Goal: Transaction & Acquisition: Purchase product/service

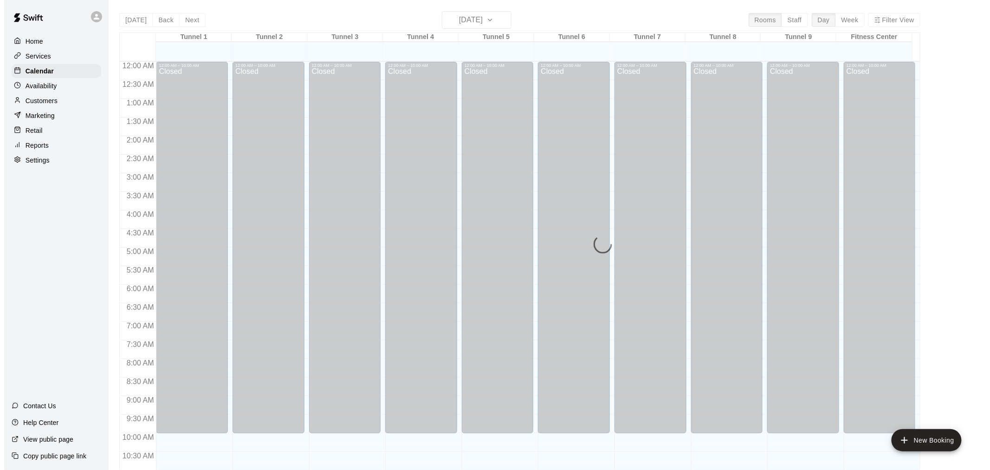
scroll to position [444, 0]
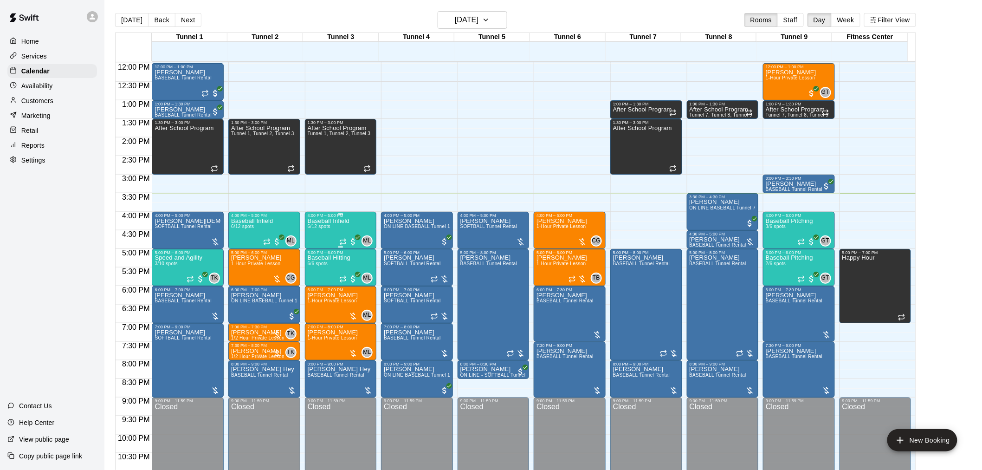
click at [325, 231] on div "Baseball Infield 6/12 spots" at bounding box center [329, 453] width 42 height 470
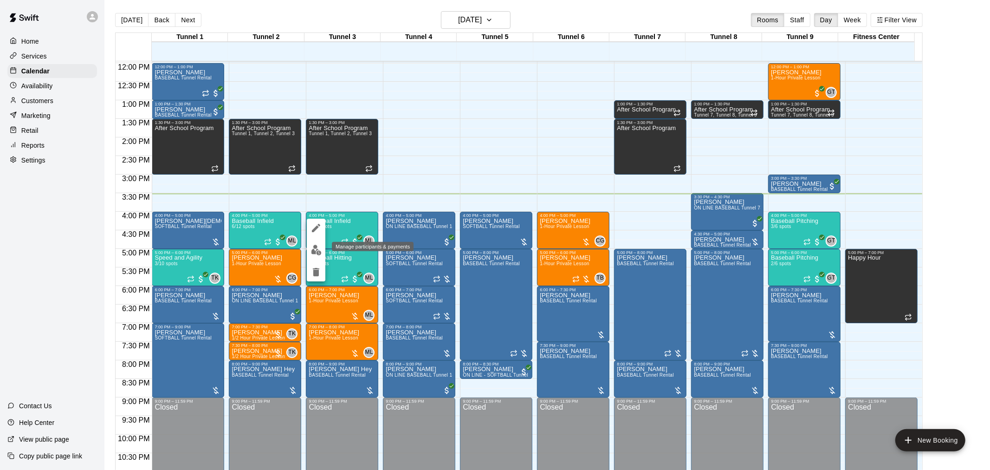
click at [317, 252] on img "edit" at bounding box center [316, 250] width 11 height 11
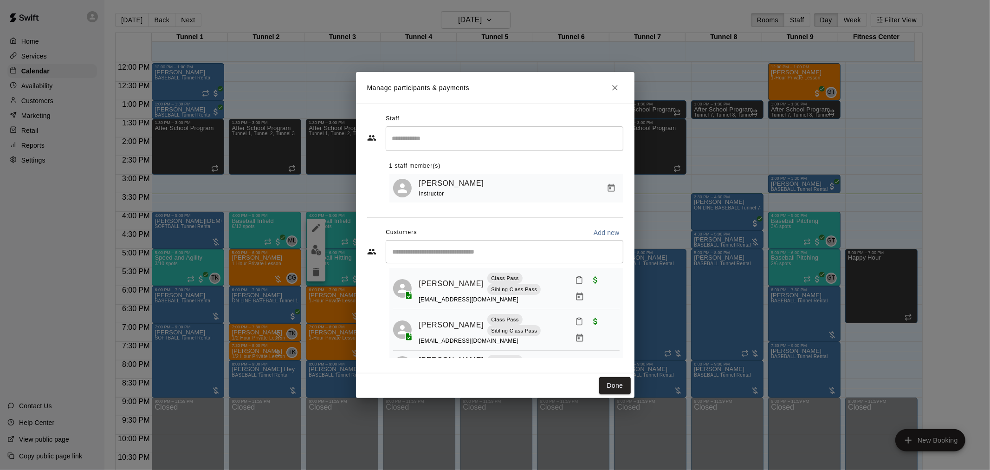
scroll to position [0, 0]
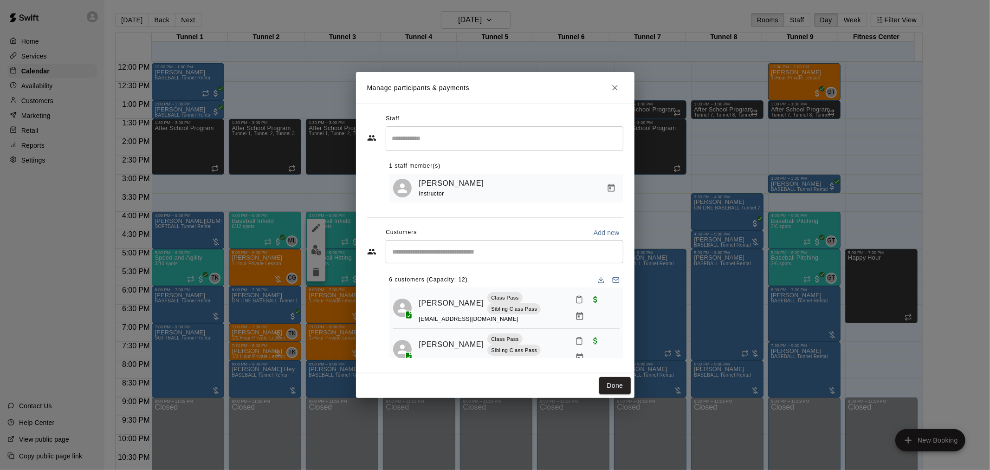
drag, startPoint x: 611, startPoint y: 387, endPoint x: 389, endPoint y: 319, distance: 232.0
click at [611, 387] on button "Done" at bounding box center [614, 385] width 31 height 17
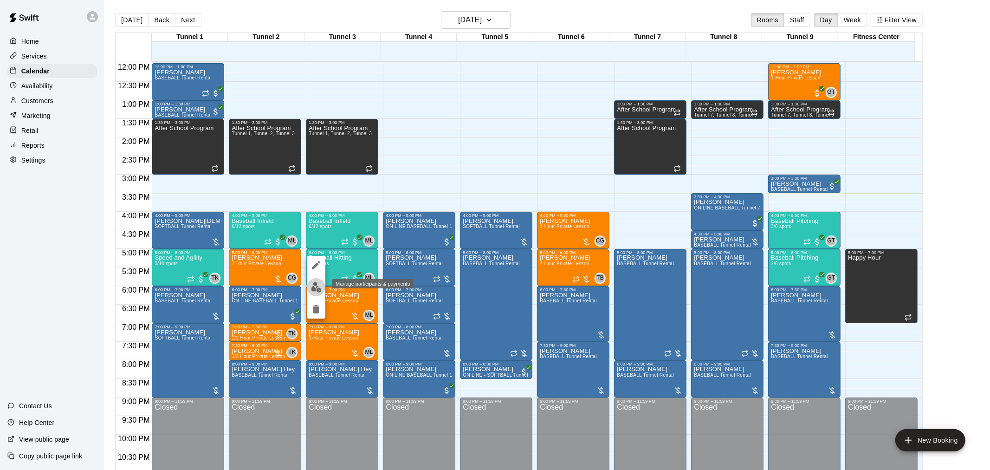
click at [319, 289] on img "edit" at bounding box center [316, 287] width 11 height 11
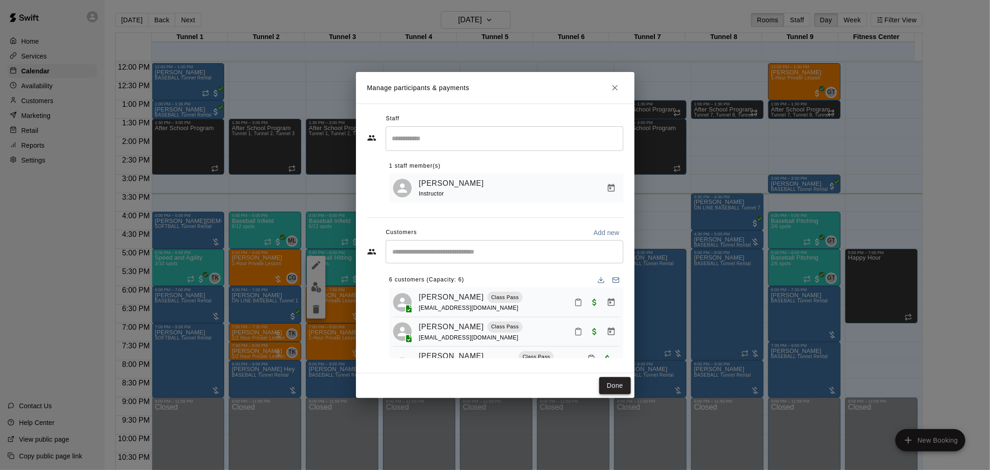
click at [617, 385] on button "Done" at bounding box center [614, 385] width 31 height 17
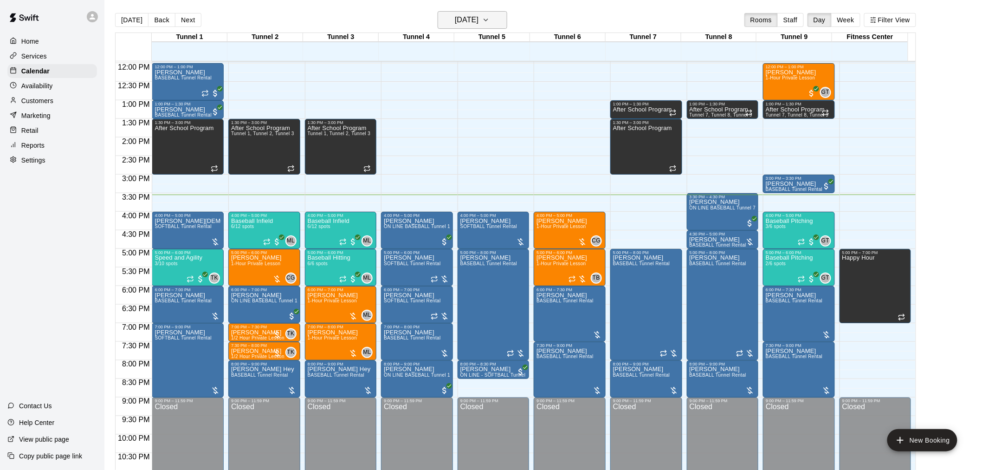
click at [460, 26] on button "[DATE]" at bounding box center [473, 20] width 70 height 18
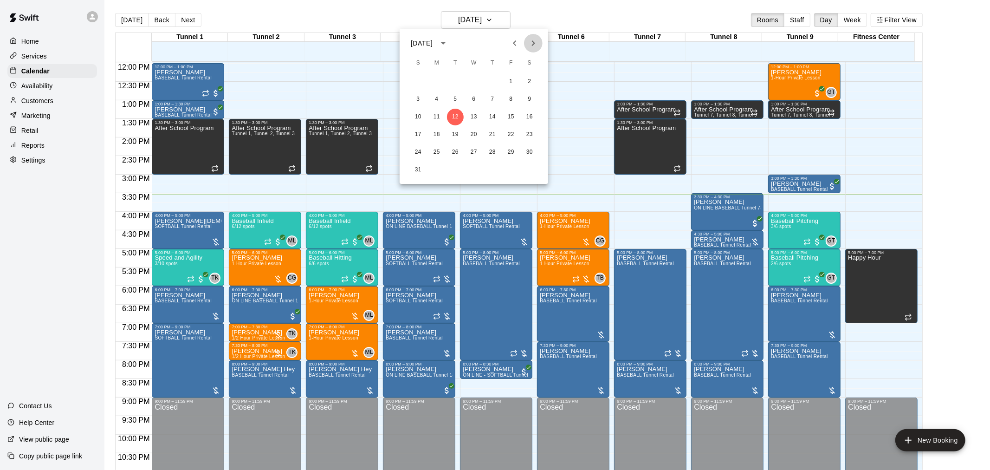
click at [533, 44] on icon "Next month" at bounding box center [533, 43] width 3 height 6
click at [456, 98] on button "9" at bounding box center [455, 99] width 17 height 17
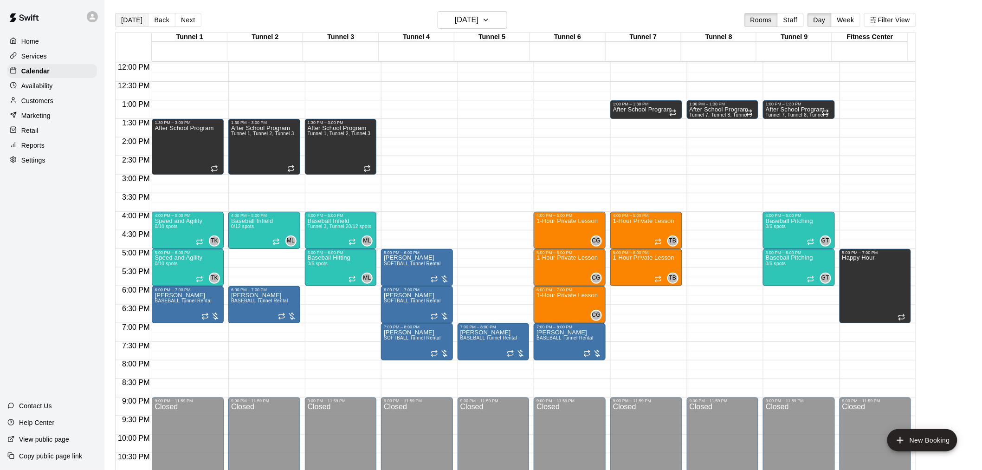
click at [137, 21] on button "[DATE]" at bounding box center [131, 20] width 33 height 14
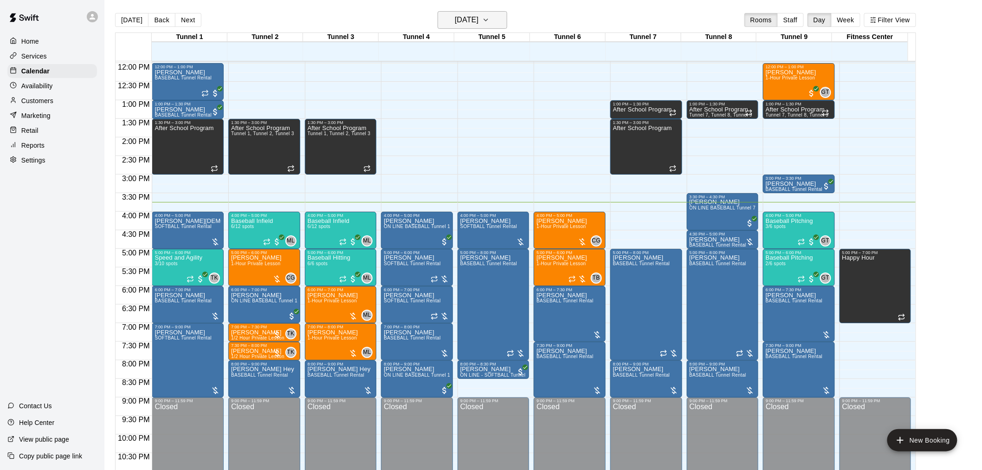
click at [458, 17] on h6 "[DATE]" at bounding box center [467, 19] width 24 height 13
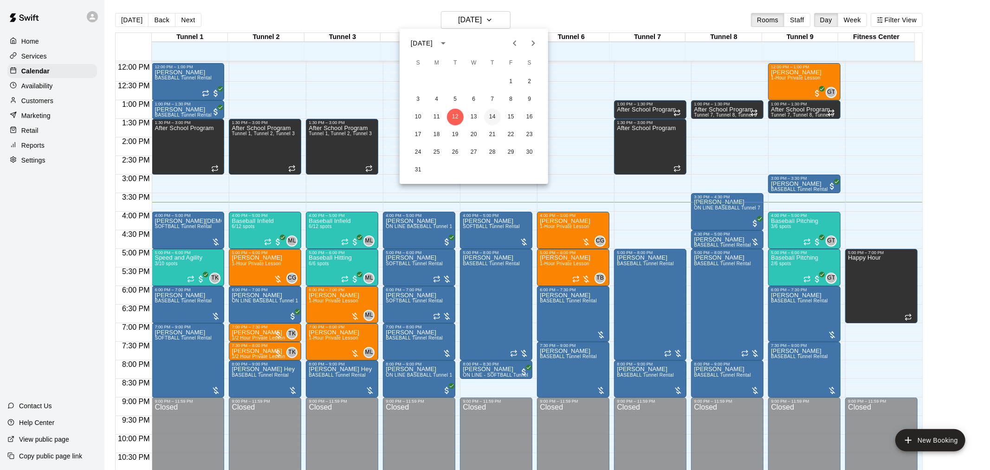
click at [494, 115] on button "14" at bounding box center [492, 117] width 17 height 17
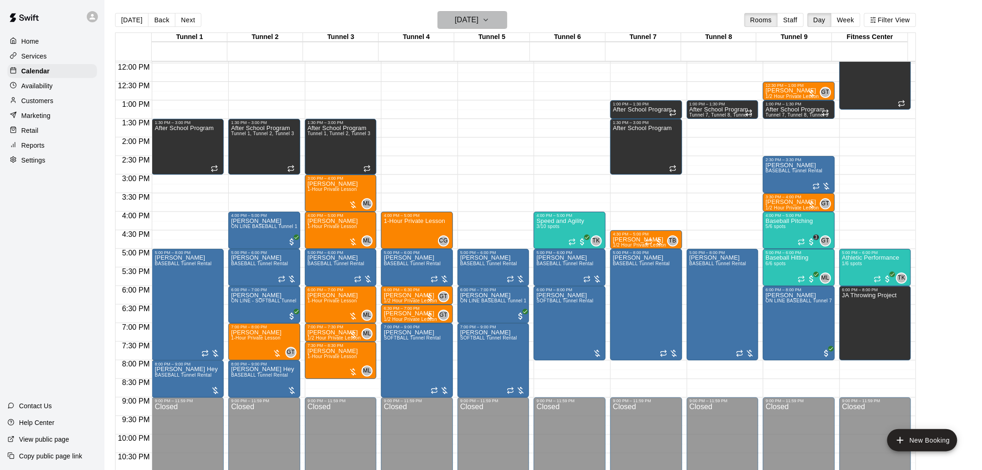
click at [455, 25] on h6 "[DATE]" at bounding box center [467, 19] width 24 height 13
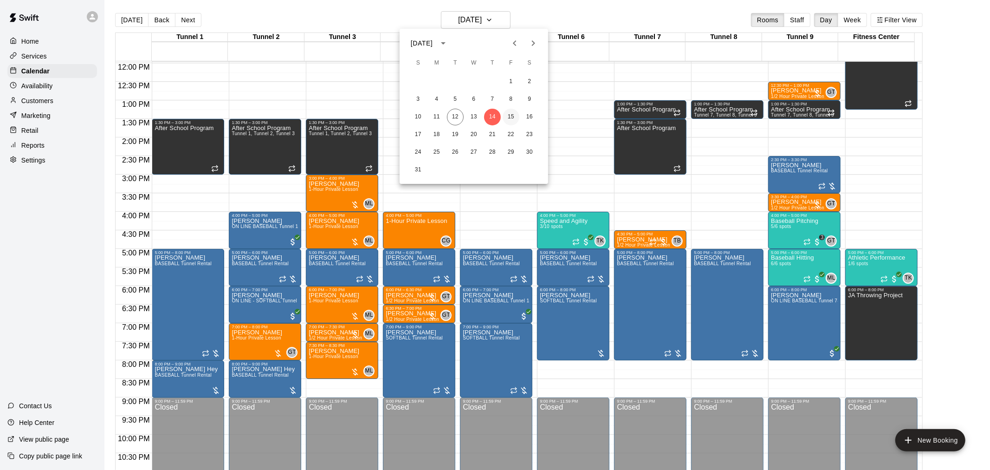
click at [511, 112] on button "15" at bounding box center [511, 117] width 17 height 17
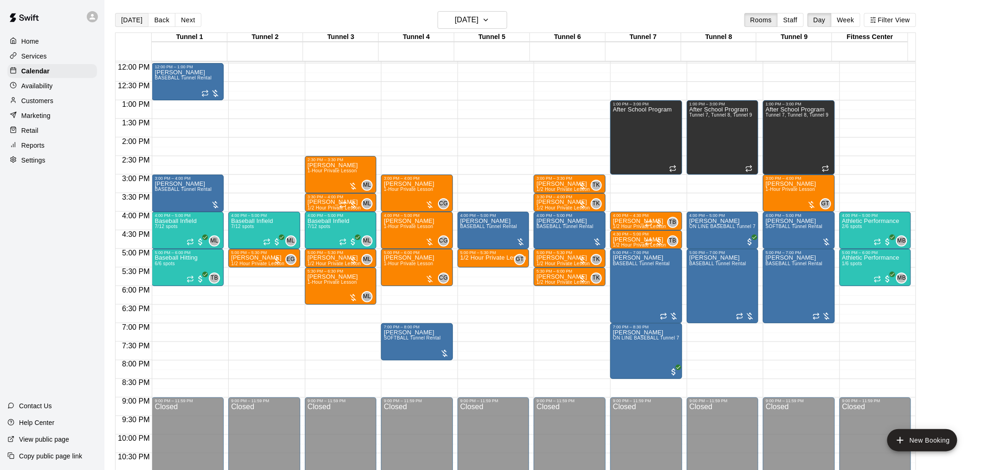
click at [122, 16] on button "[DATE]" at bounding box center [131, 20] width 33 height 14
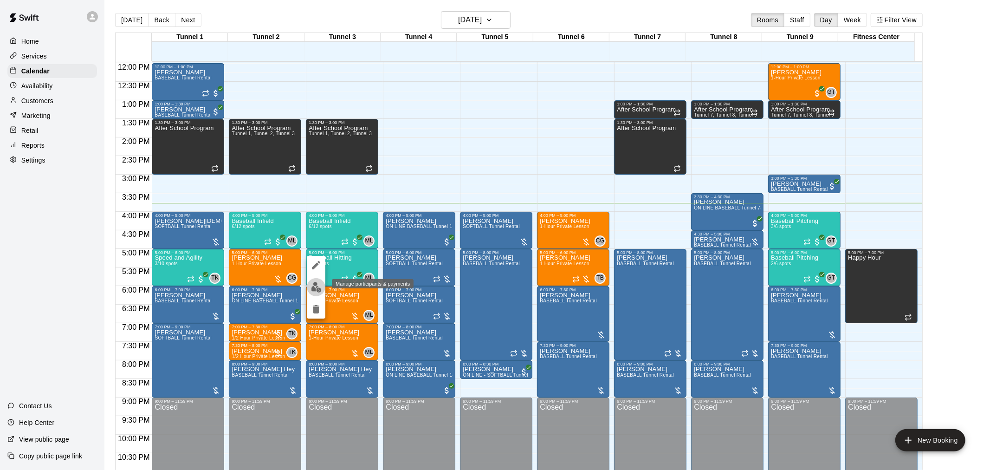
click at [319, 284] on img "edit" at bounding box center [316, 287] width 11 height 11
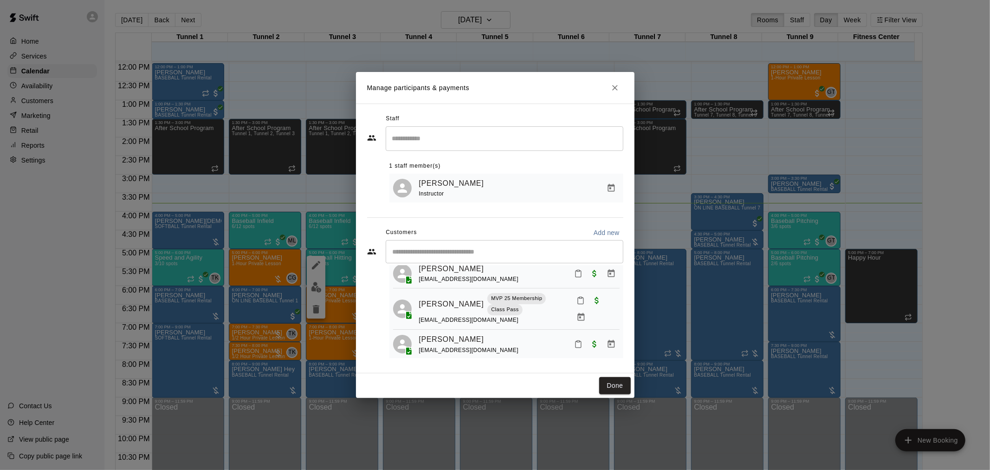
scroll to position [144, 0]
click at [619, 382] on button "Done" at bounding box center [614, 385] width 31 height 17
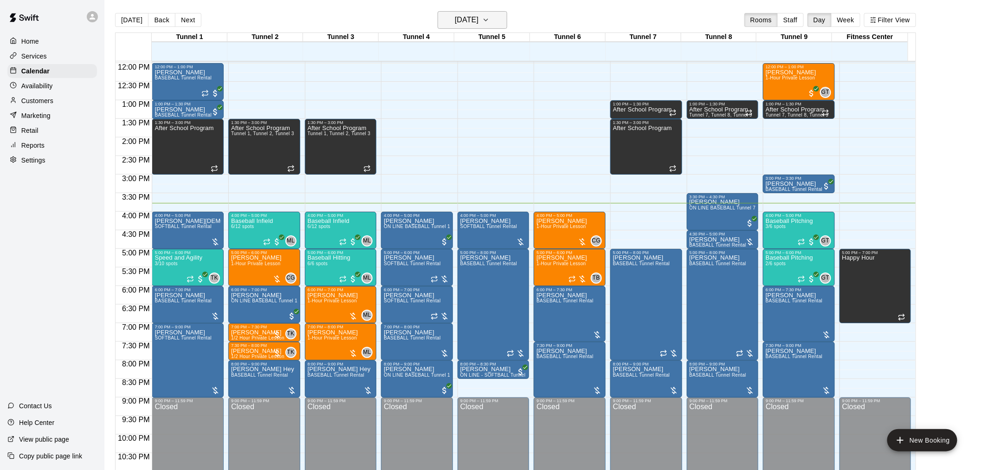
click at [462, 22] on h6 "[DATE]" at bounding box center [467, 19] width 24 height 13
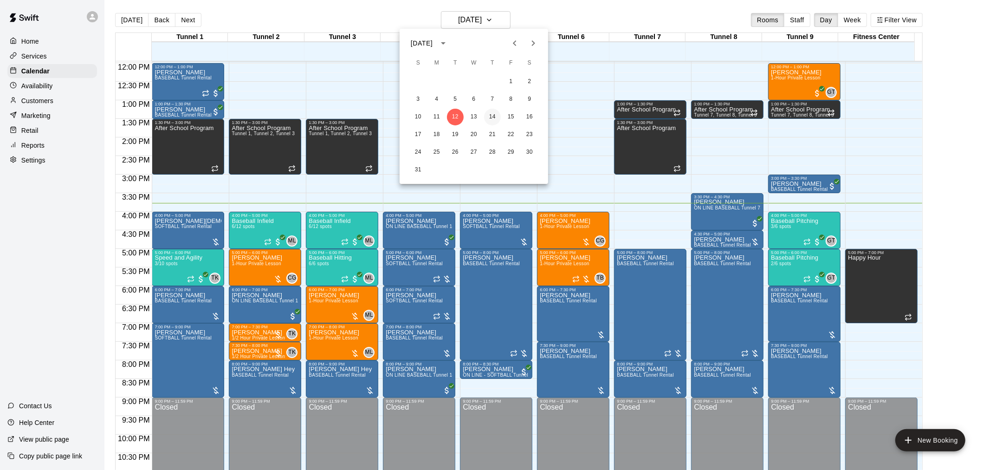
click at [494, 112] on button "14" at bounding box center [492, 117] width 17 height 17
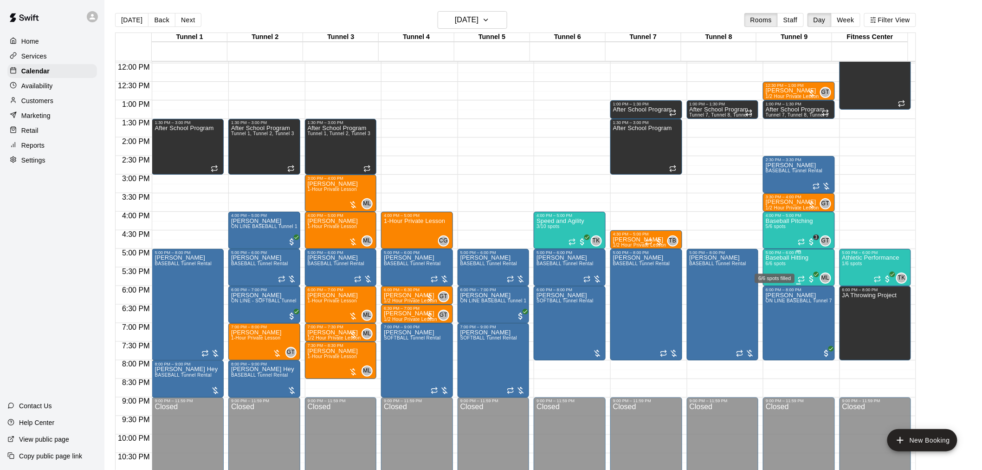
click at [783, 264] on span "6/6 spots" at bounding box center [776, 263] width 20 height 5
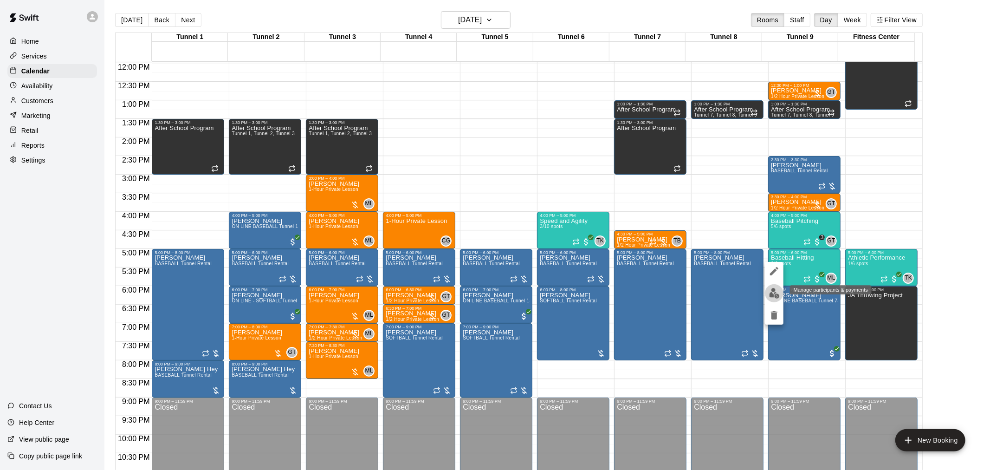
click at [777, 291] on img "edit" at bounding box center [774, 293] width 11 height 11
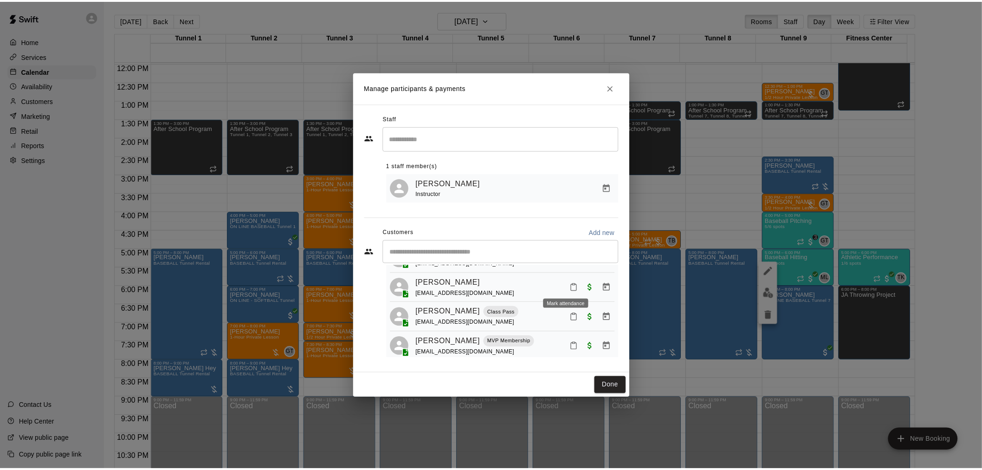
scroll to position [120, 0]
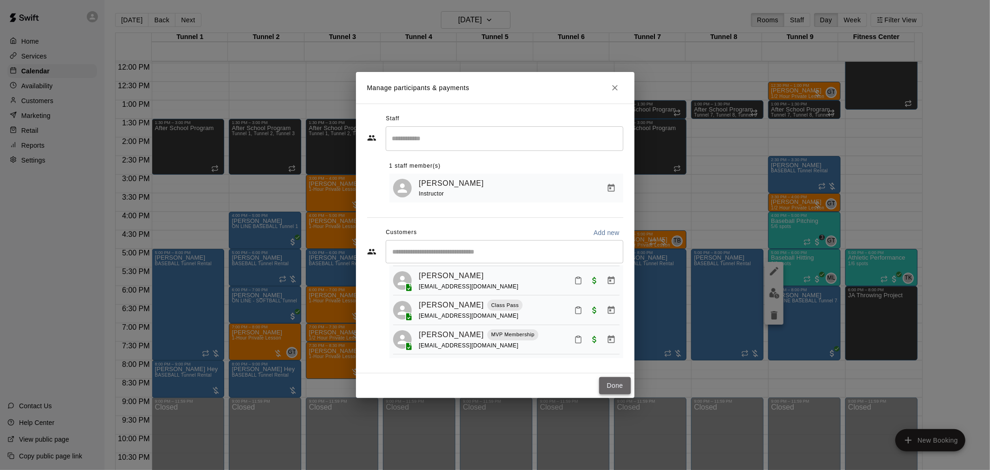
click at [611, 385] on button "Done" at bounding box center [614, 385] width 31 height 17
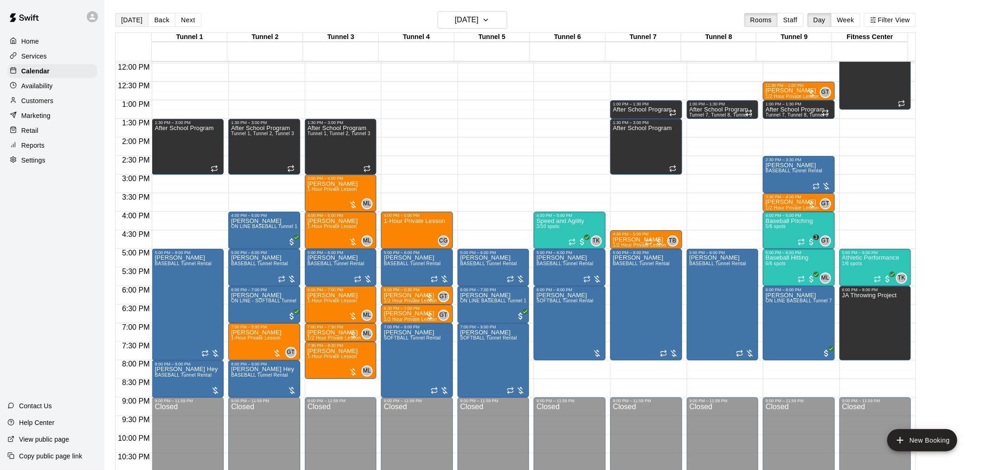
click at [126, 25] on button "[DATE]" at bounding box center [131, 20] width 33 height 14
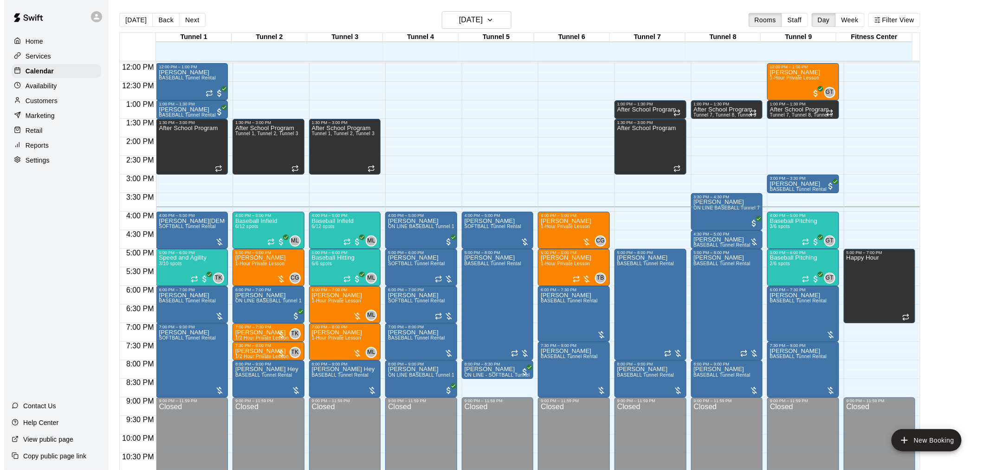
scroll to position [472, 0]
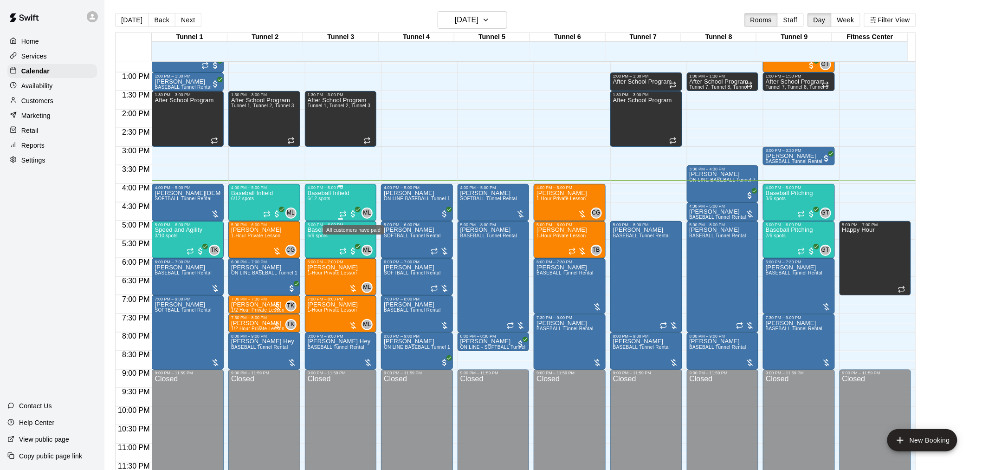
click at [353, 211] on span "All customers have paid" at bounding box center [353, 213] width 9 height 9
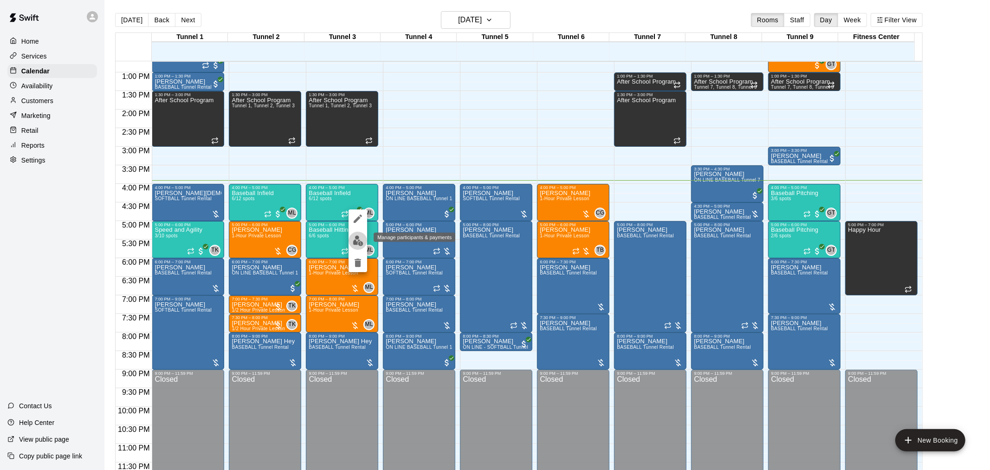
click at [360, 244] on img "edit" at bounding box center [358, 240] width 11 height 11
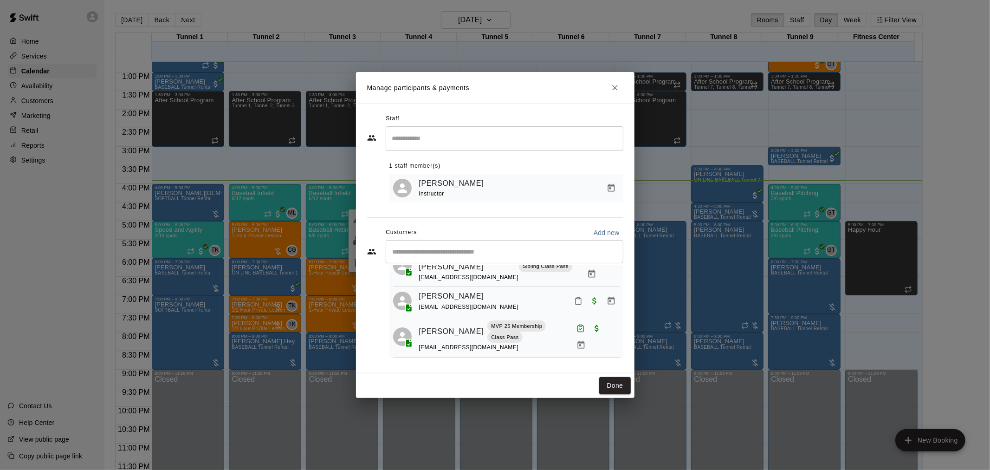
scroll to position [156, 0]
click at [622, 384] on button "Done" at bounding box center [614, 385] width 31 height 17
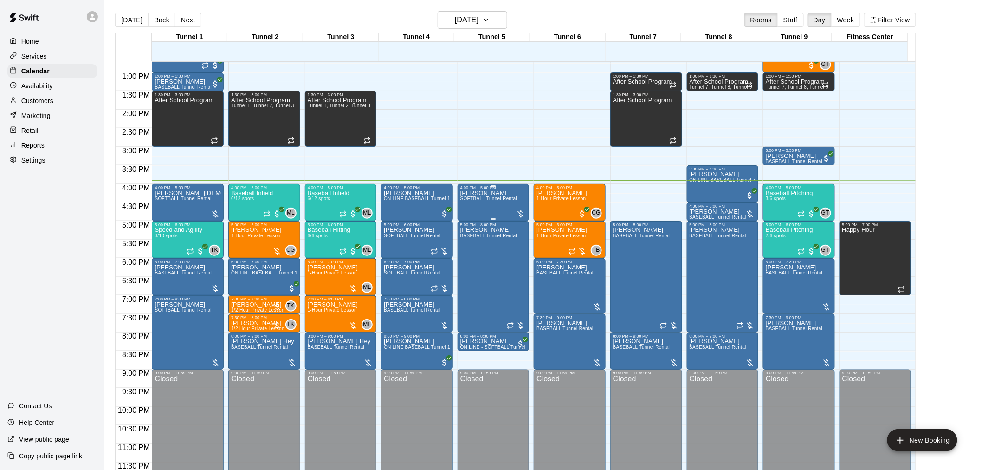
click at [510, 201] on span "SOFTBALL Tunnel Rental" at bounding box center [488, 198] width 57 height 5
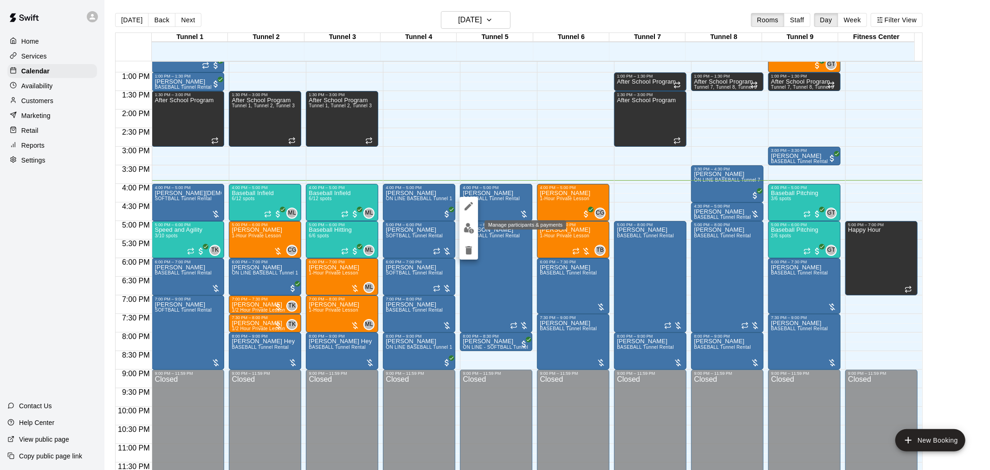
click at [473, 225] on img "edit" at bounding box center [469, 228] width 11 height 11
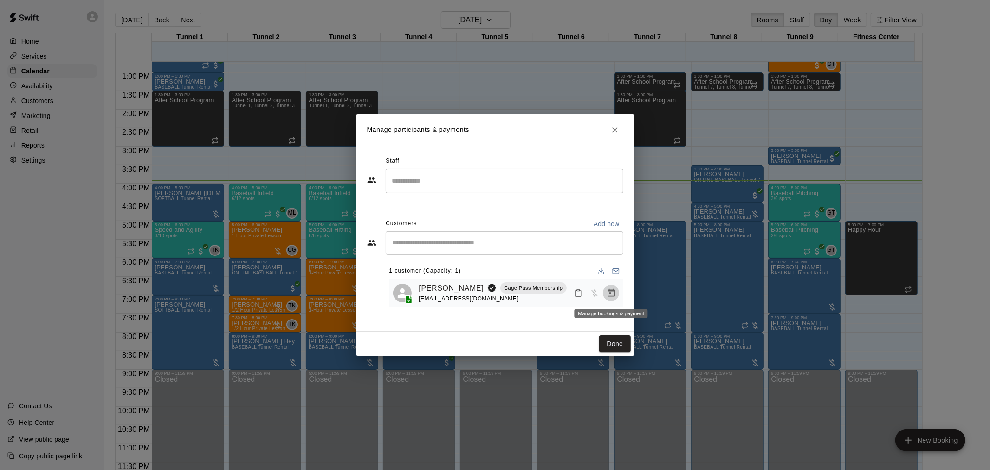
click at [611, 294] on icon "Manage bookings & payment" at bounding box center [611, 293] width 7 height 8
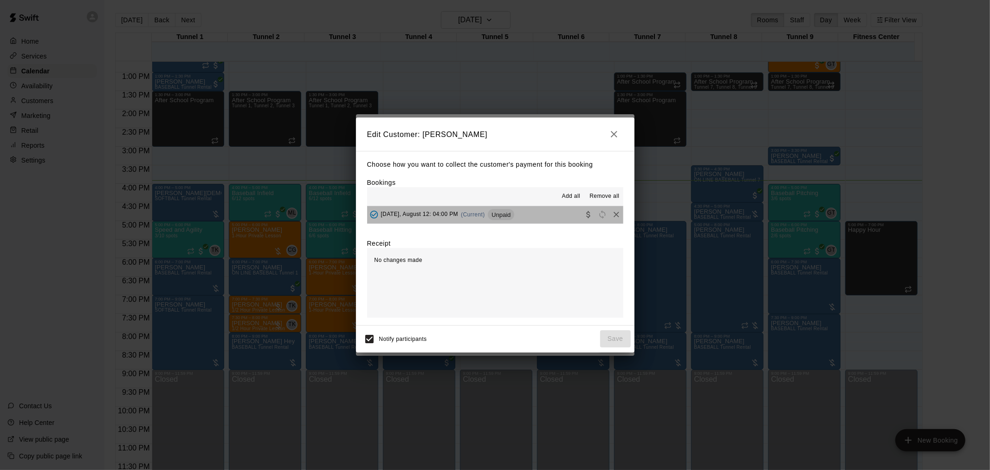
click at [503, 214] on span "Unpaid" at bounding box center [501, 214] width 26 height 7
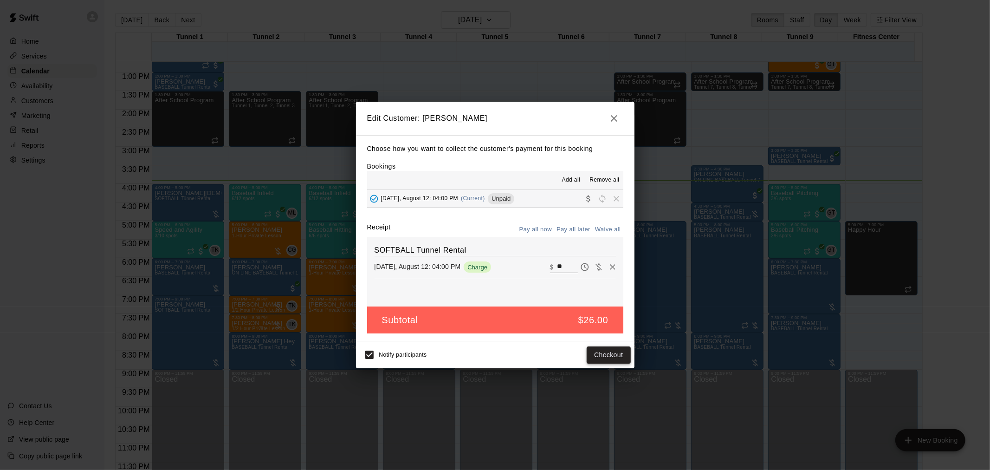
click at [607, 353] on button "Checkout" at bounding box center [609, 354] width 44 height 17
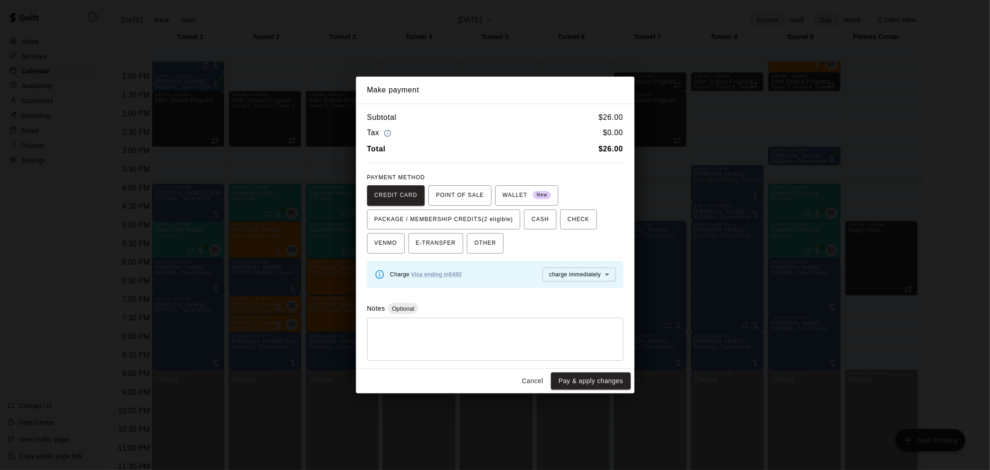
click at [526, 383] on button "Cancel" at bounding box center [533, 380] width 30 height 17
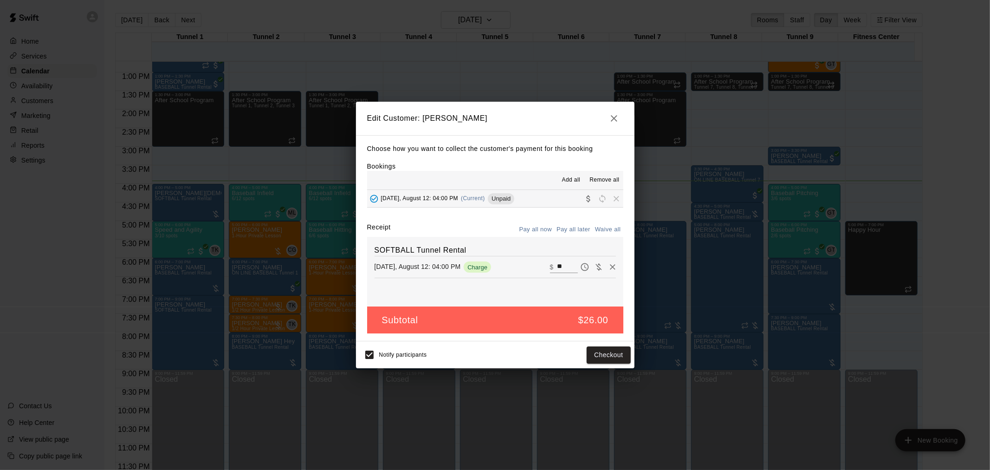
click at [616, 117] on icon "button" at bounding box center [614, 118] width 11 height 11
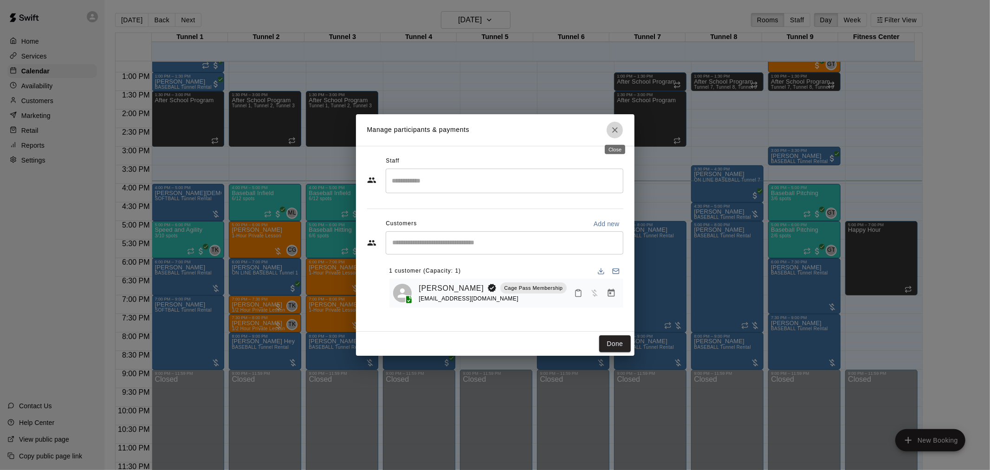
click at [611, 126] on icon "Close" at bounding box center [614, 129] width 9 height 9
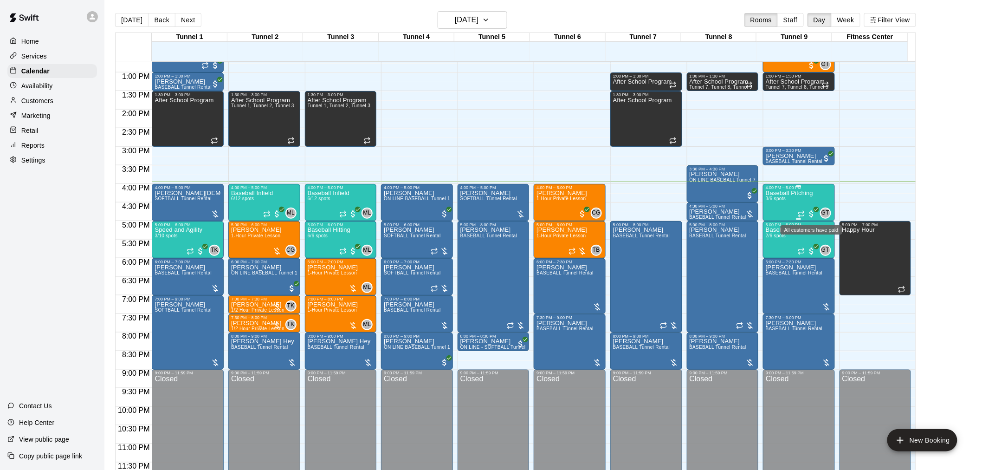
click at [811, 217] on span "All customers have paid" at bounding box center [811, 213] width 9 height 9
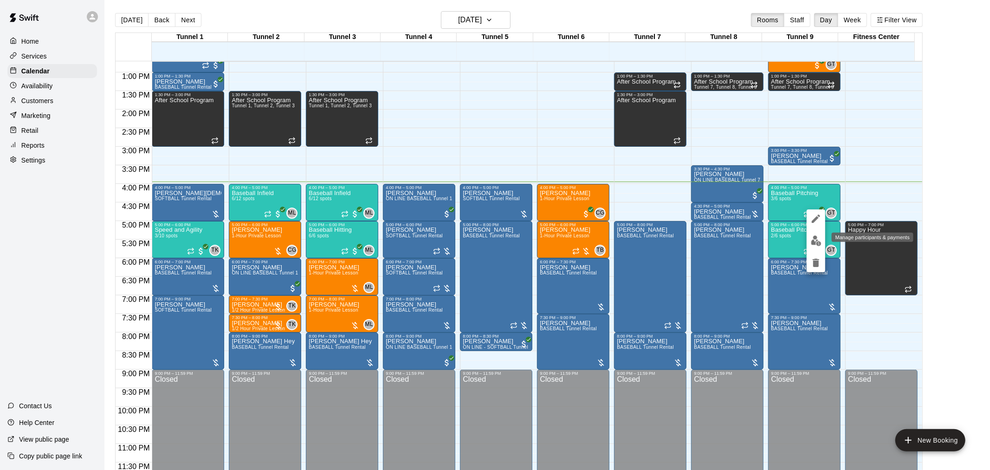
click at [820, 239] on img "edit" at bounding box center [816, 240] width 11 height 11
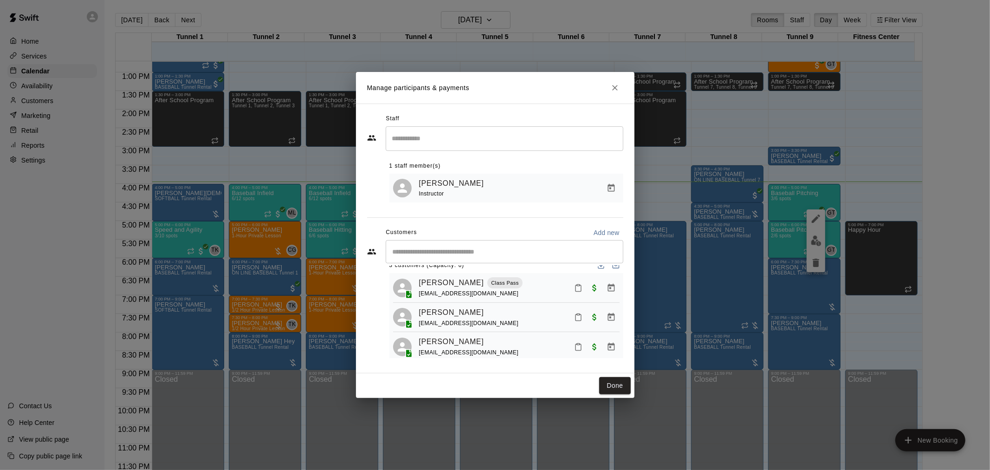
scroll to position [26, 0]
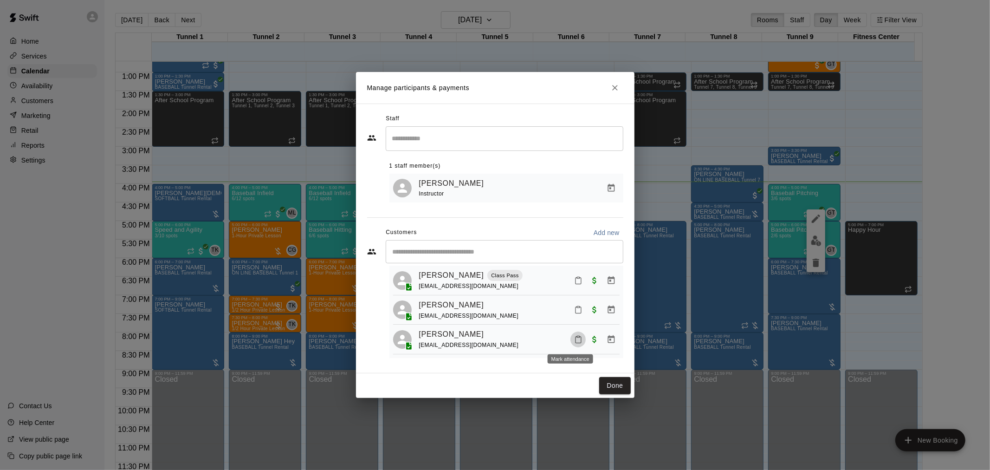
click at [576, 337] on icon "Mark attendance" at bounding box center [579, 340] width 6 height 6
click at [613, 344] on p "[PERSON_NAME] attended" at bounding box center [635, 344] width 82 height 9
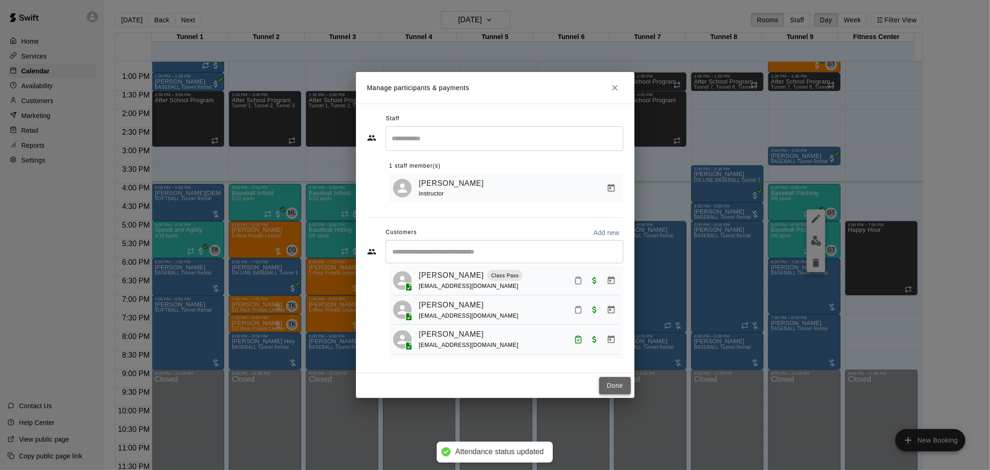
click at [620, 390] on button "Done" at bounding box center [614, 385] width 31 height 17
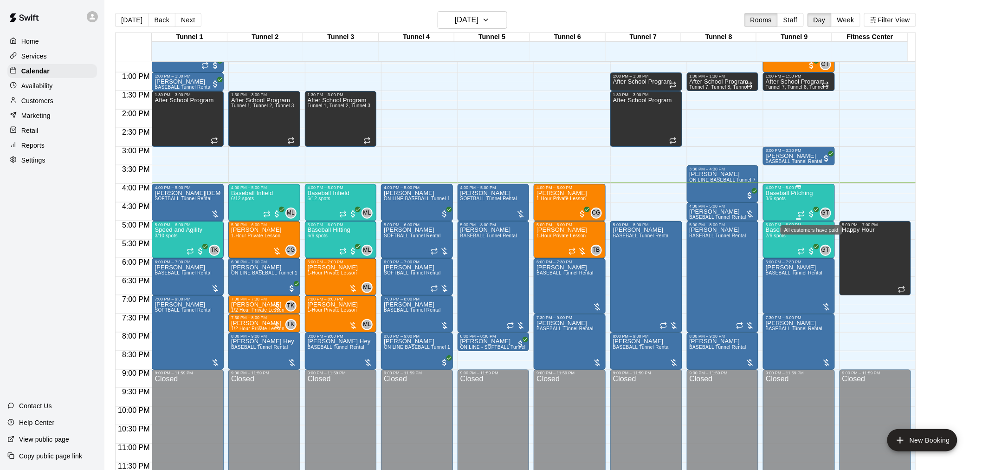
click at [813, 214] on span "All customers have paid" at bounding box center [811, 213] width 9 height 9
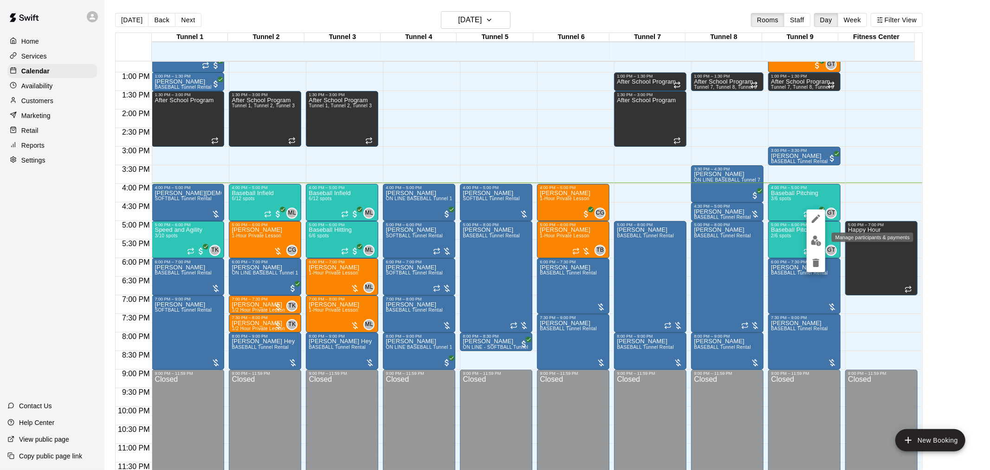
click at [816, 240] on img "edit" at bounding box center [816, 240] width 11 height 11
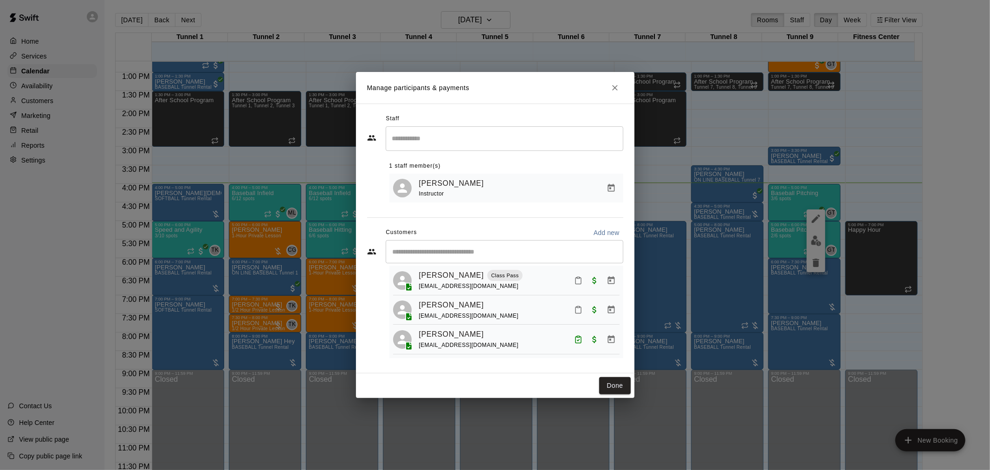
click at [574, 280] on icon "Mark attendance" at bounding box center [578, 280] width 8 height 8
click at [596, 281] on p "[PERSON_NAME] attended" at bounding box center [634, 280] width 82 height 9
drag, startPoint x: 622, startPoint y: 382, endPoint x: 745, endPoint y: 280, distance: 159.8
click at [622, 383] on button "Done" at bounding box center [614, 385] width 31 height 17
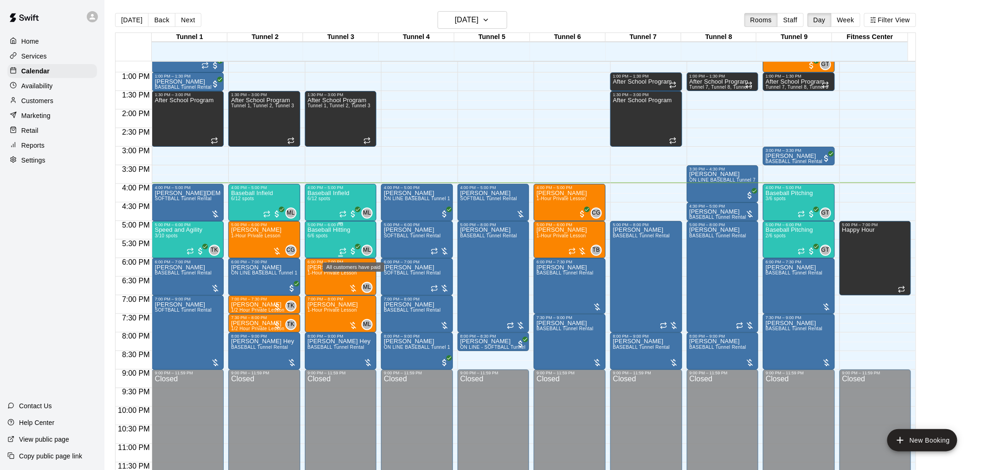
click at [356, 252] on span "All customers have paid" at bounding box center [353, 250] width 9 height 9
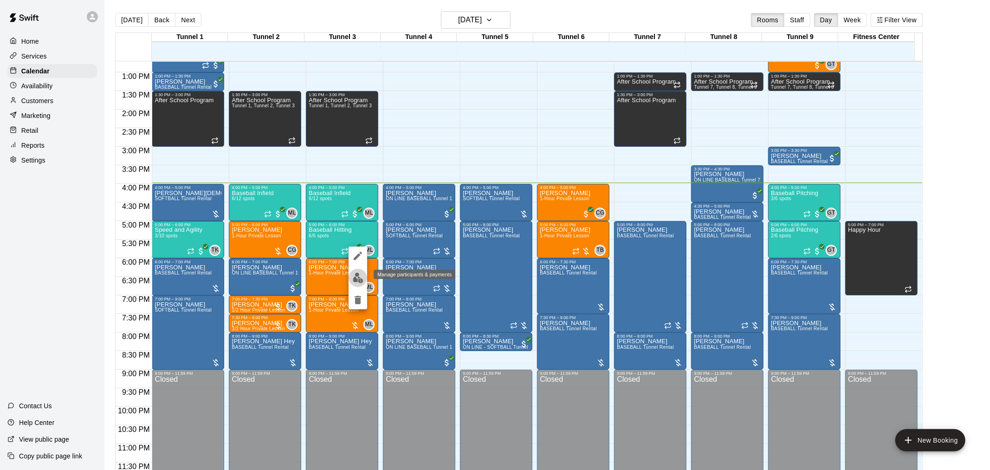
click at [355, 279] on img "edit" at bounding box center [358, 277] width 11 height 11
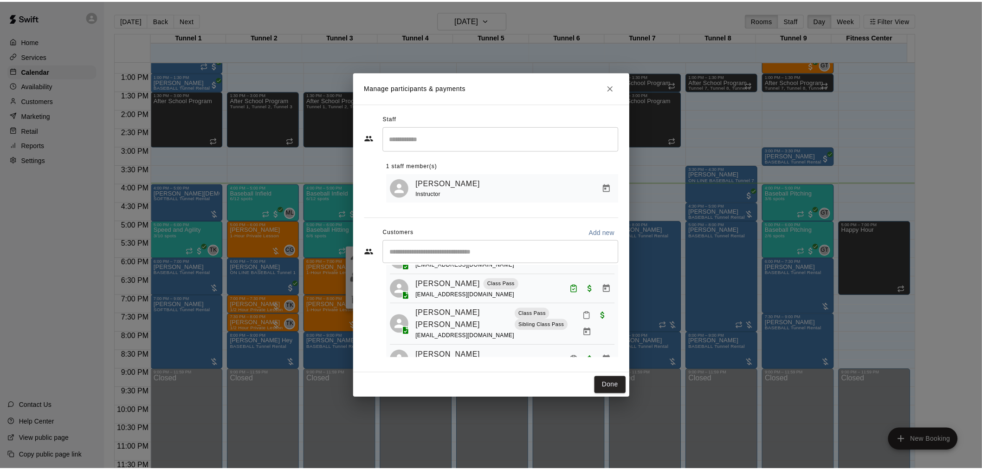
scroll to position [0, 0]
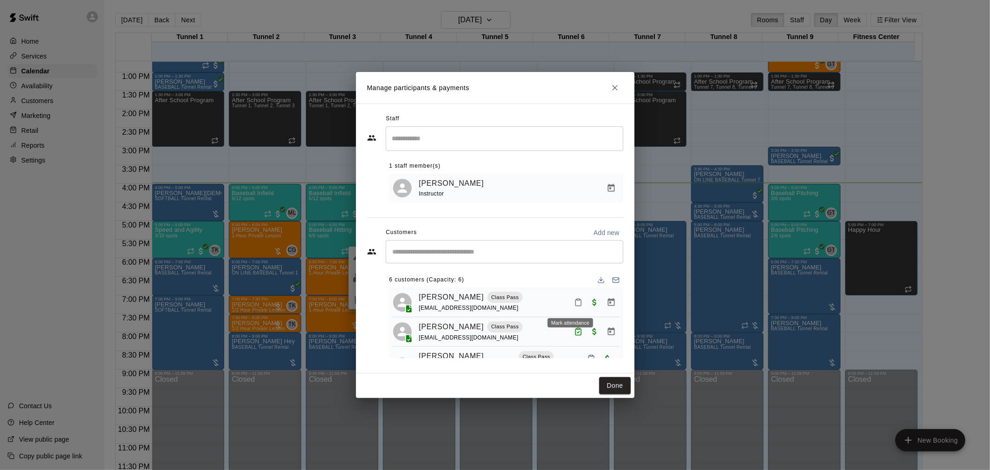
click at [574, 302] on icon "Mark attendance" at bounding box center [578, 302] width 8 height 8
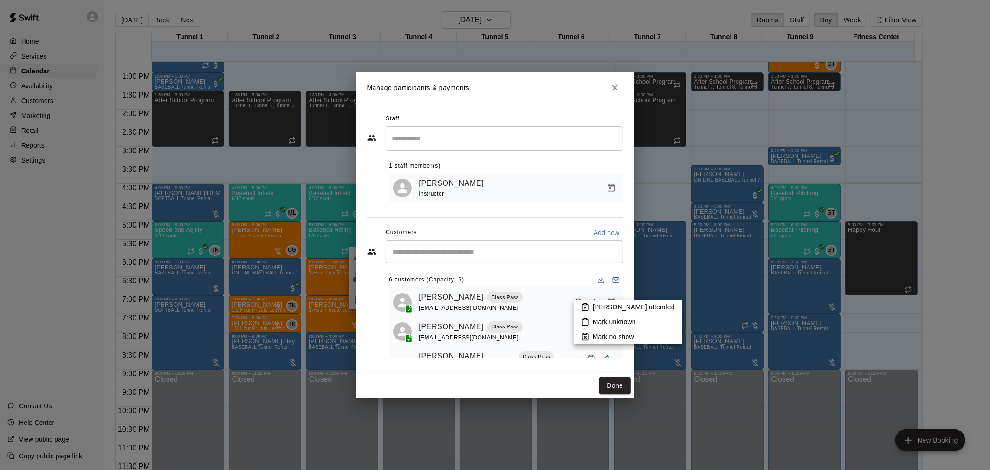
click at [585, 306] on icon at bounding box center [585, 307] width 8 height 8
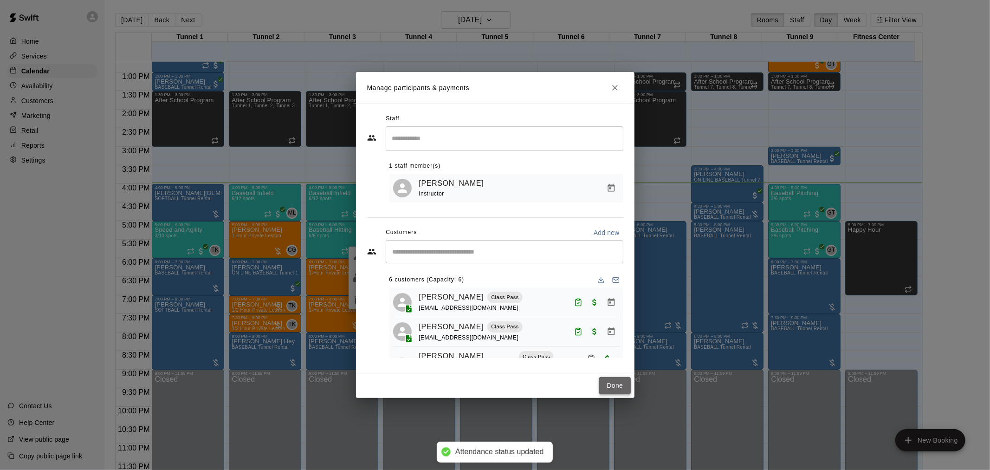
click at [615, 386] on button "Done" at bounding box center [614, 385] width 31 height 17
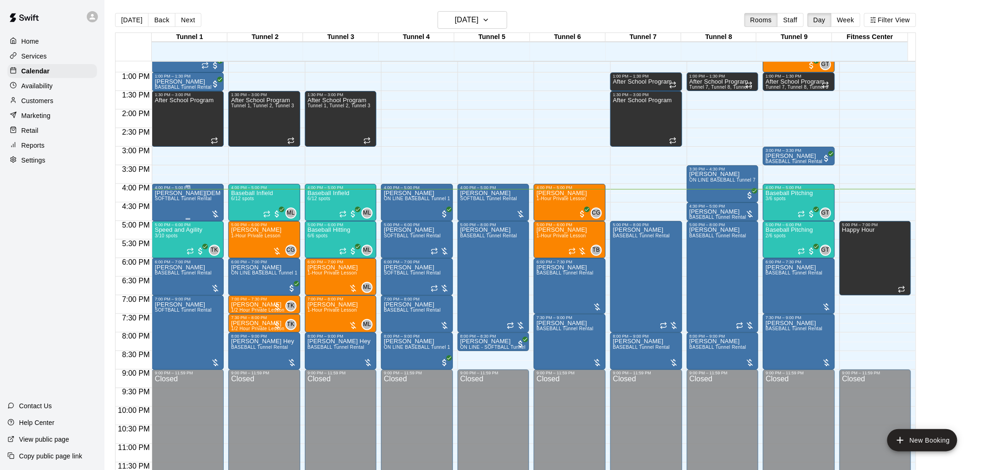
click at [214, 215] on div at bounding box center [215, 213] width 9 height 9
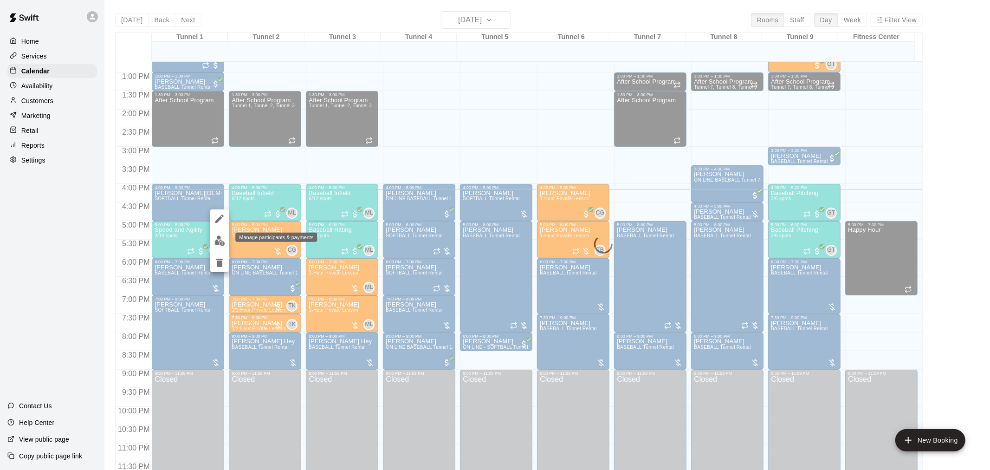
click at [215, 239] on img "edit" at bounding box center [219, 240] width 11 height 11
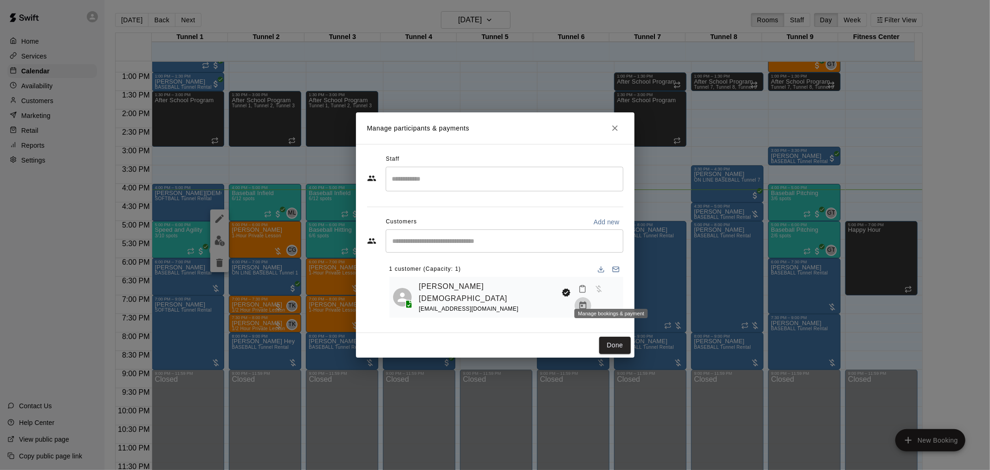
click at [588, 301] on icon "Manage bookings & payment" at bounding box center [582, 305] width 9 height 9
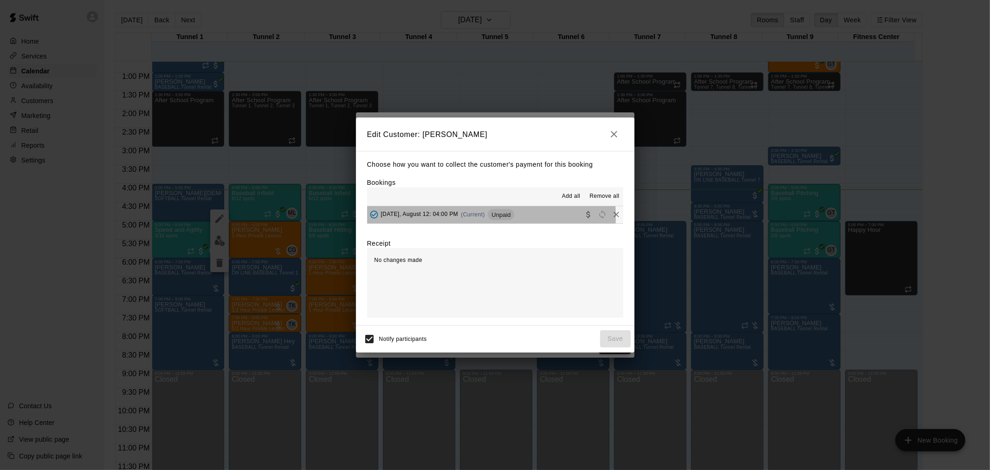
click at [475, 217] on span "(Current)" at bounding box center [473, 214] width 24 height 6
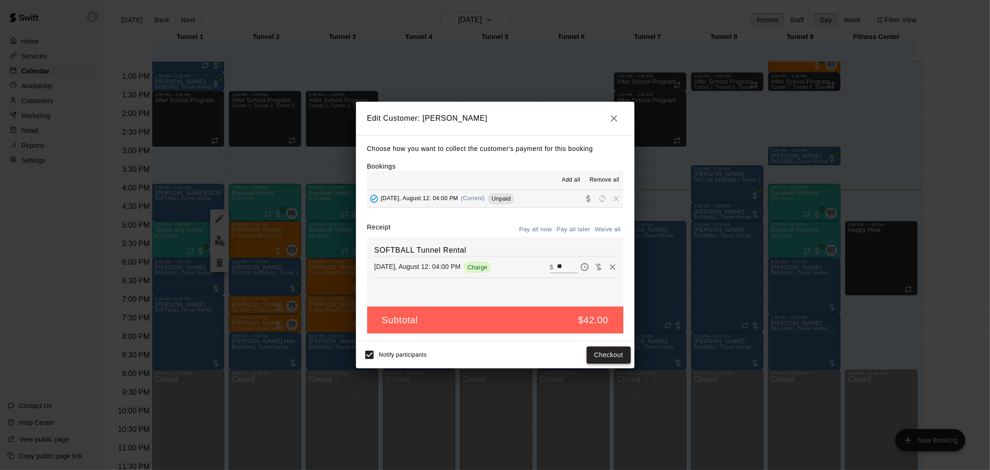
click at [622, 359] on button "Checkout" at bounding box center [609, 354] width 44 height 17
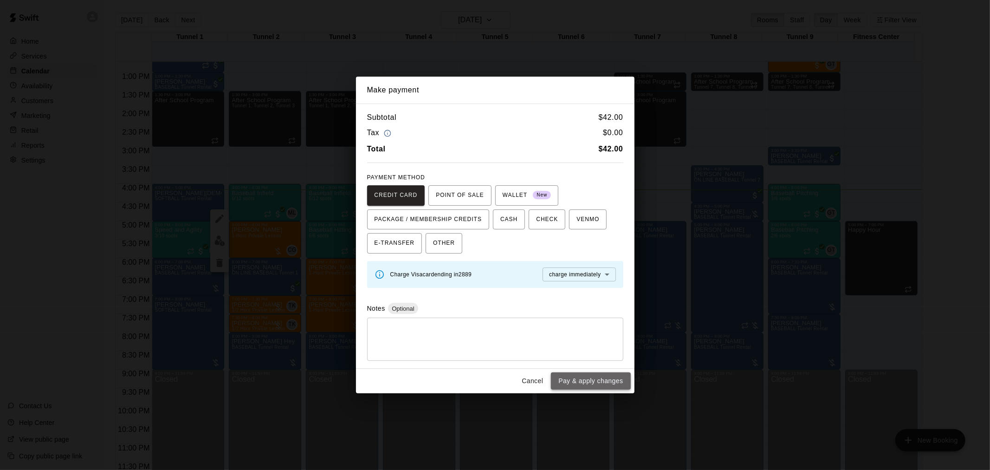
click at [602, 382] on button "Pay & apply changes" at bounding box center [590, 380] width 79 height 17
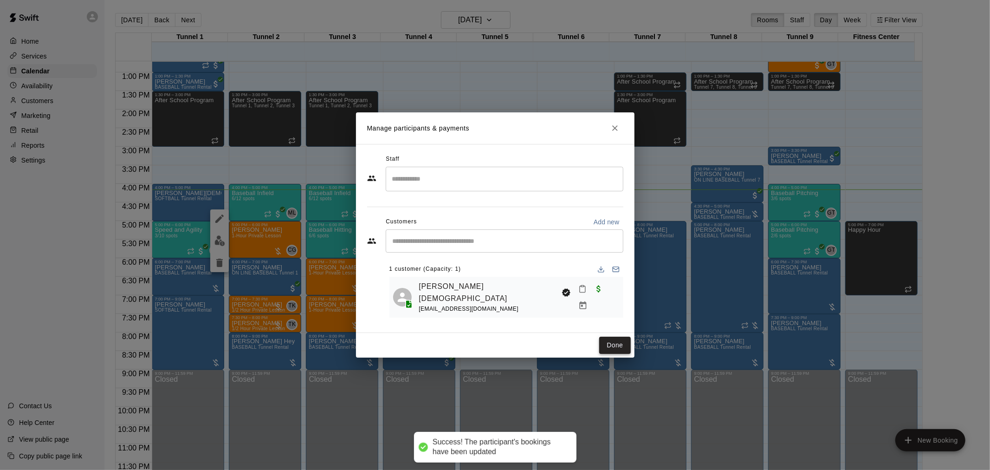
click at [616, 344] on button "Done" at bounding box center [614, 345] width 31 height 17
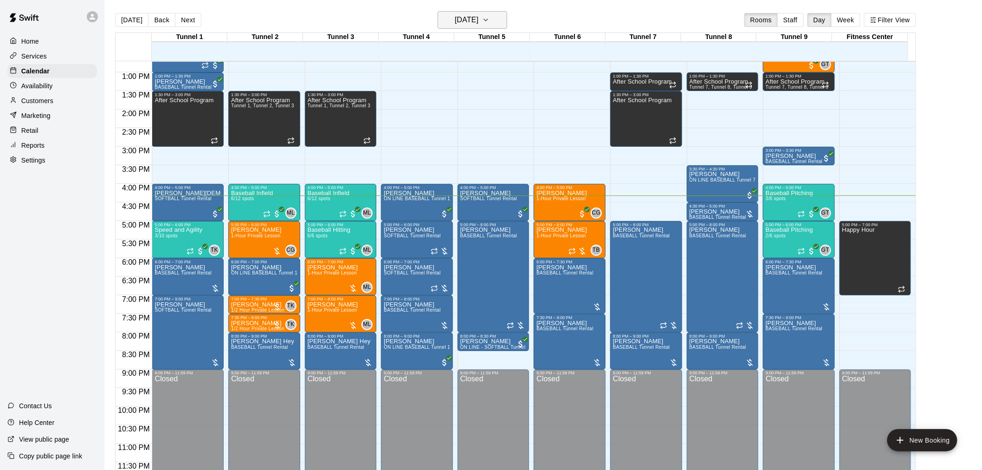
click at [466, 22] on h6 "[DATE]" at bounding box center [467, 19] width 24 height 13
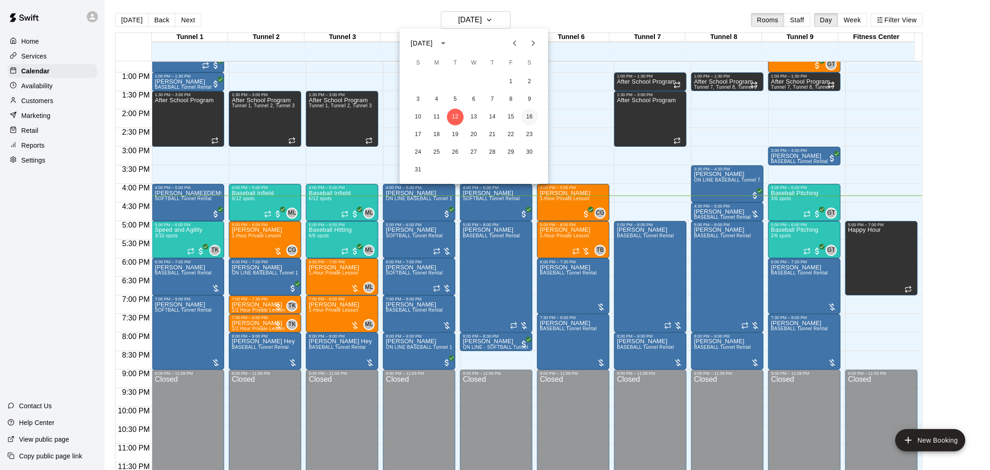
click at [530, 117] on button "16" at bounding box center [529, 117] width 17 height 17
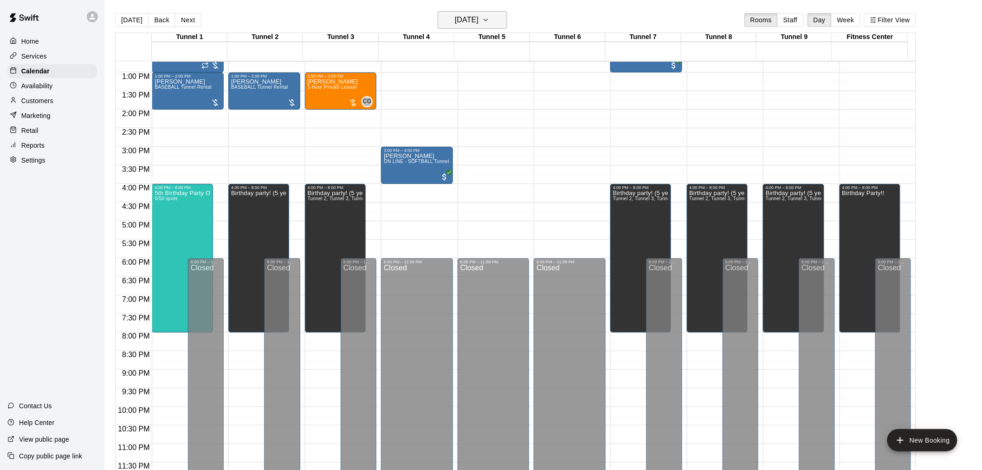
click at [470, 17] on h6 "[DATE]" at bounding box center [467, 19] width 24 height 13
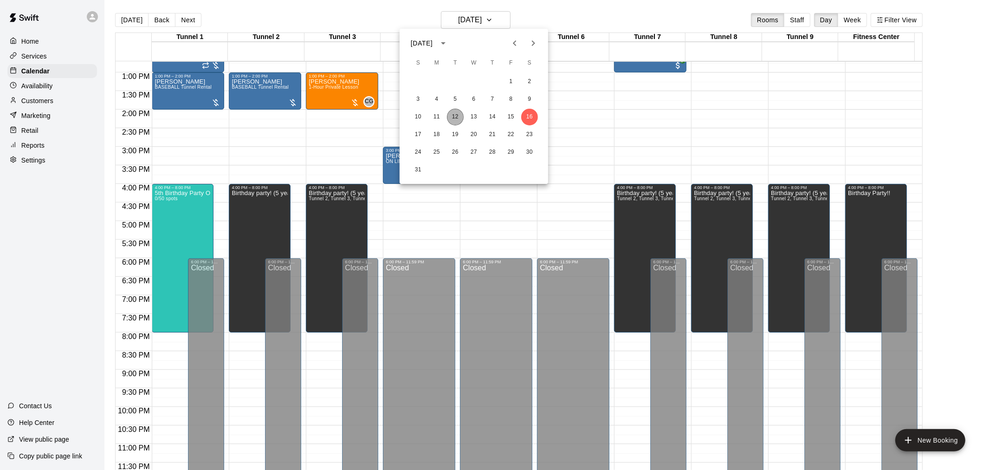
click at [456, 114] on button "12" at bounding box center [455, 117] width 17 height 17
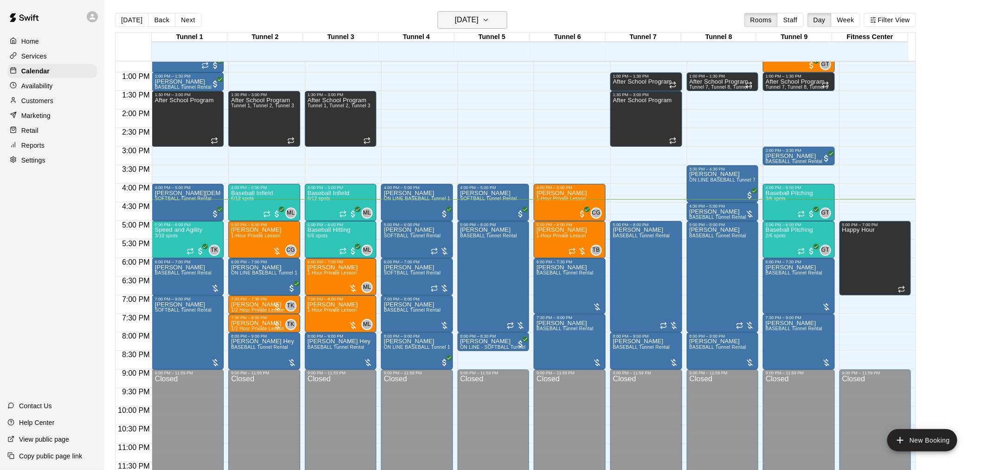
click at [498, 18] on button "[DATE]" at bounding box center [473, 20] width 70 height 18
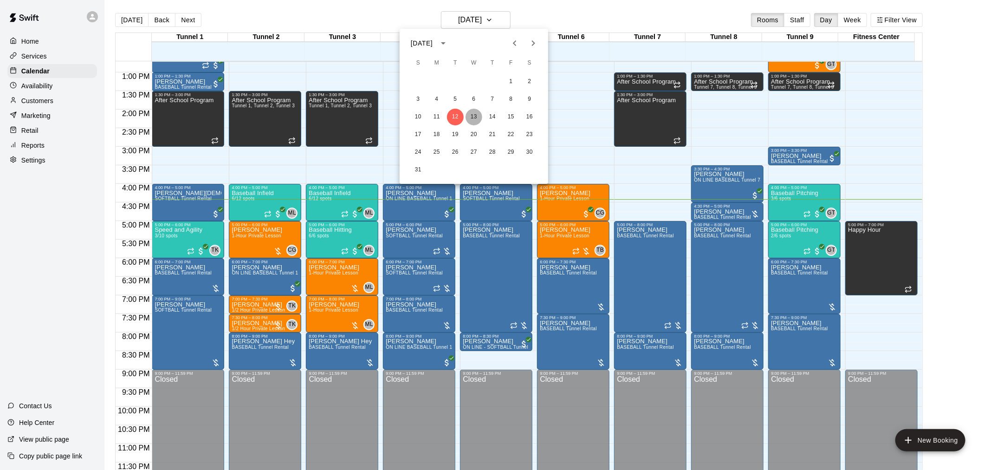
click at [469, 117] on button "13" at bounding box center [474, 117] width 17 height 17
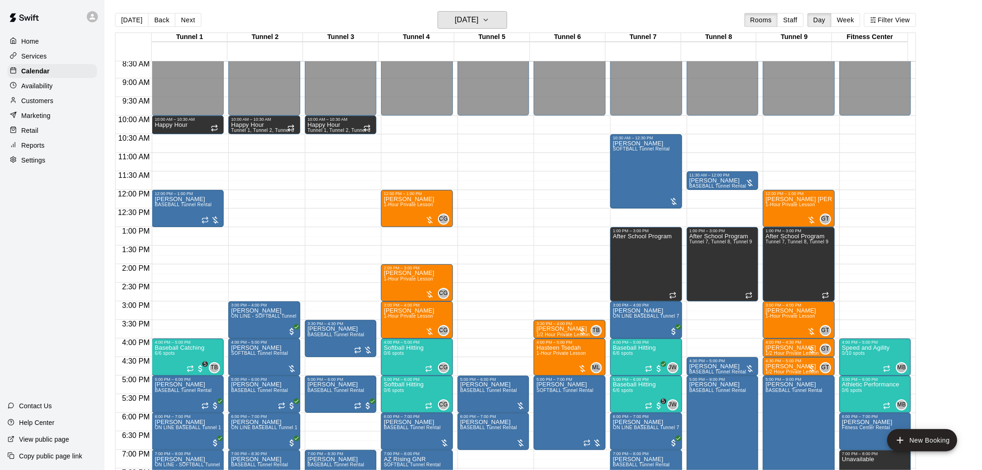
scroll to position [266, 0]
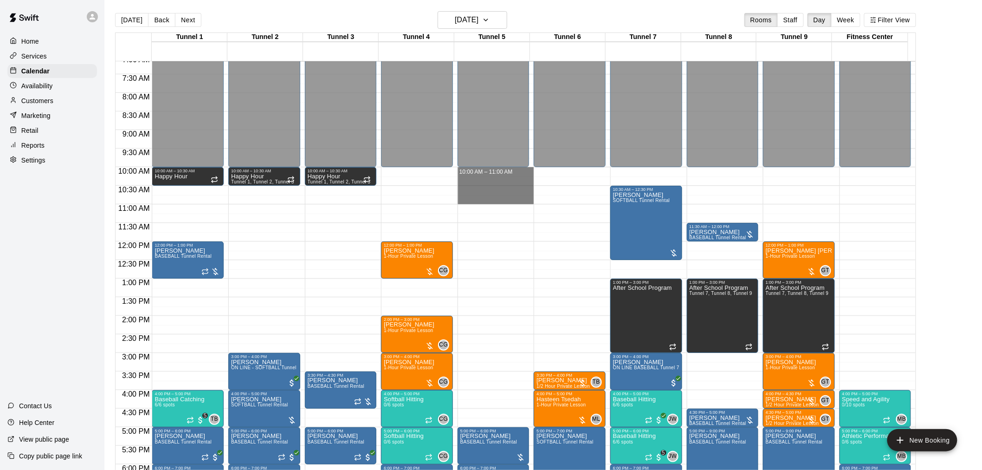
drag, startPoint x: 468, startPoint y: 170, endPoint x: 465, endPoint y: 201, distance: 30.3
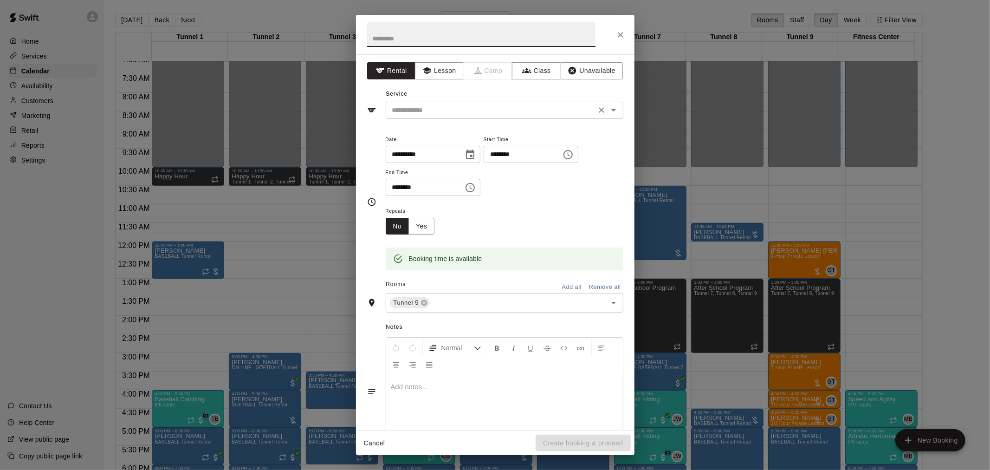
drag, startPoint x: 430, startPoint y: 102, endPoint x: 433, endPoint y: 110, distance: 8.4
click at [430, 103] on div "​" at bounding box center [505, 110] width 238 height 17
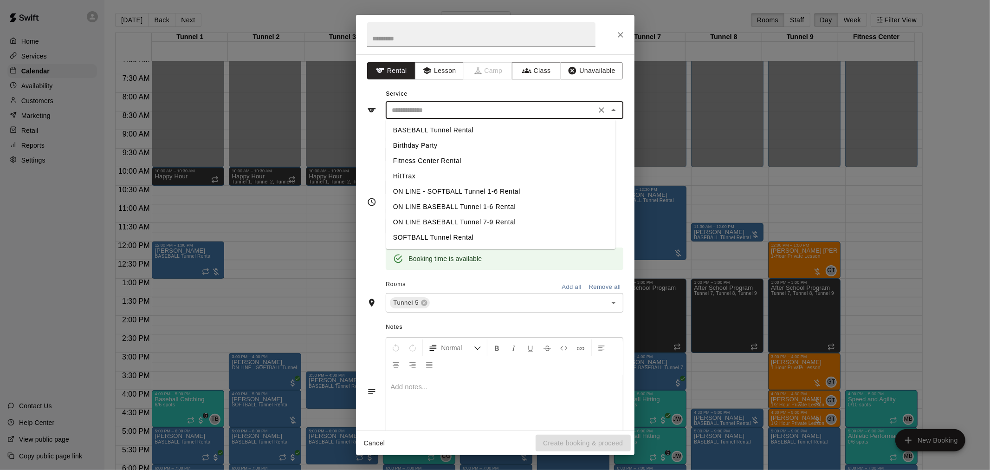
click at [423, 234] on li "SOFTBALL Tunnel Rental" at bounding box center [501, 237] width 230 height 15
type input "**********"
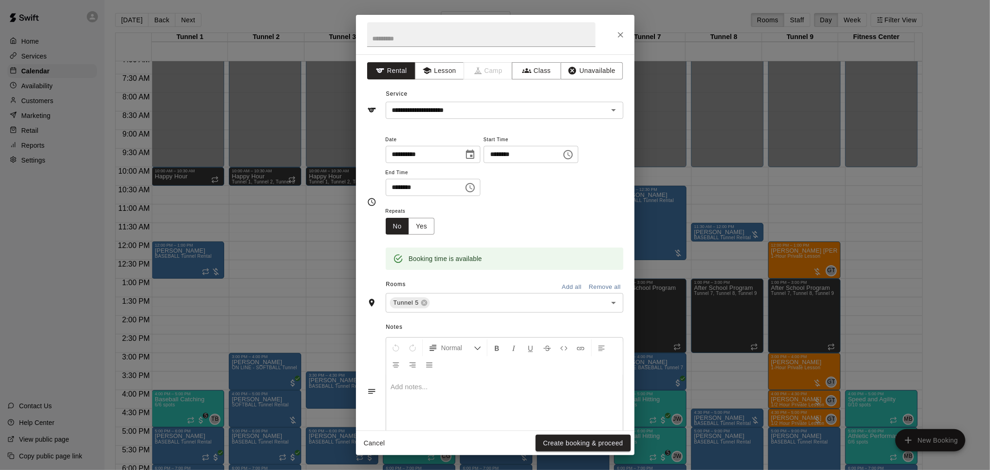
click at [550, 453] on div "Cancel Create booking & proceed" at bounding box center [495, 443] width 278 height 25
click at [551, 444] on button "Create booking & proceed" at bounding box center [583, 442] width 95 height 17
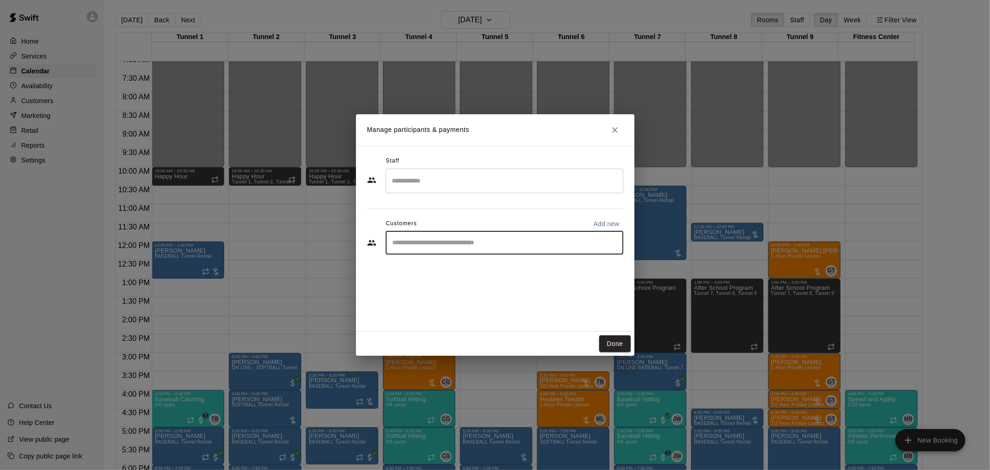
click at [426, 247] on input "Start typing to search customers..." at bounding box center [504, 242] width 229 height 9
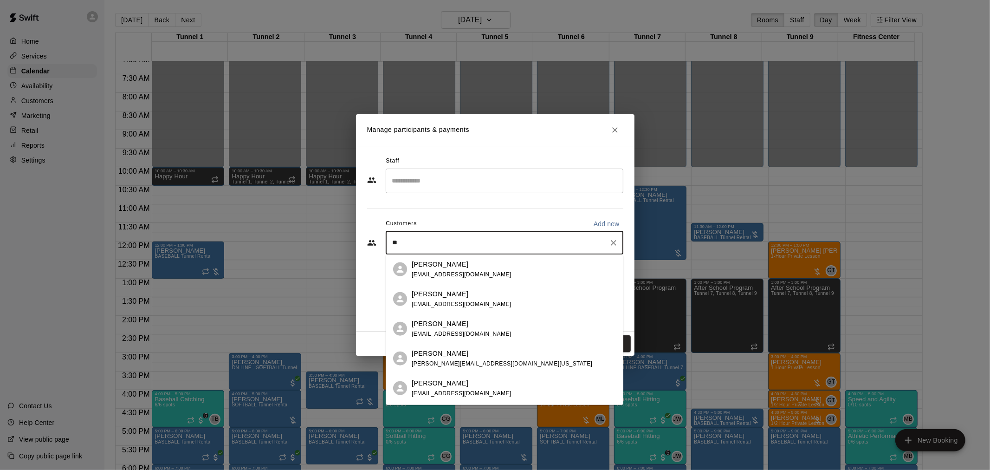
type input "*"
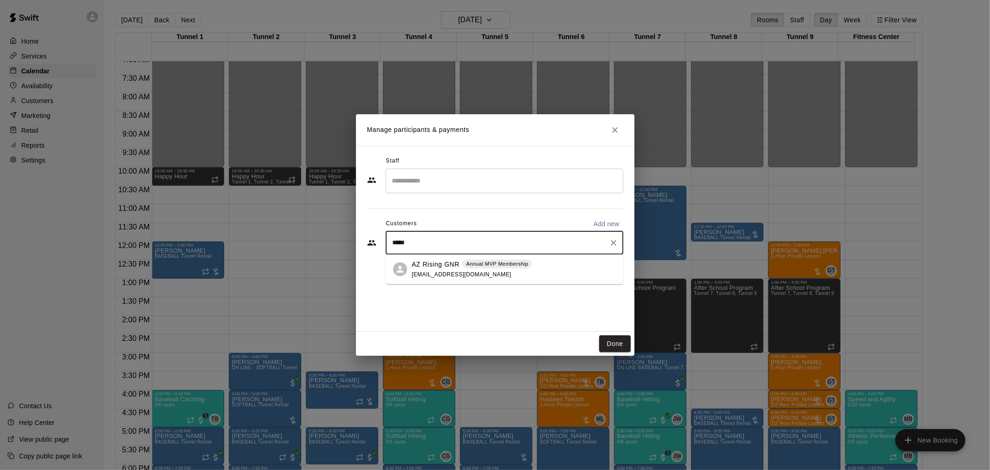
type input "******"
click at [433, 265] on p "AZ Rising GNR" at bounding box center [436, 264] width 48 height 10
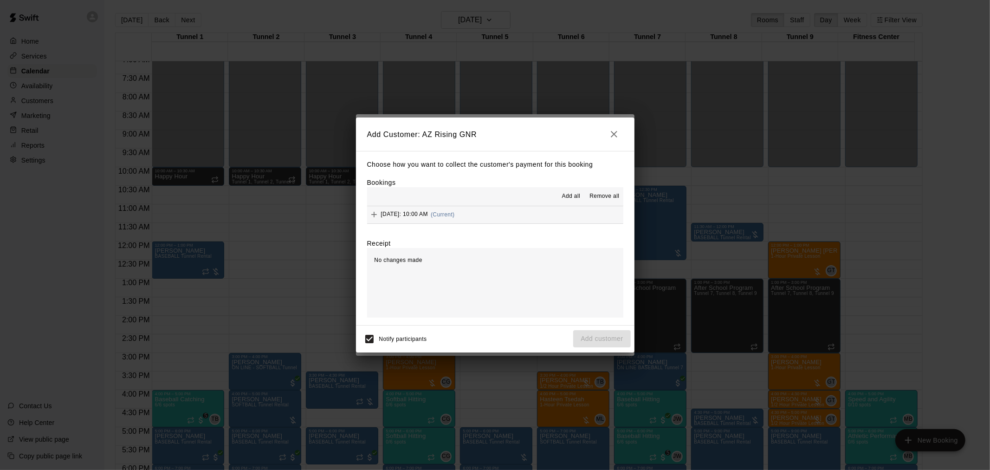
click at [497, 212] on button "[DATE]: 10:00 AM (Current)" at bounding box center [495, 214] width 256 height 17
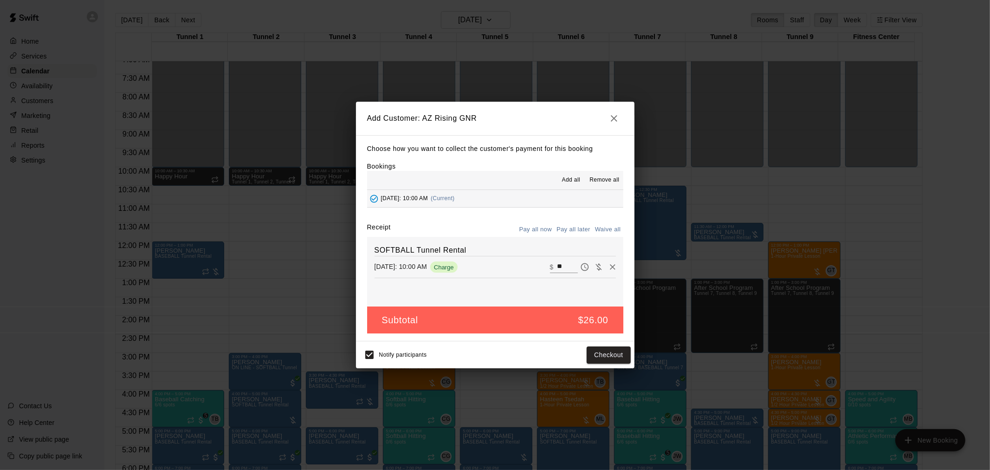
click at [561, 228] on button "Pay all later" at bounding box center [573, 229] width 39 height 14
click at [595, 361] on button "Add customer" at bounding box center [601, 354] width 57 height 17
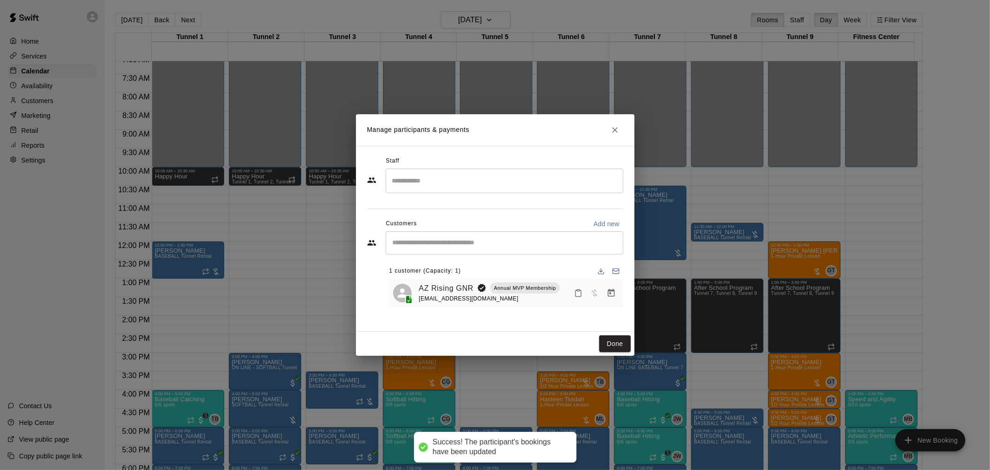
click at [615, 344] on button "Done" at bounding box center [614, 343] width 31 height 17
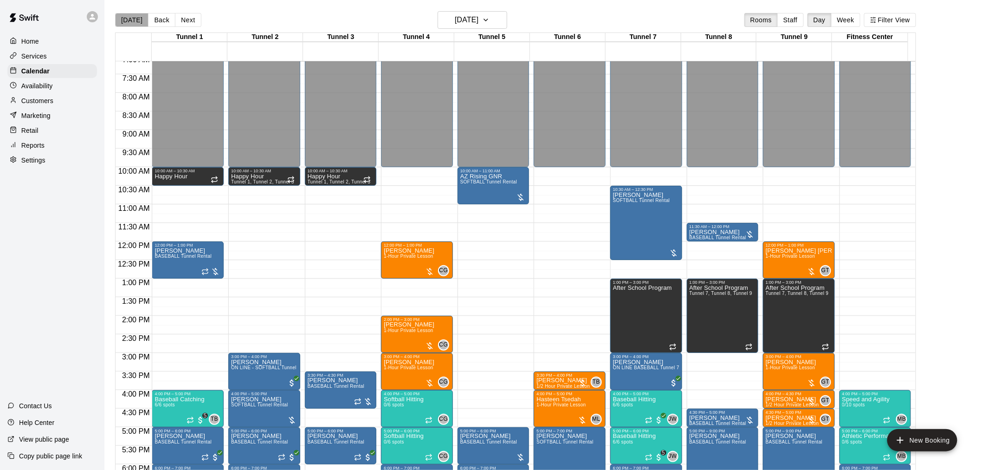
click at [132, 19] on button "[DATE]" at bounding box center [131, 20] width 33 height 14
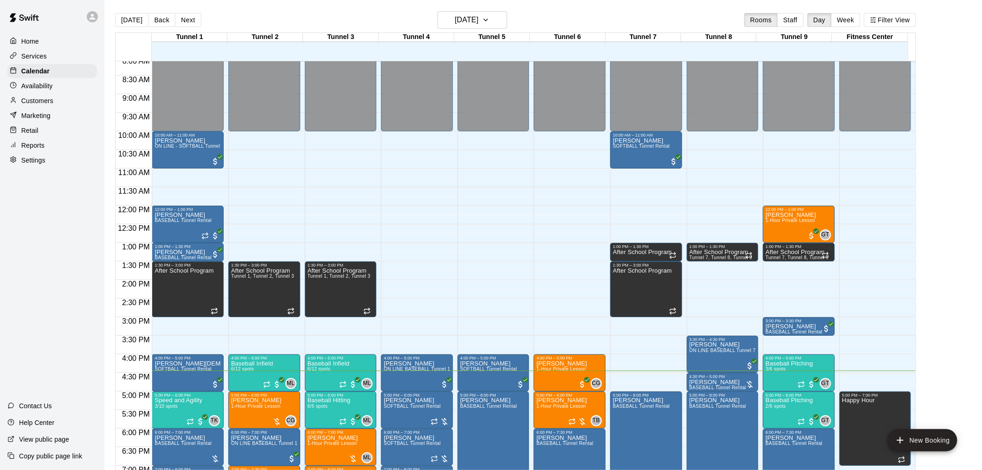
scroll to position [303, 0]
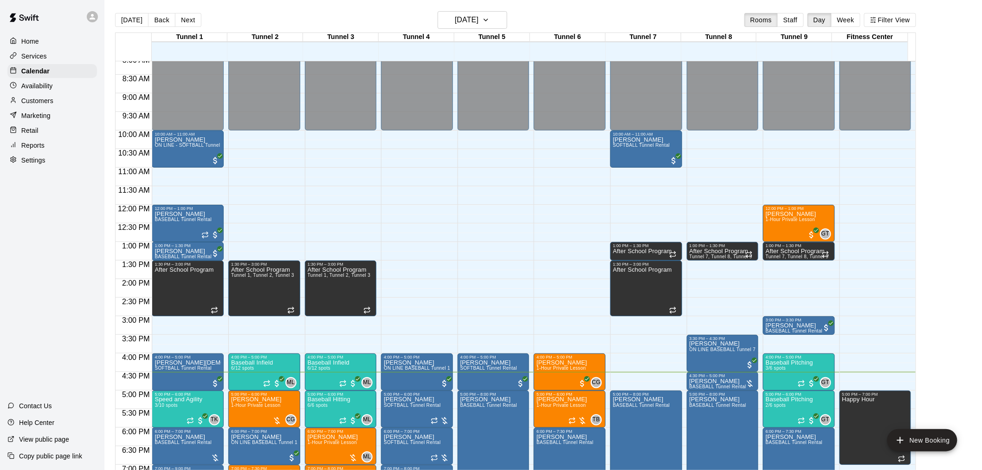
drag, startPoint x: 990, startPoint y: 447, endPoint x: 866, endPoint y: 174, distance: 300.6
click at [958, 136] on main "[DATE] Back [DATE][DATE] Rooms Staff Day Week Filter View Tunnel 1 12 [GEOGRAPH…" at bounding box center [543, 246] width 870 height 470
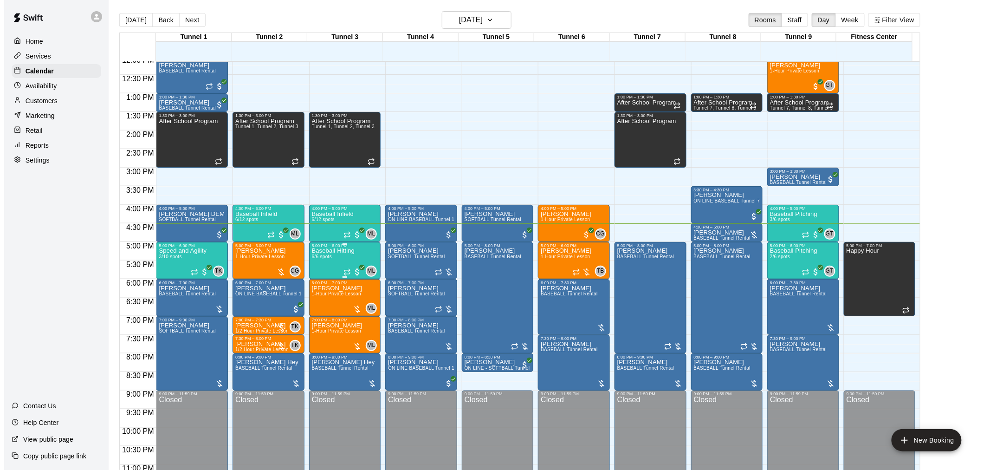
scroll to position [472, 0]
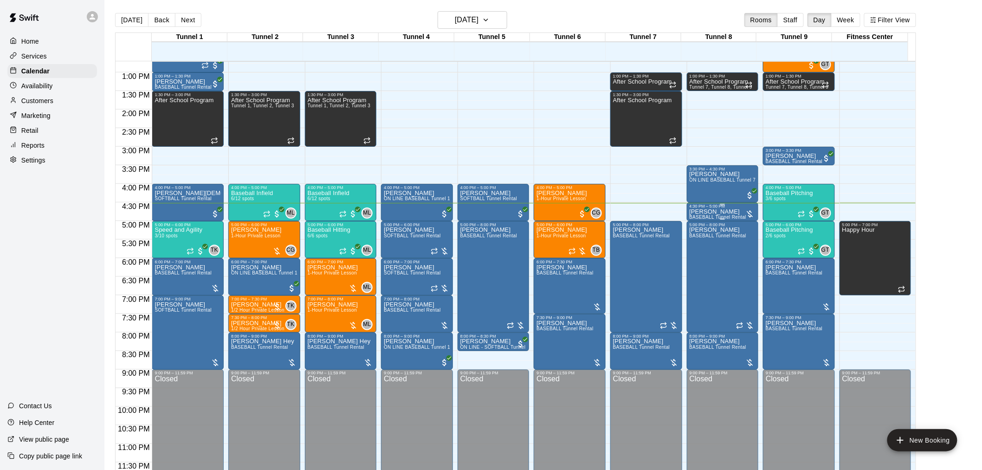
click at [739, 214] on div "[PERSON_NAME] BASEBALL Tunnel Rental" at bounding box center [718, 443] width 57 height 470
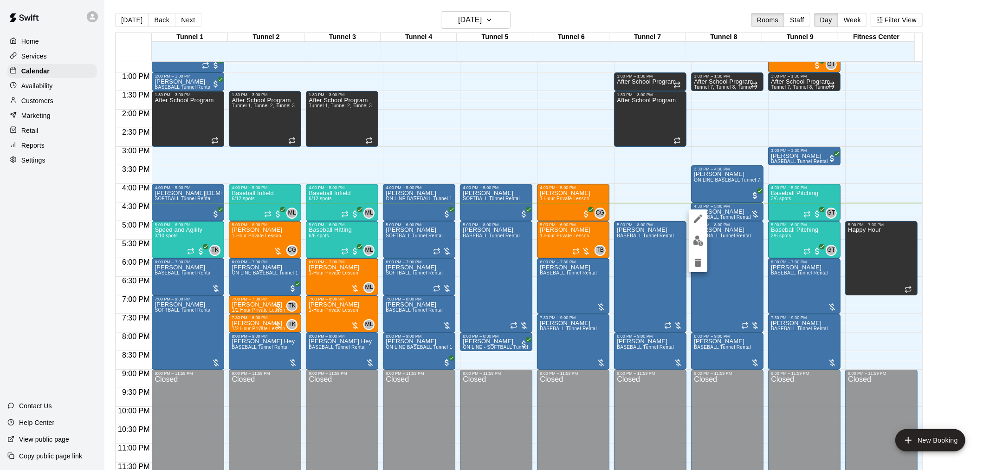
click at [704, 239] on button "edit" at bounding box center [698, 241] width 19 height 18
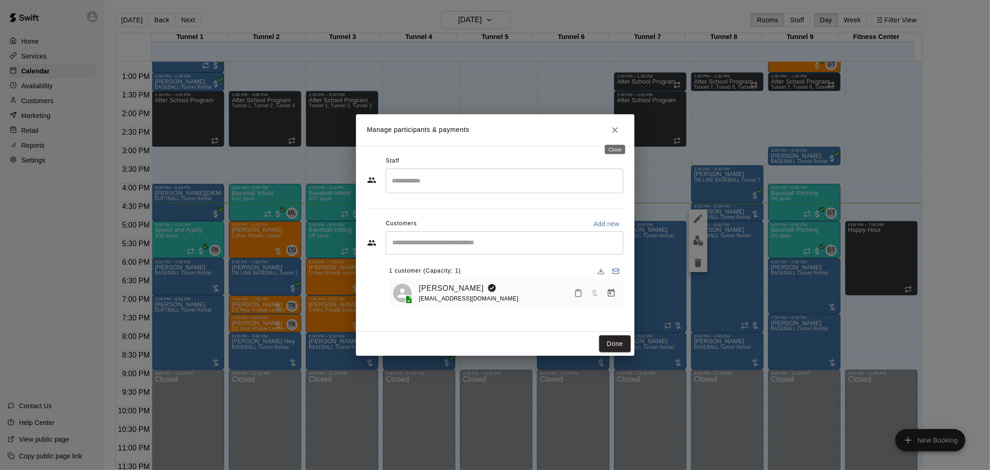
click at [612, 129] on icon "Close" at bounding box center [614, 129] width 9 height 9
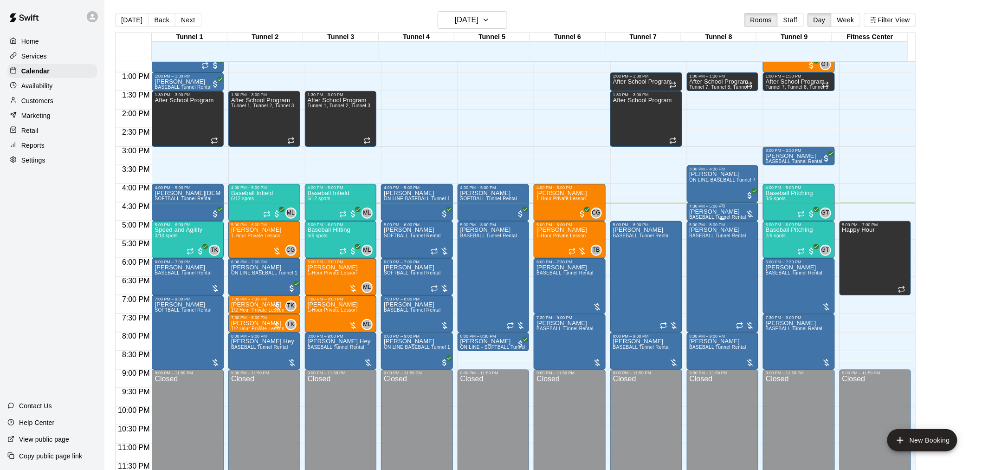
click at [716, 207] on div "4:30 PM – 5:00 PM" at bounding box center [723, 206] width 66 height 5
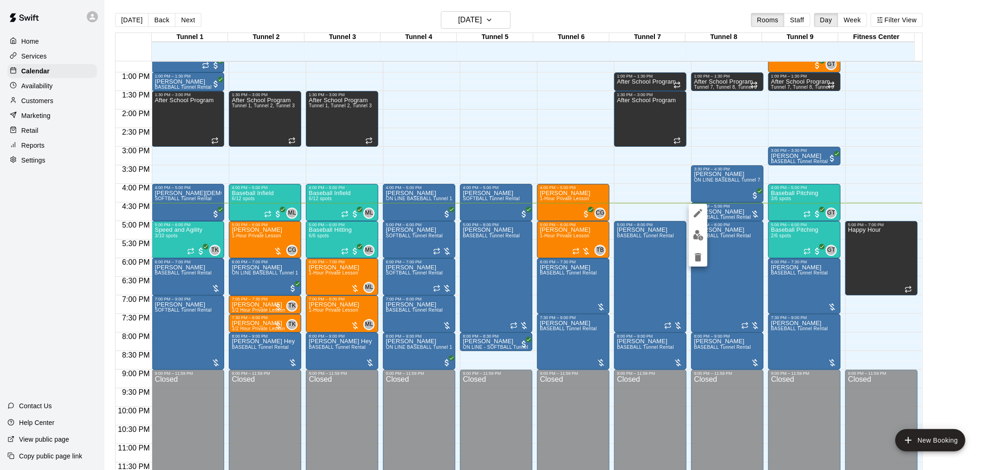
click at [746, 214] on div at bounding box center [495, 235] width 990 height 470
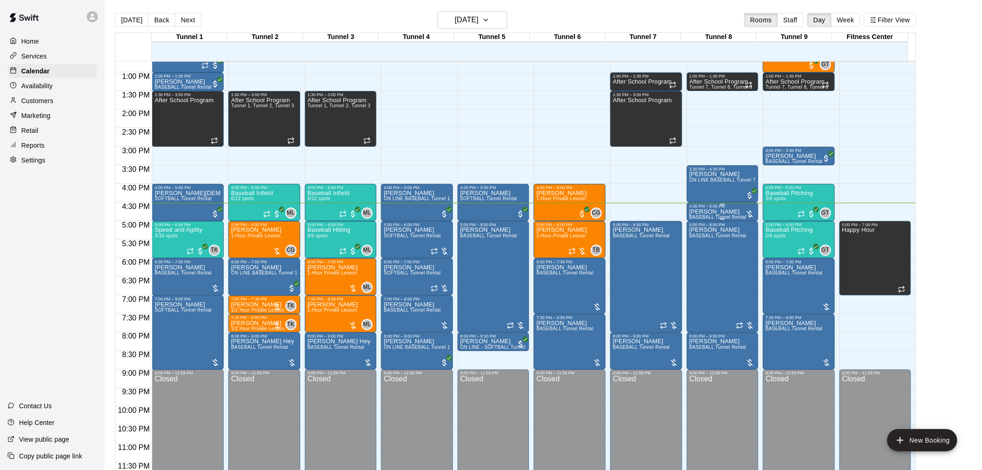
click at [737, 212] on div "[PERSON_NAME] BASEBALL Tunnel Rental" at bounding box center [718, 443] width 57 height 470
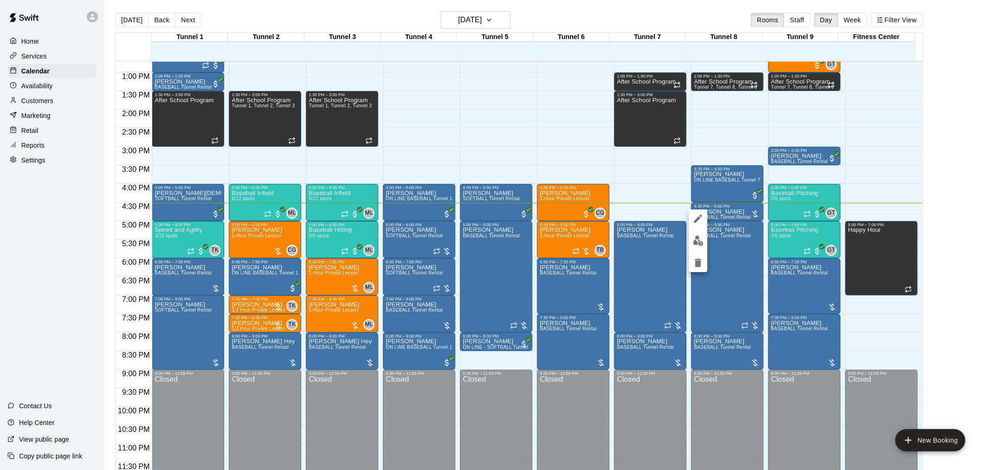
click at [749, 214] on div at bounding box center [495, 235] width 990 height 470
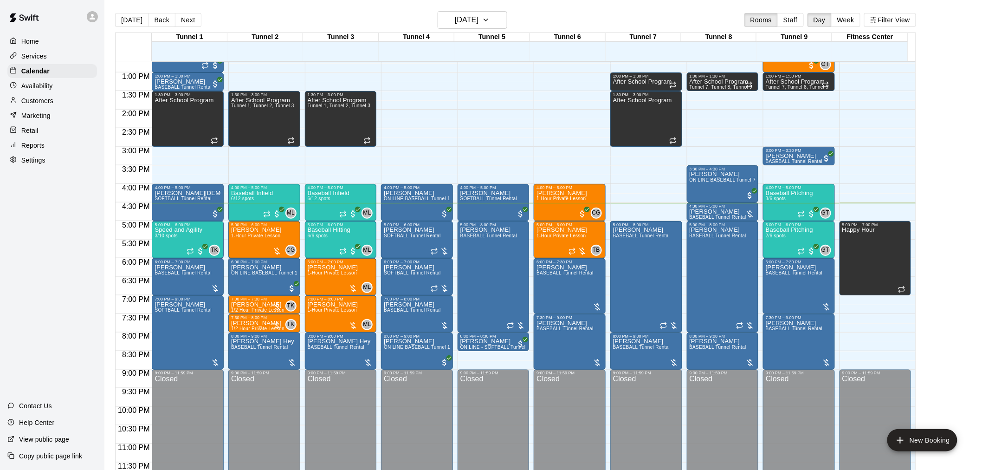
click at [749, 214] on div at bounding box center [749, 213] width 9 height 9
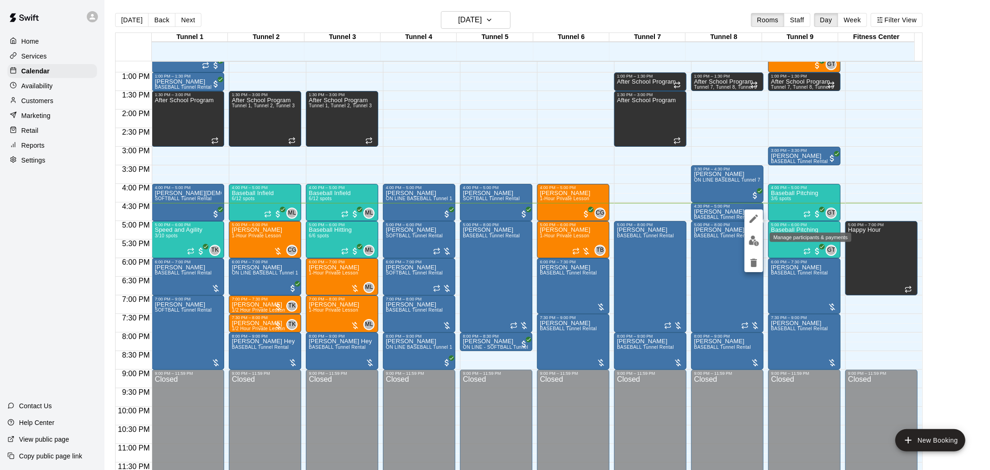
click at [753, 242] on img "edit" at bounding box center [754, 240] width 11 height 11
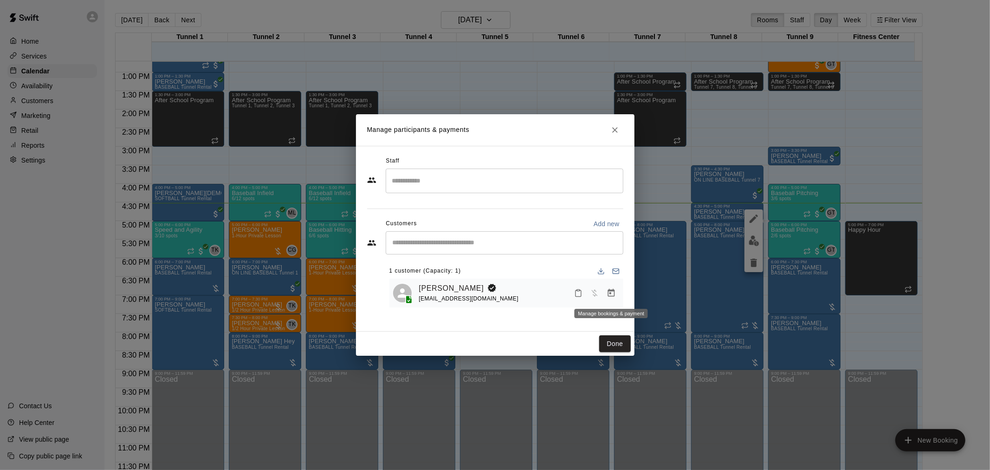
click at [615, 296] on icon "Manage bookings & payment" at bounding box center [611, 292] width 9 height 9
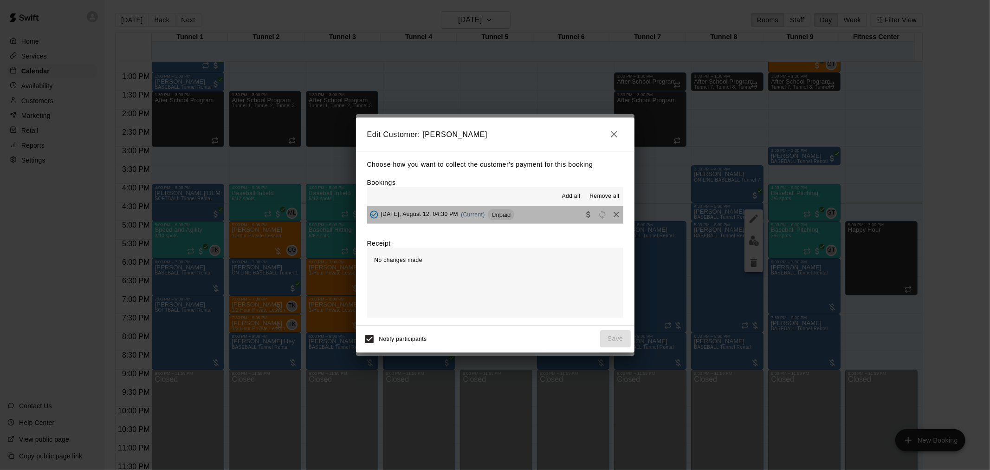
click at [508, 212] on span "Unpaid" at bounding box center [501, 214] width 26 height 7
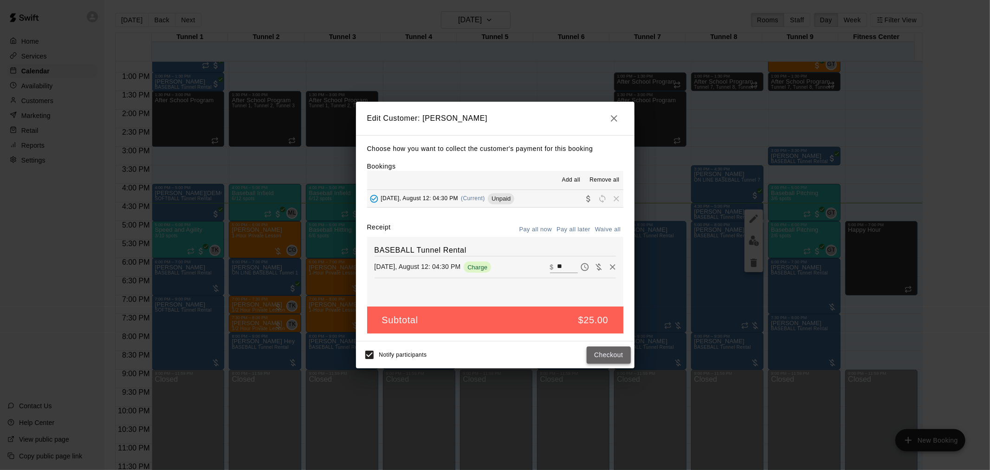
click at [627, 359] on button "Checkout" at bounding box center [609, 354] width 44 height 17
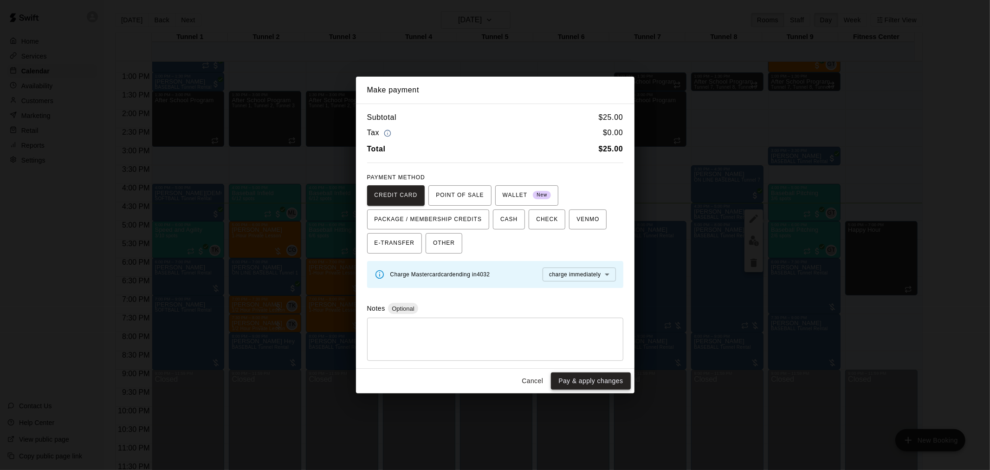
click at [578, 378] on button "Pay & apply changes" at bounding box center [590, 380] width 79 height 17
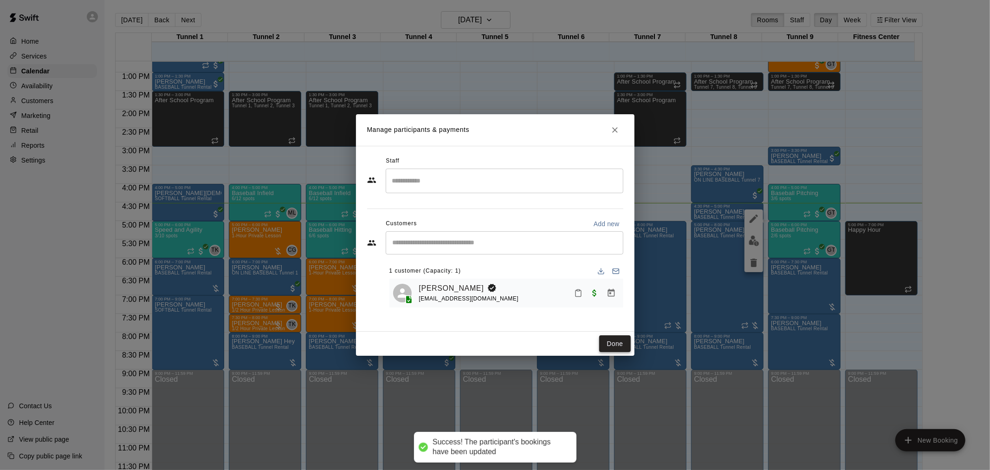
click at [605, 337] on button "Done" at bounding box center [614, 343] width 31 height 17
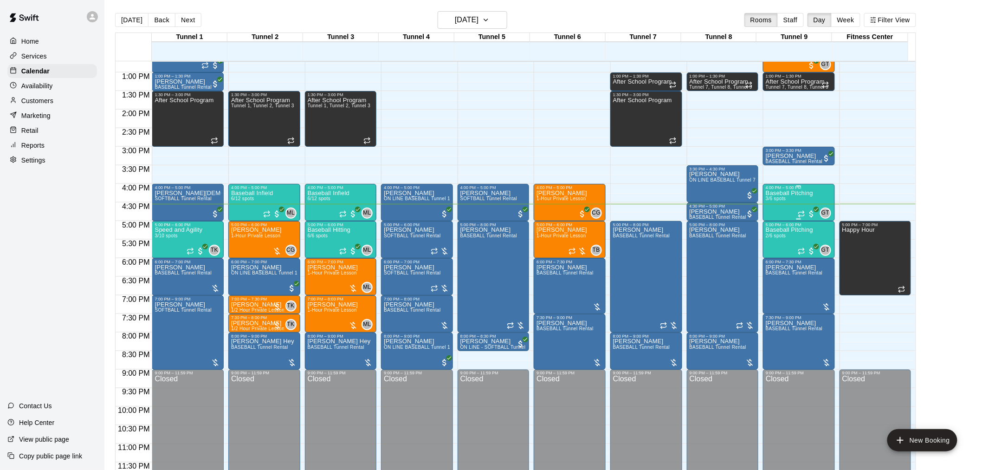
click at [779, 196] on div "Baseball Pitching 3/6 spots" at bounding box center [789, 425] width 47 height 470
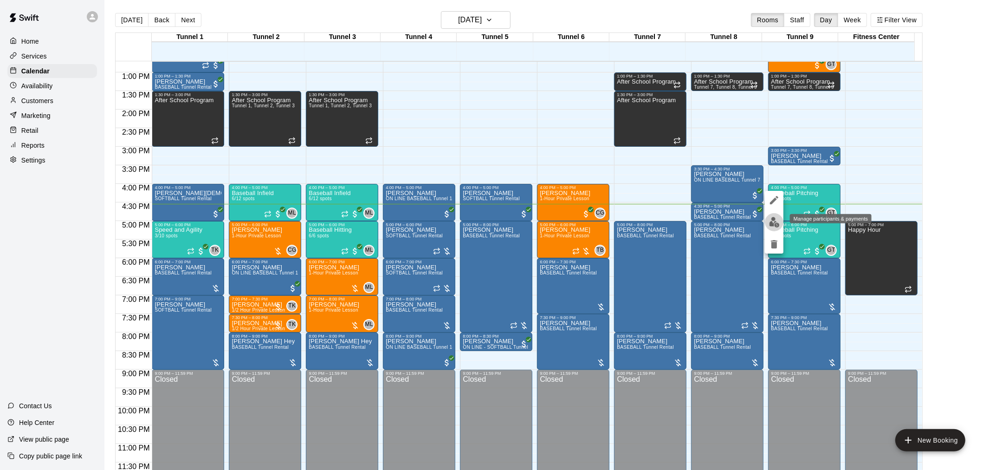
click at [775, 221] on img "edit" at bounding box center [774, 222] width 11 height 11
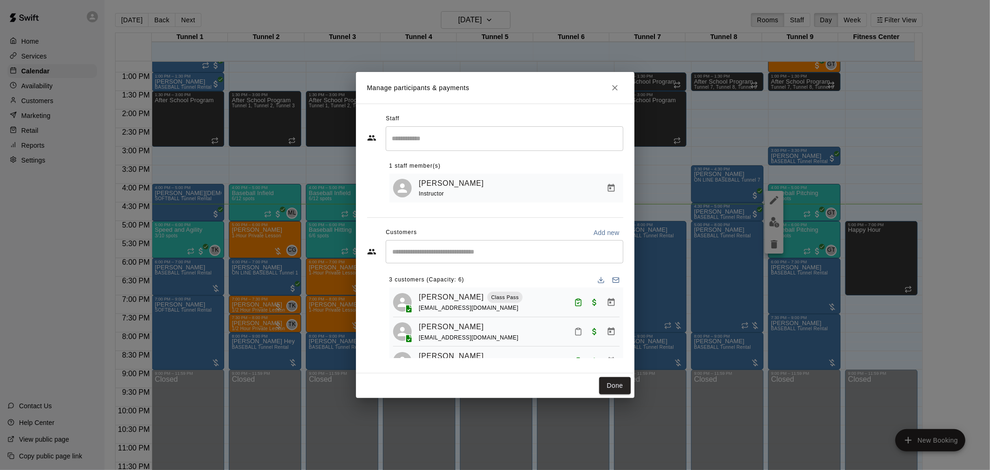
click at [588, 309] on div at bounding box center [594, 302] width 49 height 17
click at [618, 86] on icon "Close" at bounding box center [614, 87] width 9 height 9
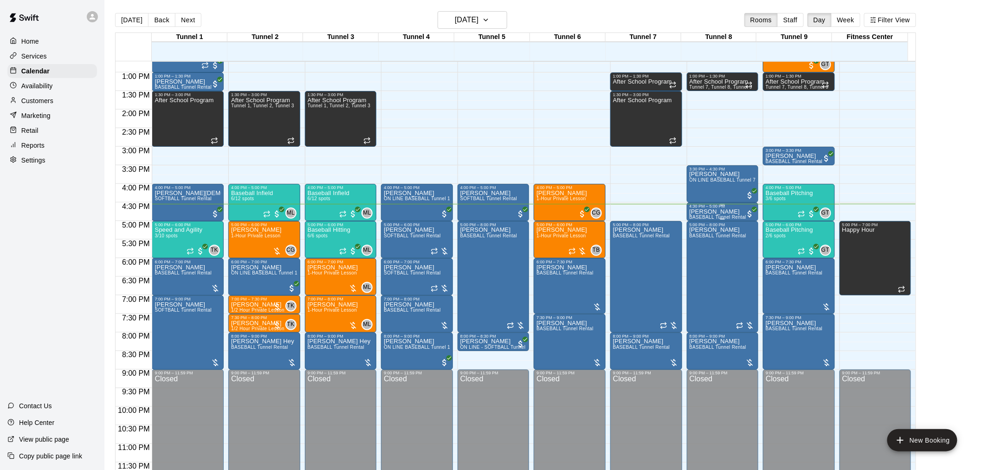
click at [735, 214] on div "[PERSON_NAME] BASEBALL Tunnel Rental" at bounding box center [718, 443] width 57 height 470
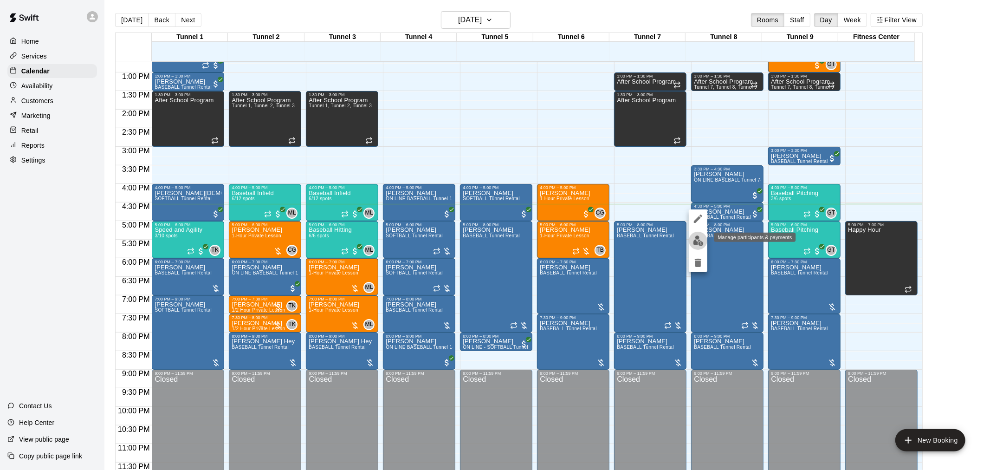
click at [698, 240] on img "edit" at bounding box center [698, 240] width 11 height 11
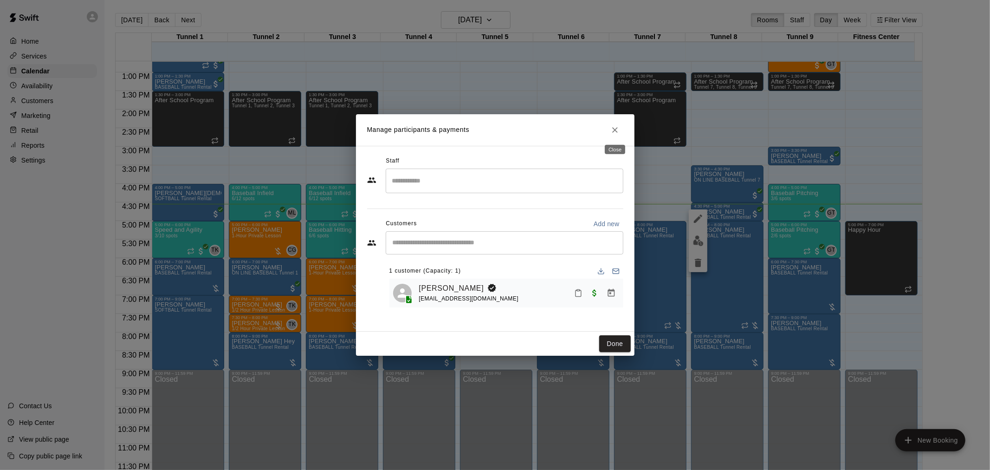
click at [615, 132] on icon "Close" at bounding box center [614, 129] width 9 height 9
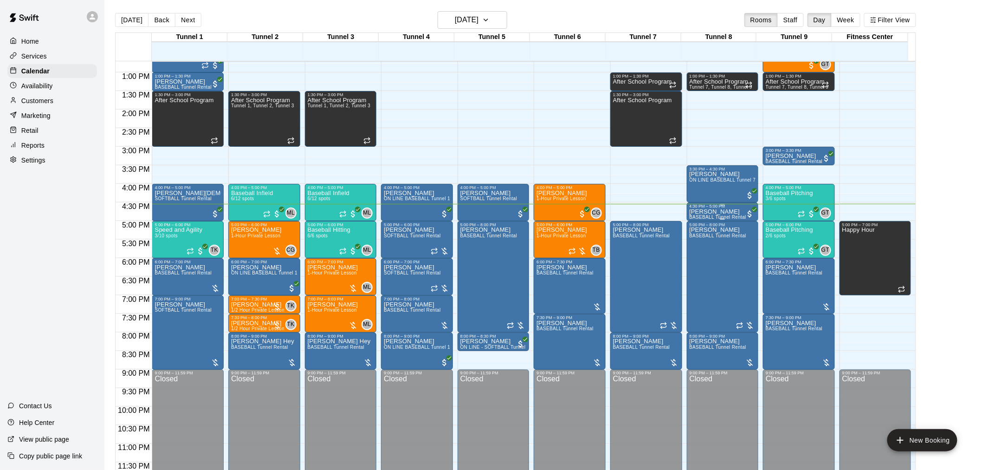
click at [730, 211] on div "[PERSON_NAME] BASEBALL Tunnel Rental" at bounding box center [718, 443] width 57 height 470
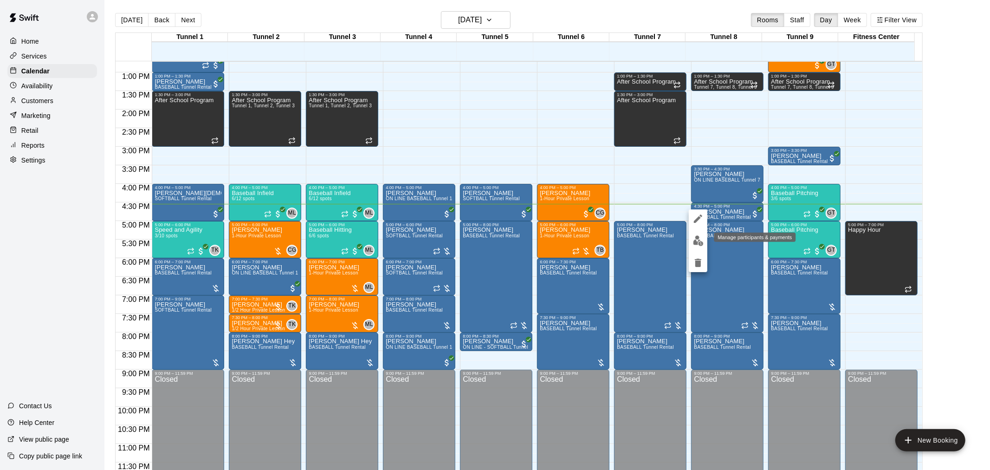
click at [701, 242] on img "edit" at bounding box center [698, 240] width 11 height 11
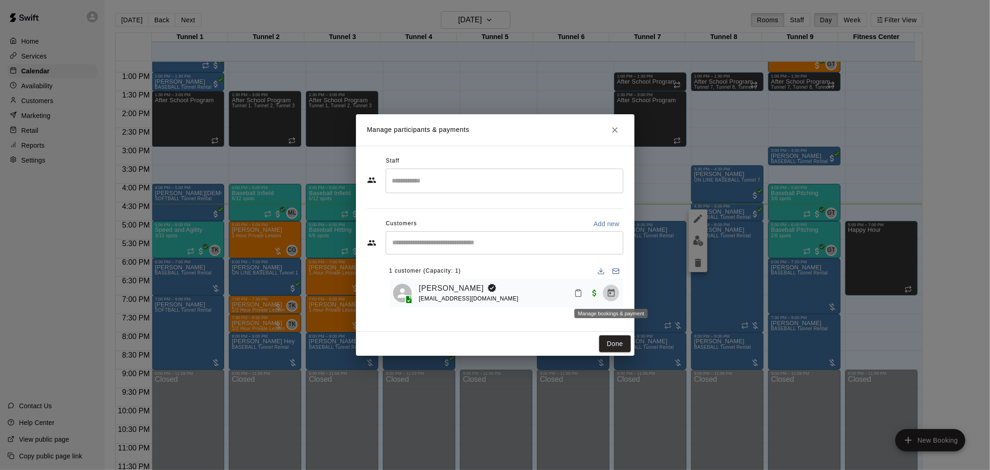
click at [610, 300] on button "Manage bookings & payment" at bounding box center [611, 293] width 17 height 17
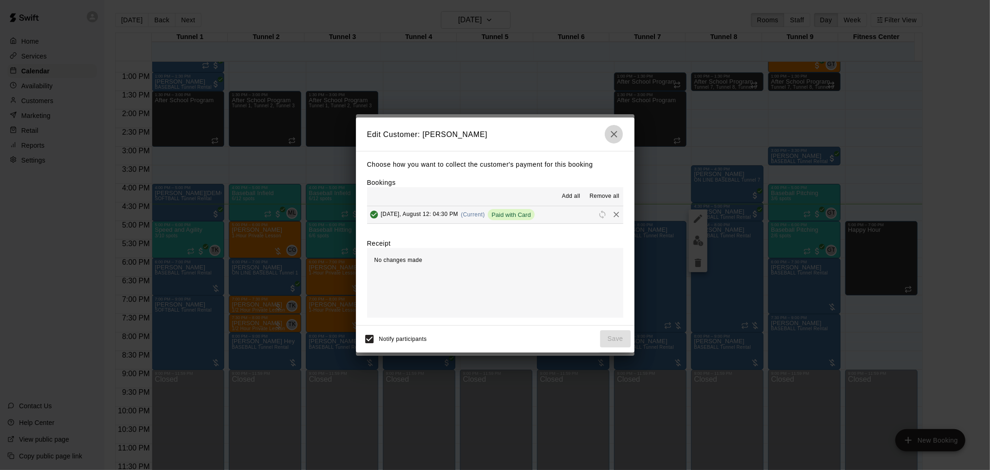
click at [609, 133] on icon "button" at bounding box center [614, 134] width 11 height 11
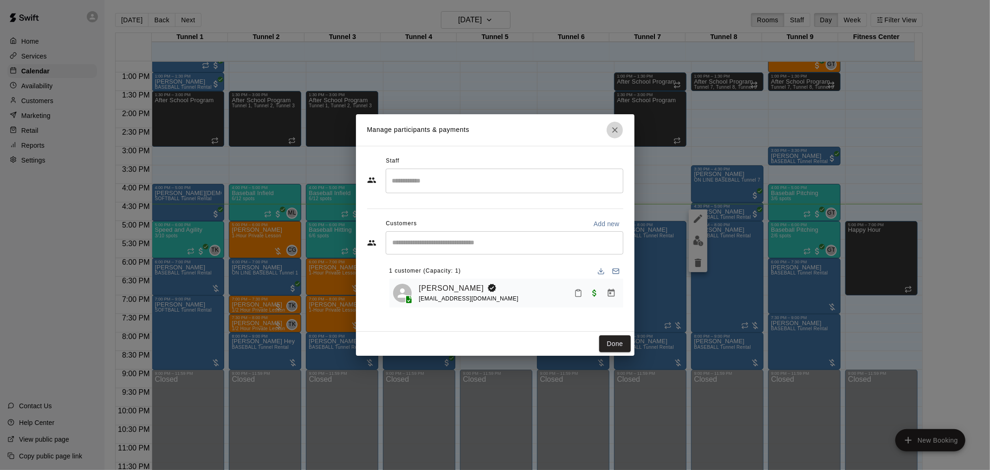
click at [620, 132] on button "Close" at bounding box center [615, 130] width 17 height 17
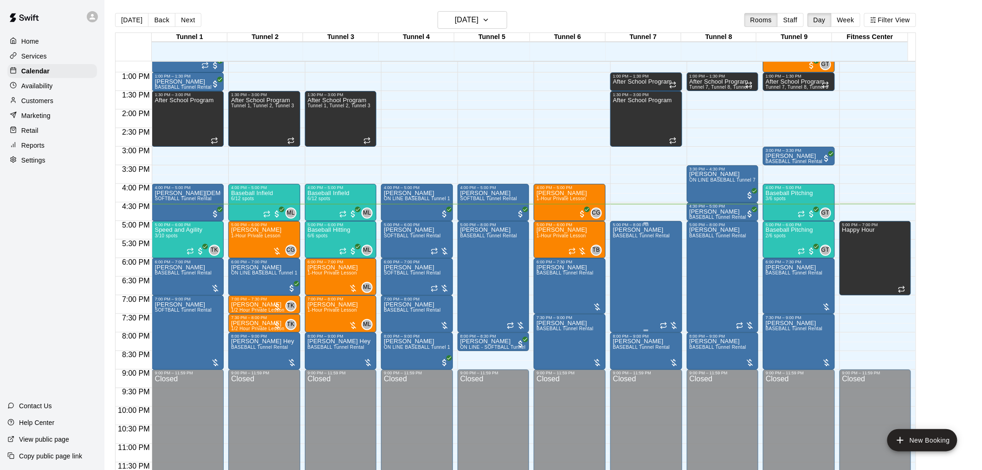
click at [646, 267] on div "[PERSON_NAME] BASEBALL Tunnel Rental" at bounding box center [641, 462] width 57 height 470
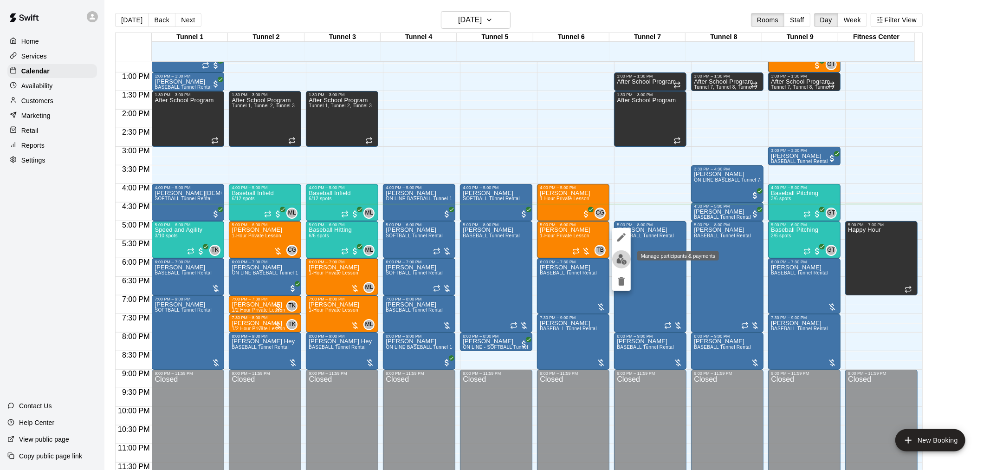
click at [627, 258] on button "edit" at bounding box center [621, 259] width 19 height 18
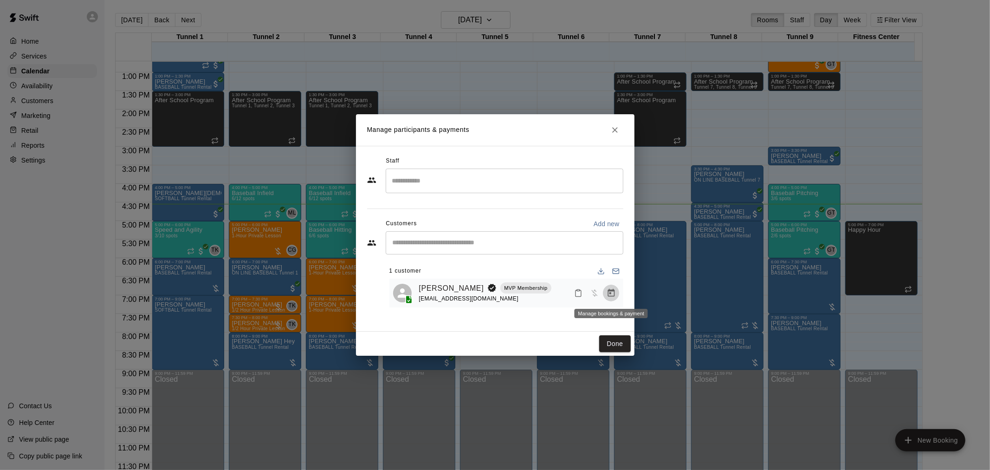
click at [609, 299] on button "Manage bookings & payment" at bounding box center [611, 293] width 17 height 17
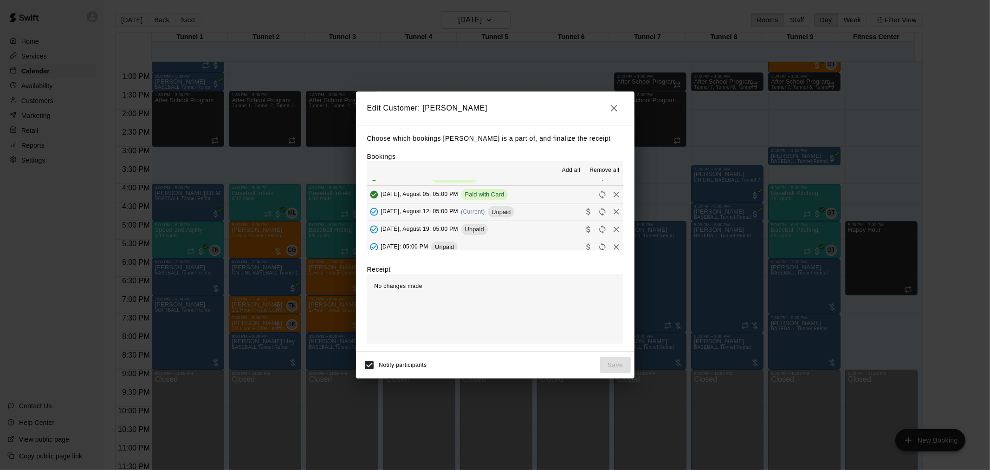
scroll to position [70, 0]
click at [466, 208] on span "(Current)" at bounding box center [473, 205] width 24 height 6
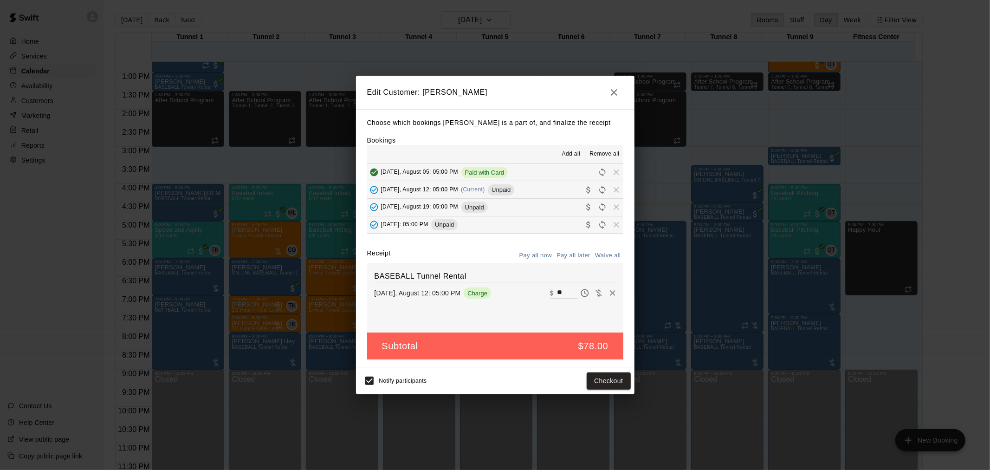
click at [619, 93] on icon "button" at bounding box center [614, 92] width 11 height 11
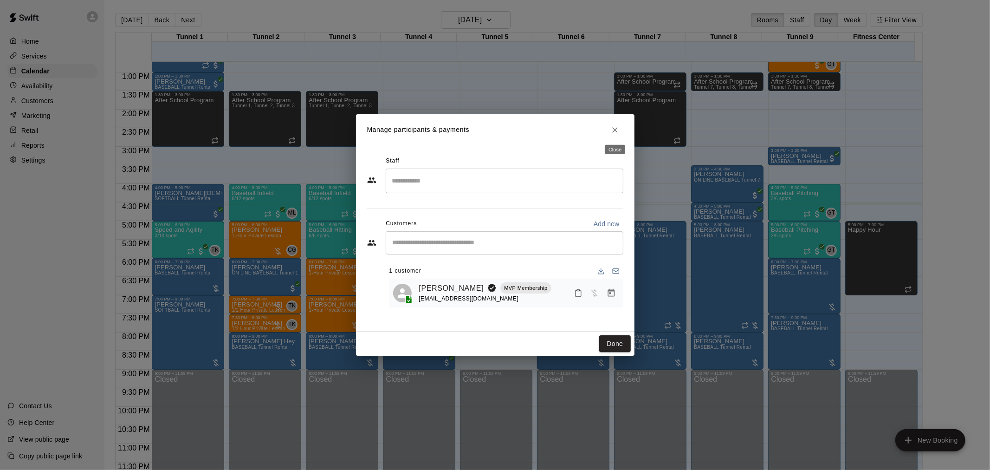
click at [613, 125] on icon "Close" at bounding box center [614, 129] width 9 height 9
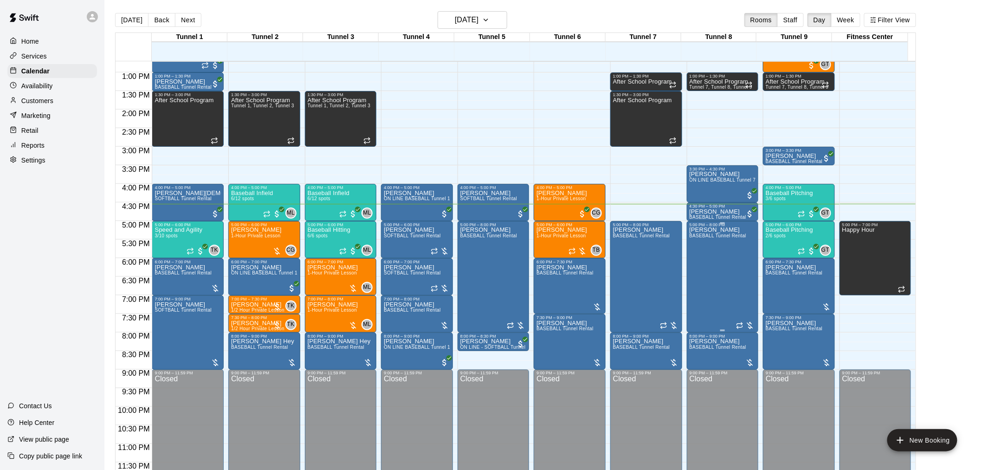
click at [709, 243] on div "[PERSON_NAME] BASEBALL Tunnel Rental" at bounding box center [718, 462] width 57 height 470
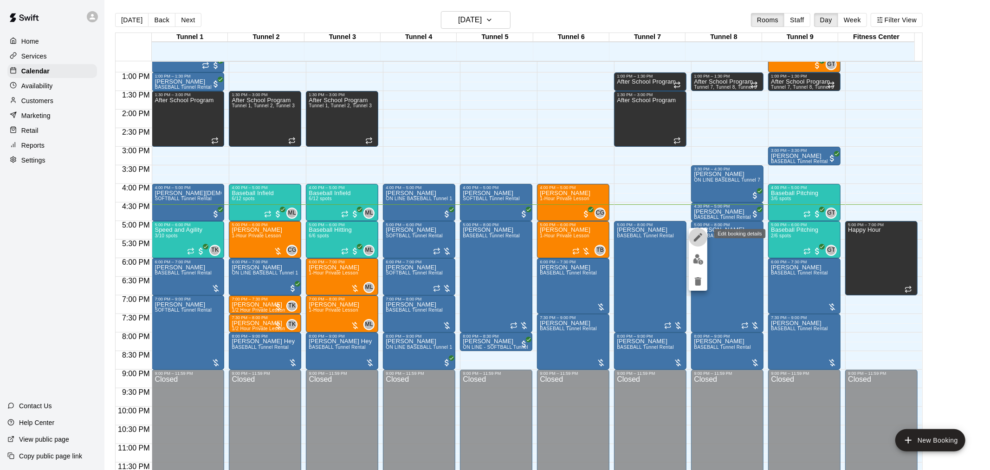
click at [699, 240] on icon "edit" at bounding box center [698, 237] width 11 height 11
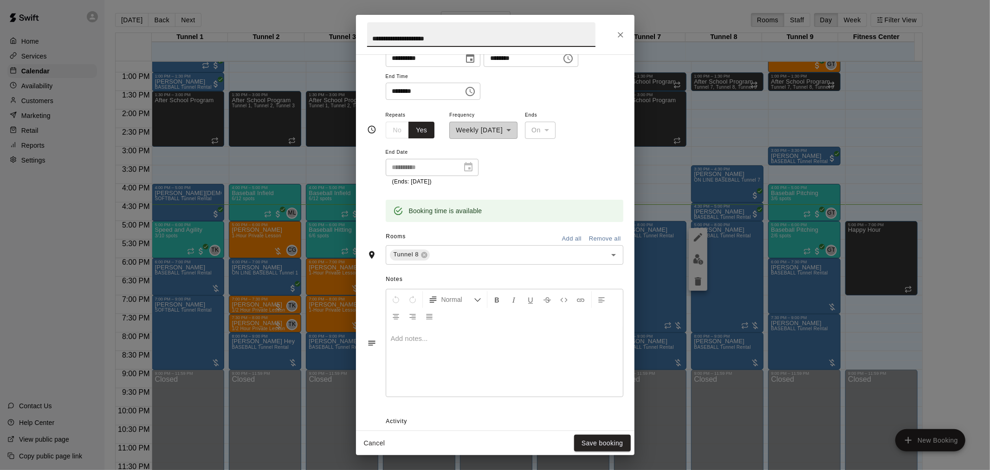
scroll to position [15, 0]
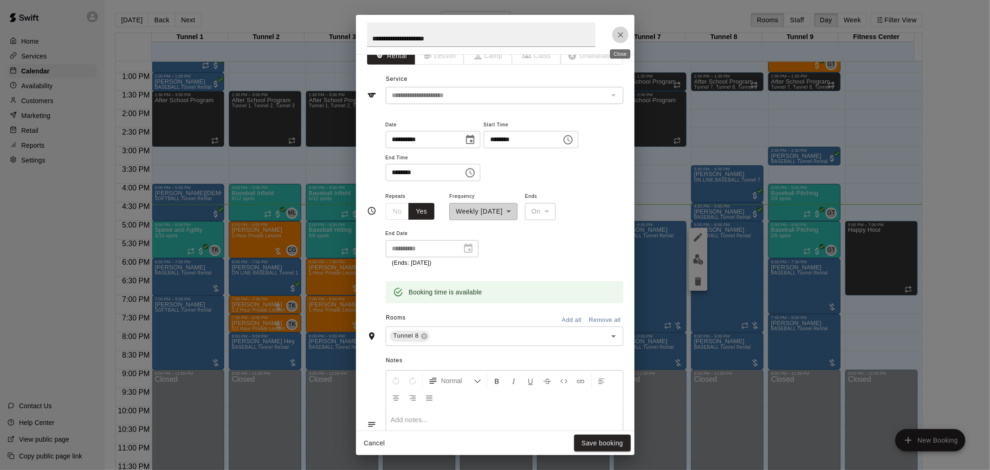
click at [619, 34] on icon "Close" at bounding box center [621, 35] width 6 height 6
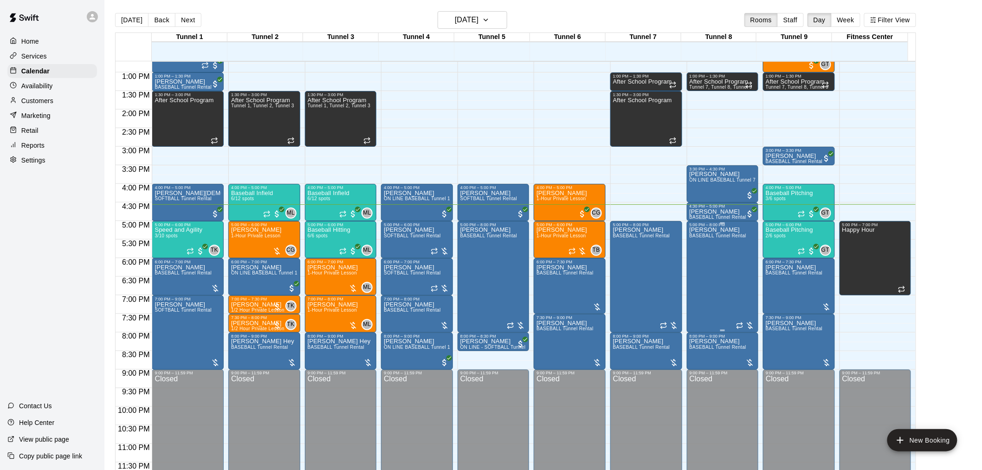
click at [712, 244] on div "[PERSON_NAME] BASEBALL Tunnel Rental" at bounding box center [718, 462] width 57 height 470
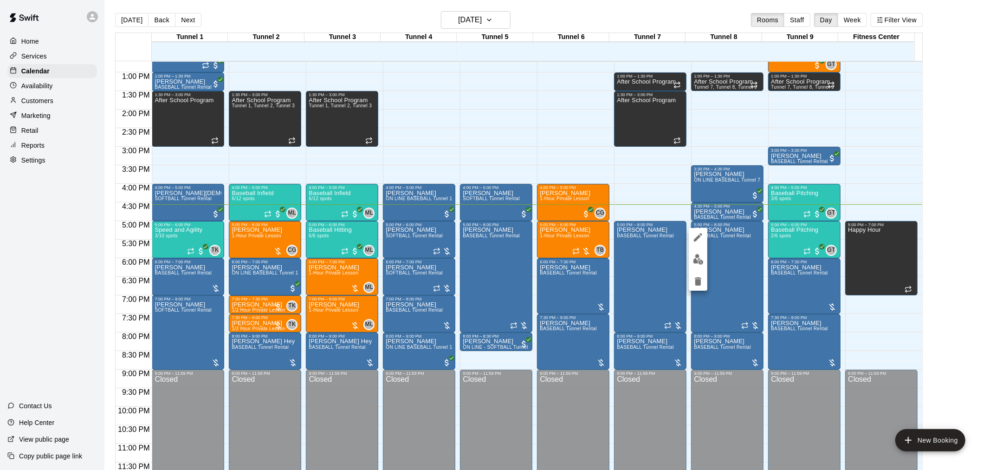
click at [725, 248] on div at bounding box center [495, 235] width 990 height 470
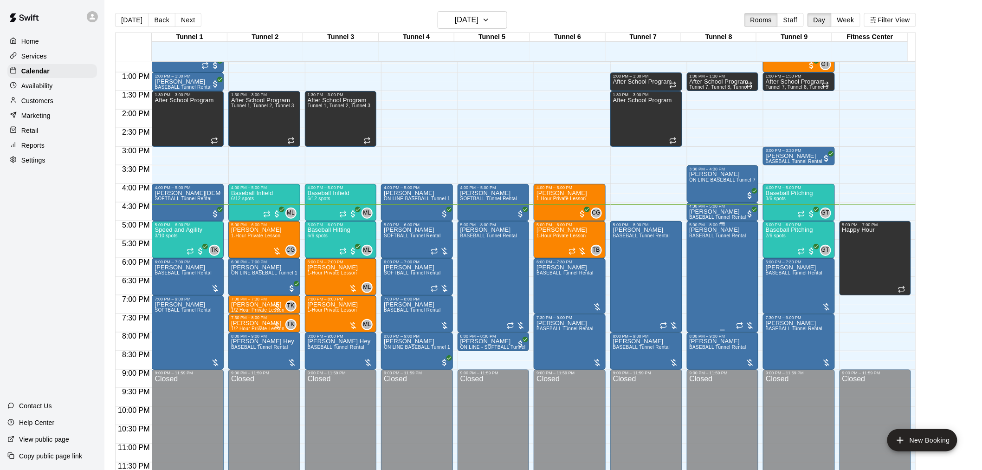
click at [717, 252] on div "[PERSON_NAME] BASEBALL Tunnel Rental" at bounding box center [718, 462] width 57 height 470
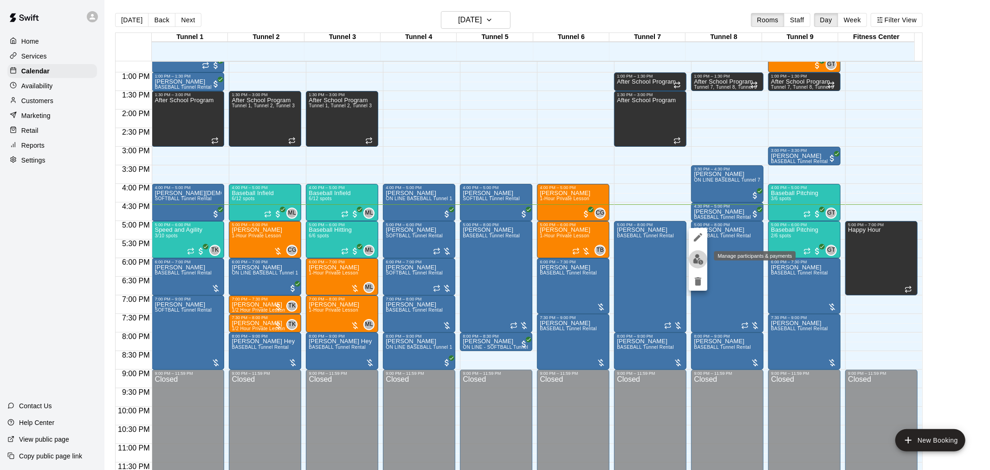
click at [701, 258] on img "edit" at bounding box center [698, 259] width 11 height 11
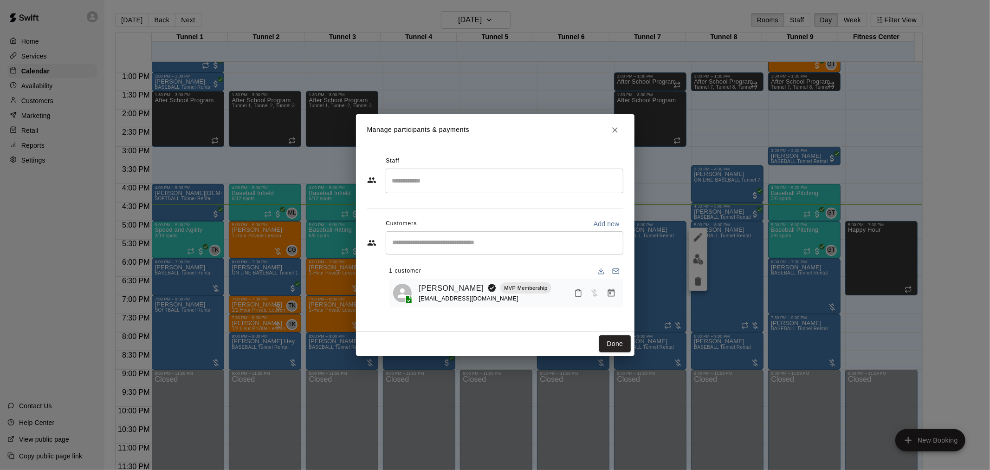
click at [612, 291] on icon "Manage bookings & payment" at bounding box center [611, 293] width 7 height 8
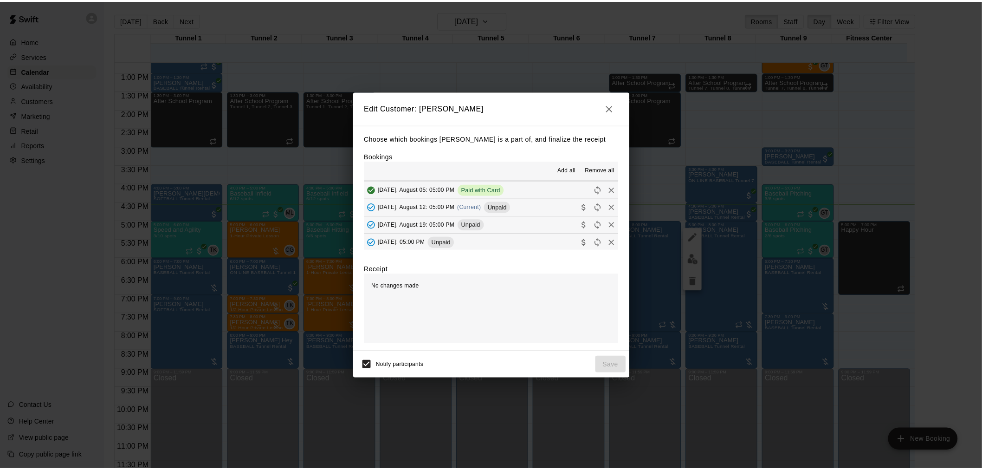
scroll to position [70, 0]
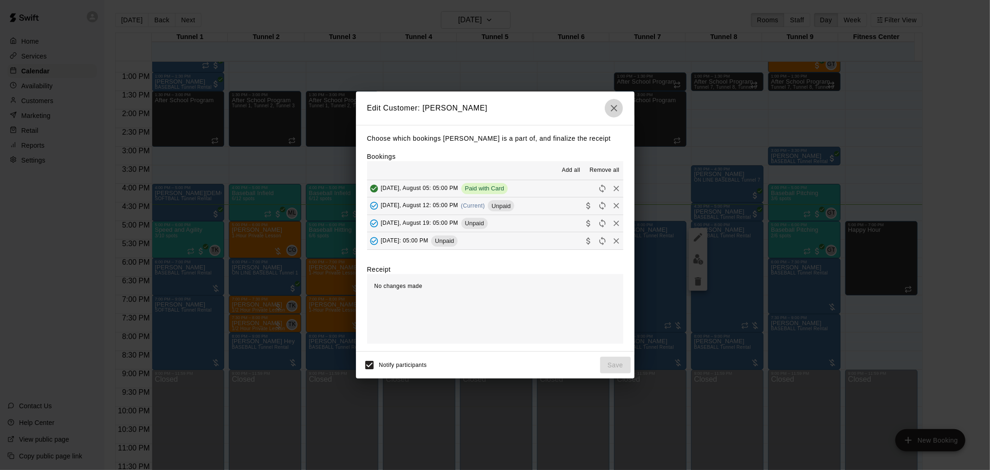
click at [612, 103] on icon "button" at bounding box center [614, 108] width 11 height 11
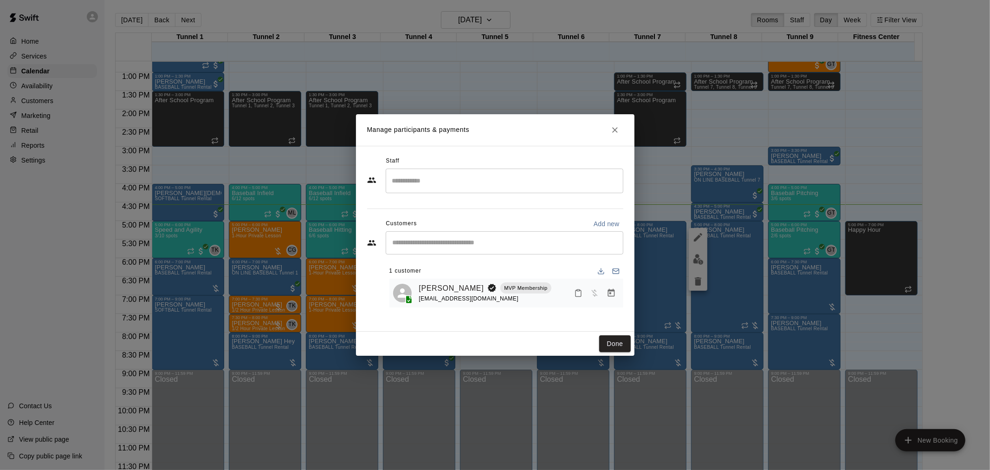
click at [618, 125] on icon "Close" at bounding box center [614, 129] width 9 height 9
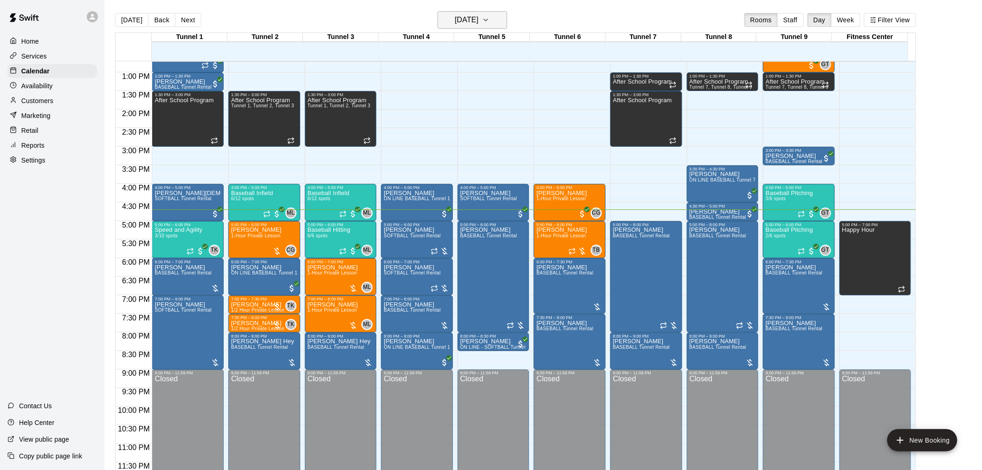
click at [479, 25] on h6 "[DATE]" at bounding box center [467, 19] width 24 height 13
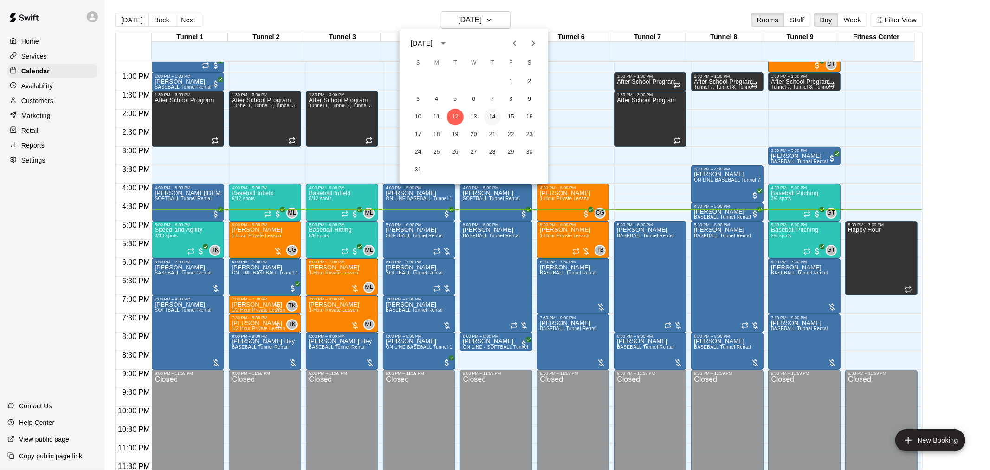
click at [493, 115] on button "14" at bounding box center [492, 117] width 17 height 17
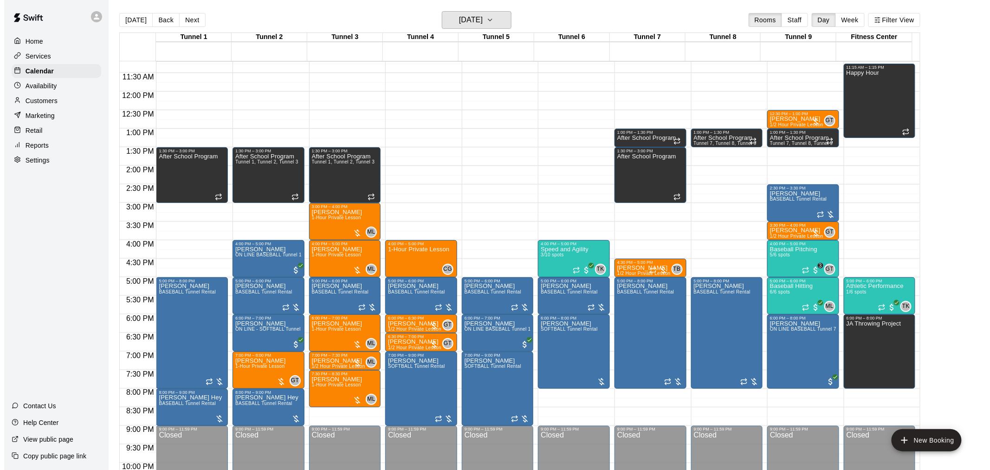
scroll to position [421, 0]
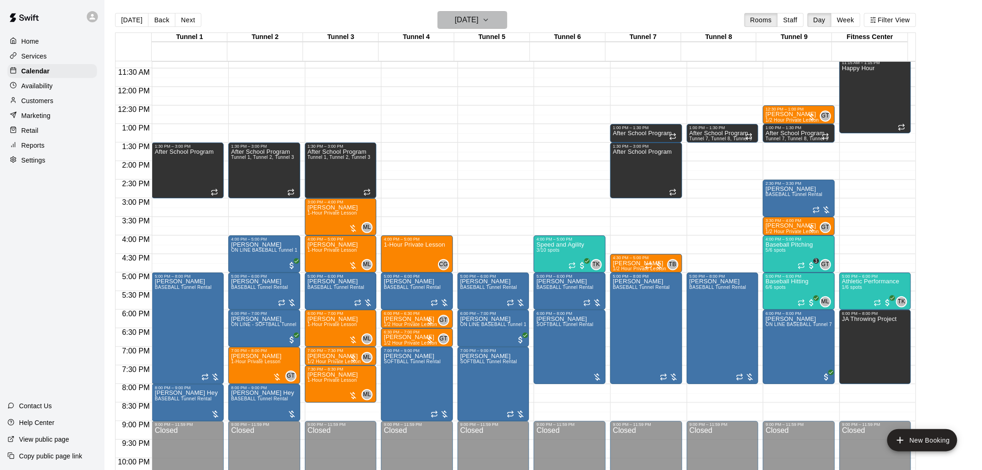
click at [456, 13] on h6 "[DATE]" at bounding box center [467, 19] width 24 height 13
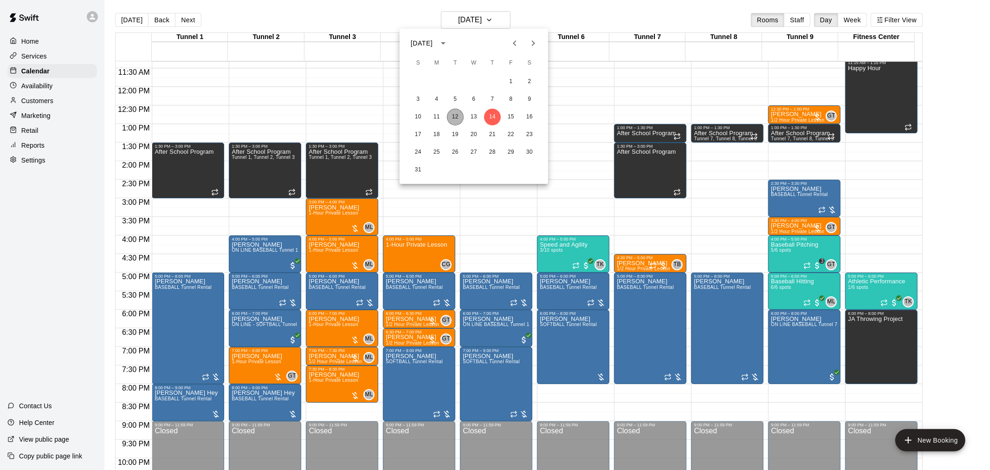
click at [456, 114] on button "12" at bounding box center [455, 117] width 17 height 17
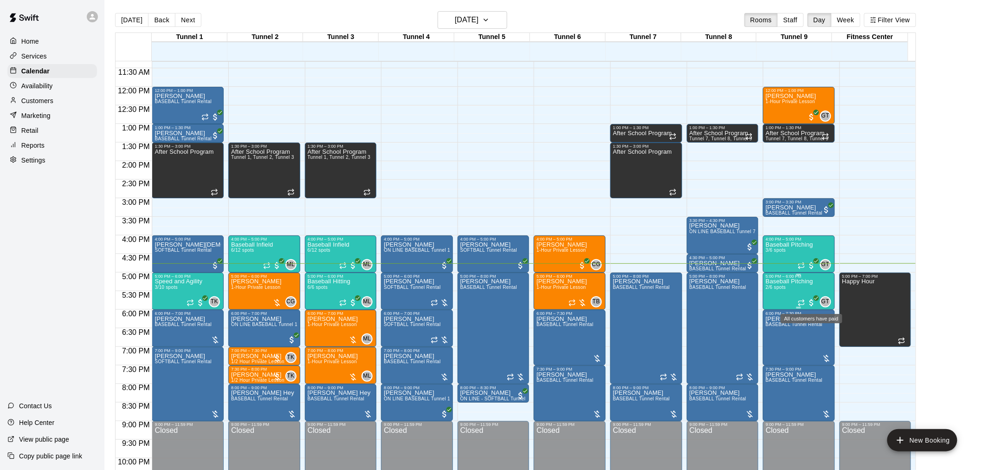
click at [810, 298] on span "All customers have paid" at bounding box center [811, 302] width 9 height 9
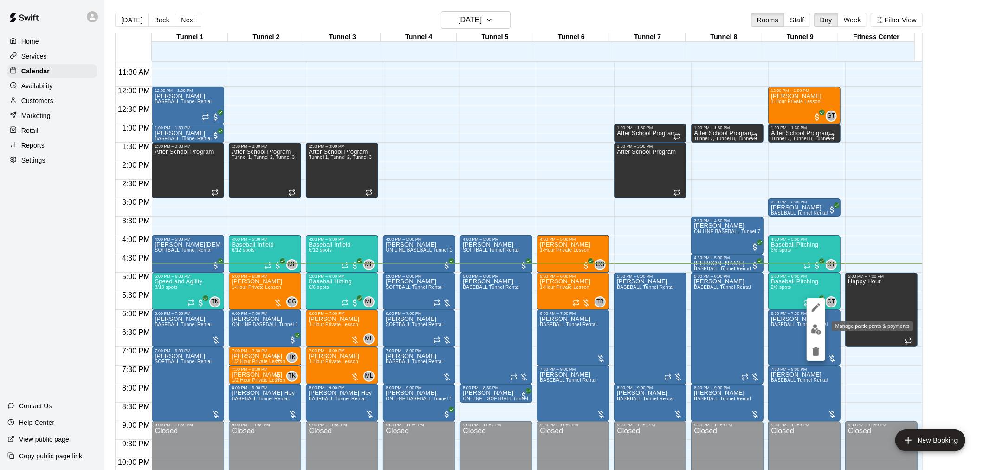
click at [819, 331] on img "edit" at bounding box center [816, 329] width 11 height 11
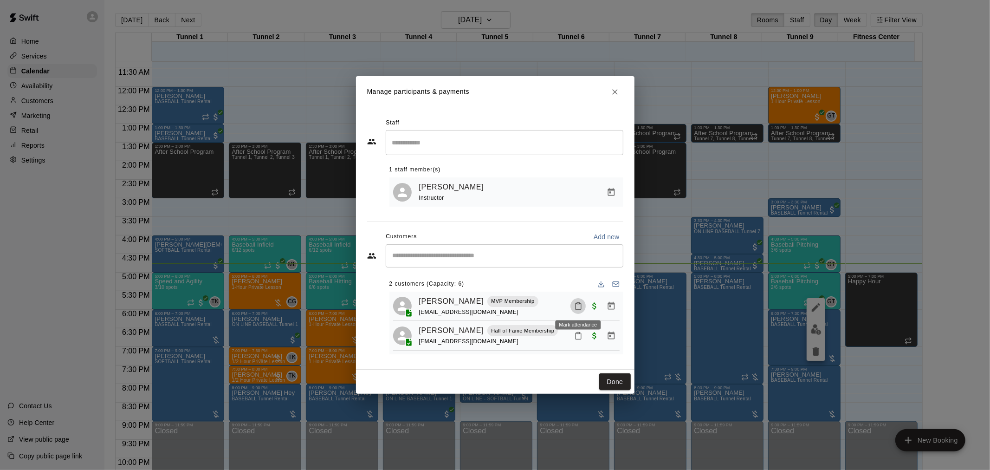
click at [579, 307] on icon "Mark attendance" at bounding box center [578, 306] width 8 height 8
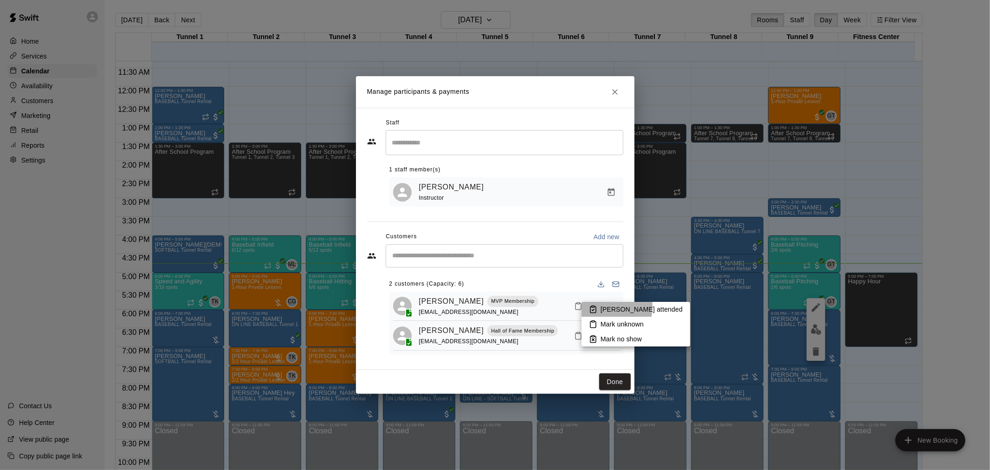
click at [593, 306] on icon at bounding box center [593, 309] width 8 height 8
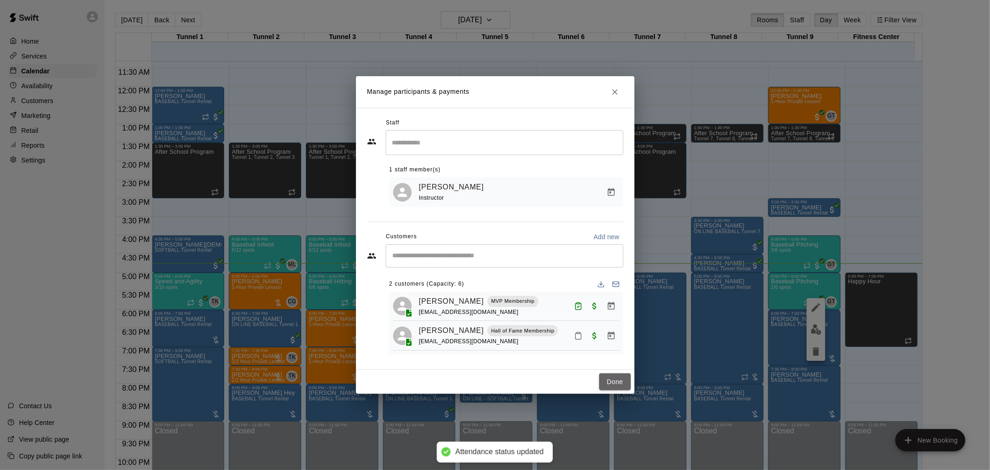
drag, startPoint x: 625, startPoint y: 381, endPoint x: 638, endPoint y: 367, distance: 19.0
click at [624, 381] on button "Done" at bounding box center [614, 381] width 31 height 17
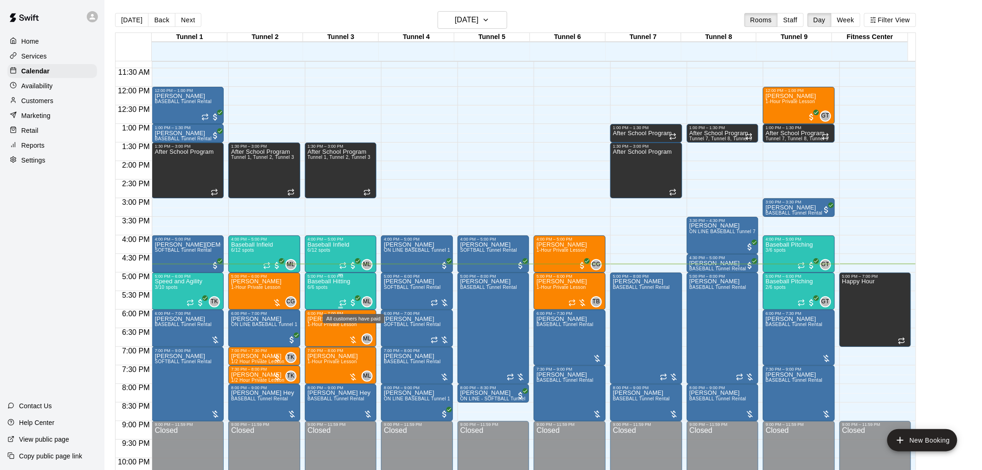
click at [354, 302] on span "All customers have paid" at bounding box center [353, 302] width 9 height 9
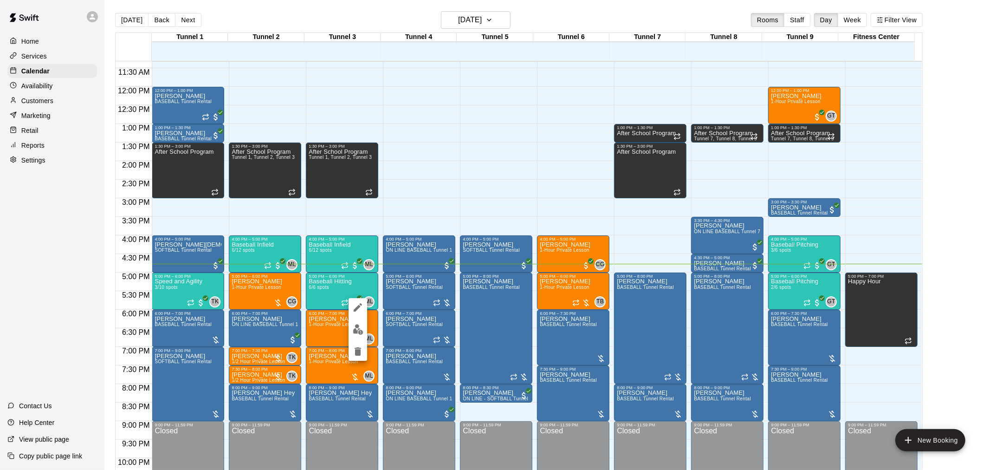
click at [360, 333] on img "edit" at bounding box center [358, 329] width 11 height 11
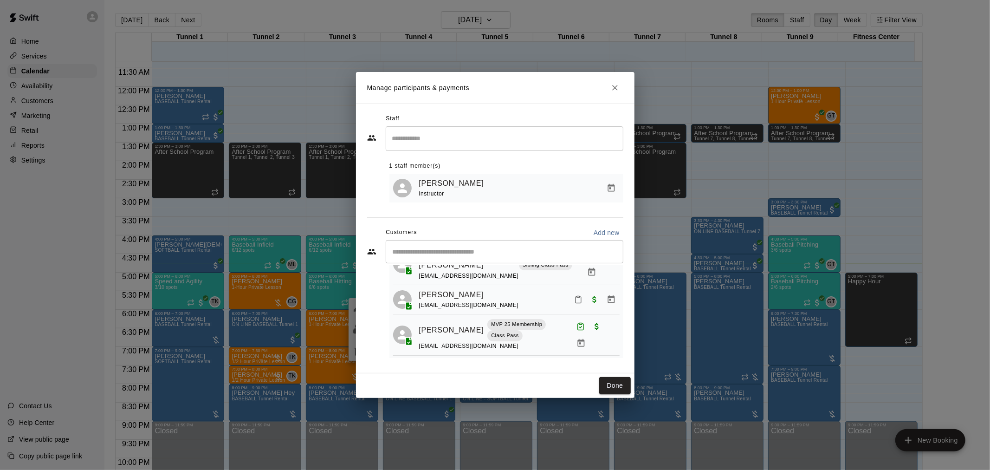
scroll to position [144, 0]
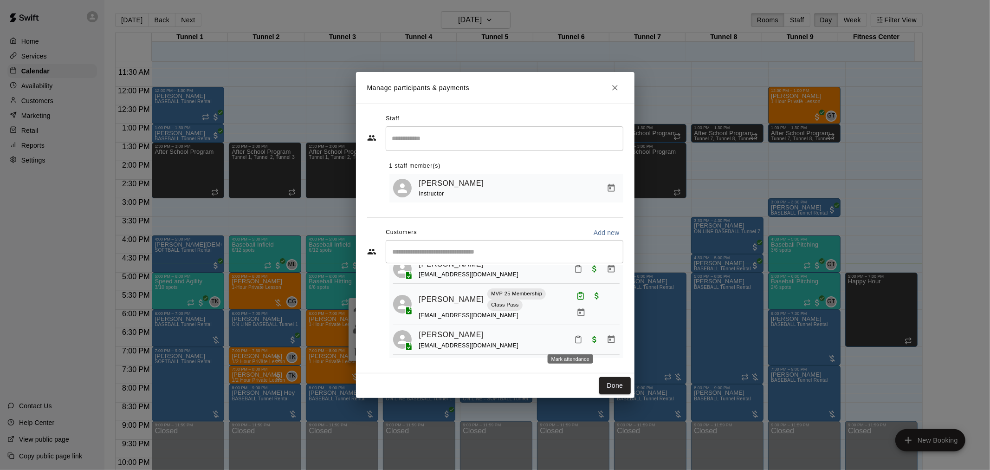
click at [574, 341] on icon "Mark attendance" at bounding box center [578, 339] width 8 height 8
click at [593, 343] on p "[PERSON_NAME] attended" at bounding box center [634, 342] width 82 height 9
click at [616, 384] on button "Done" at bounding box center [614, 385] width 31 height 17
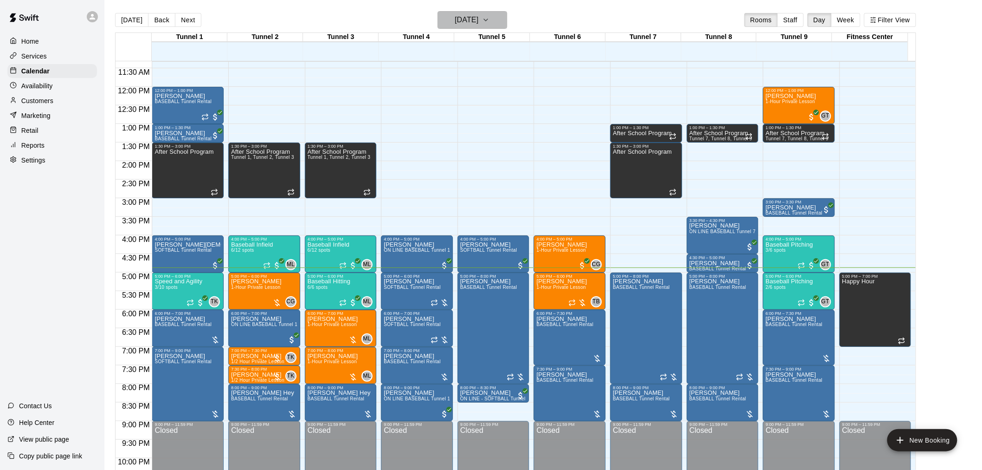
drag, startPoint x: 518, startPoint y: 26, endPoint x: 485, endPoint y: 22, distance: 33.6
click at [479, 22] on h6 "[DATE]" at bounding box center [467, 19] width 24 height 13
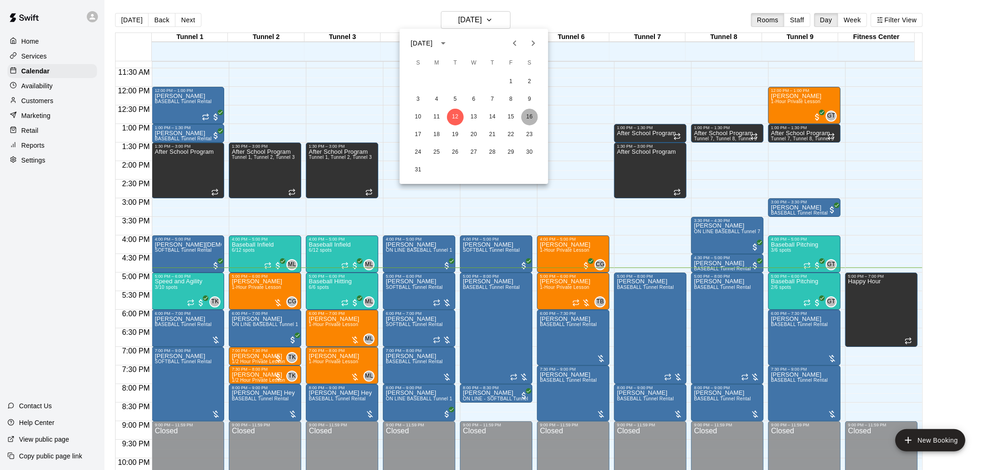
click at [533, 120] on button "16" at bounding box center [529, 117] width 17 height 17
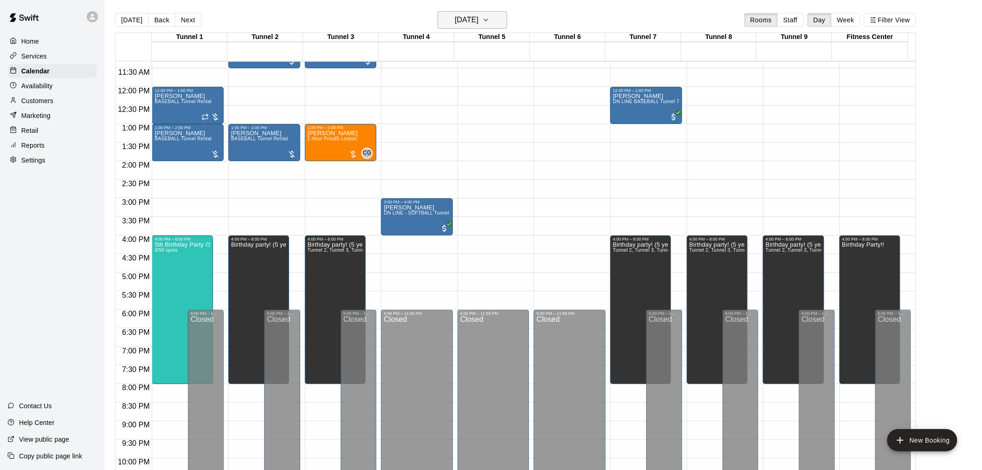
click at [479, 18] on h6 "[DATE]" at bounding box center [467, 19] width 24 height 13
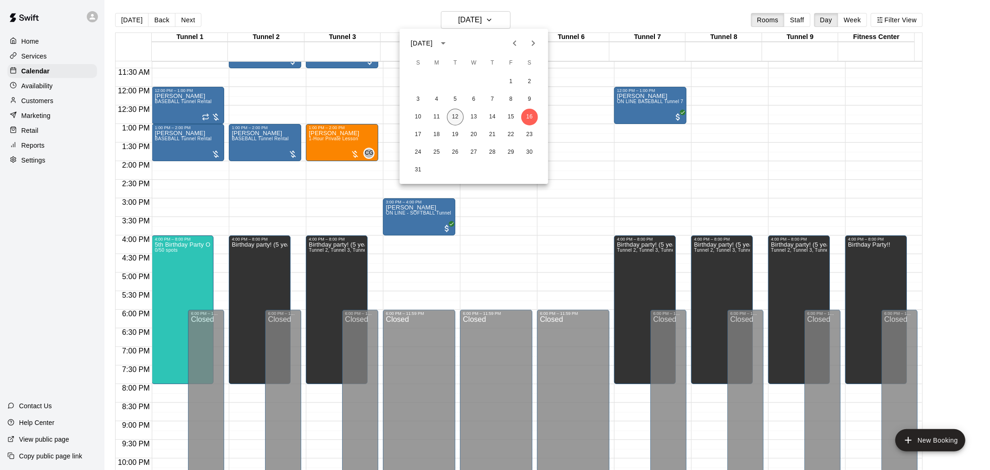
click at [459, 121] on button "12" at bounding box center [455, 117] width 17 height 17
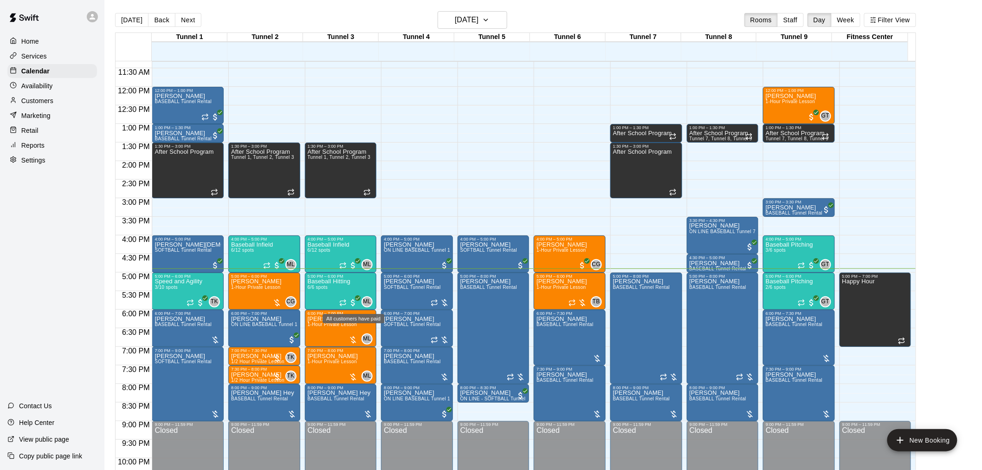
drag, startPoint x: 350, startPoint y: 301, endPoint x: 383, endPoint y: 321, distance: 38.4
click at [351, 301] on span "All customers have paid" at bounding box center [353, 302] width 9 height 9
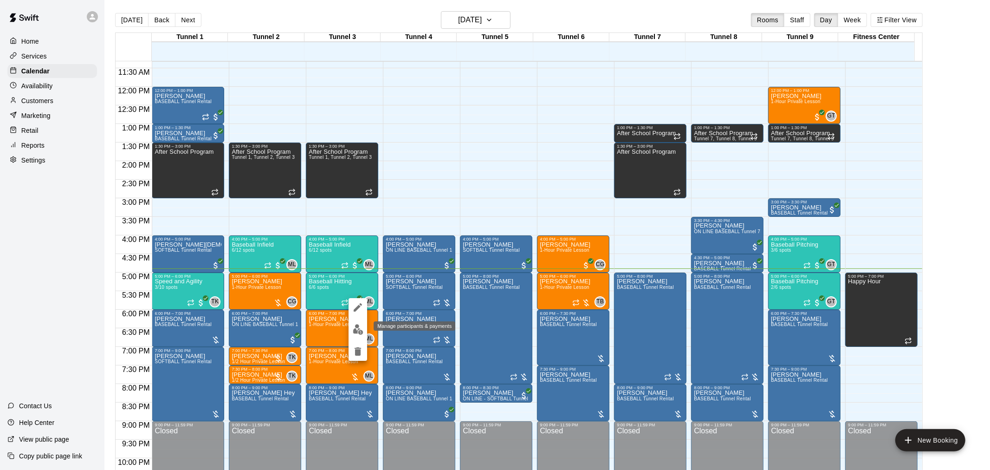
click at [360, 328] on img "edit" at bounding box center [358, 329] width 11 height 11
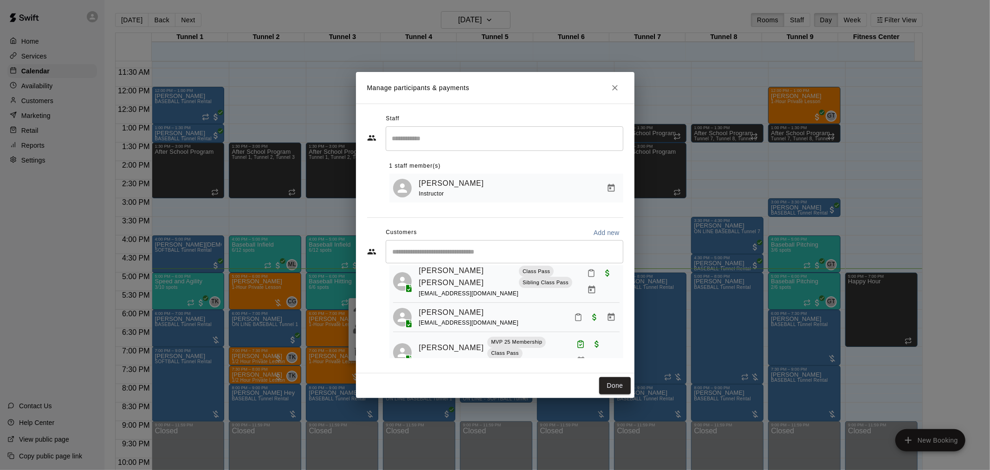
scroll to position [103, 0]
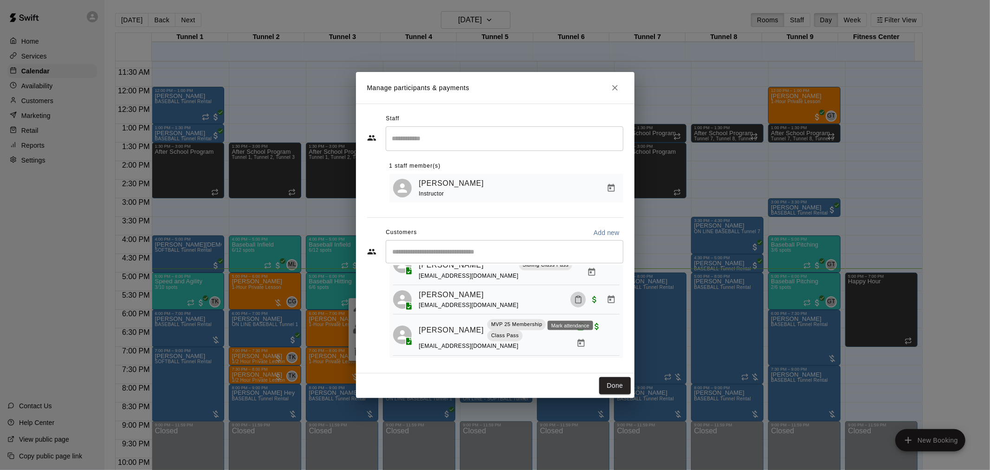
click at [574, 304] on icon "Mark attendance" at bounding box center [578, 299] width 8 height 8
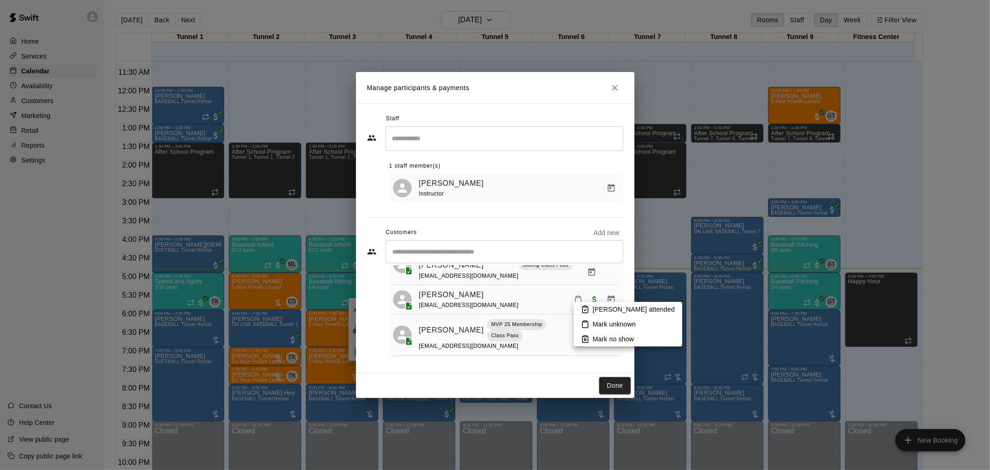
click at [599, 310] on p "[PERSON_NAME] attended" at bounding box center [634, 308] width 82 height 9
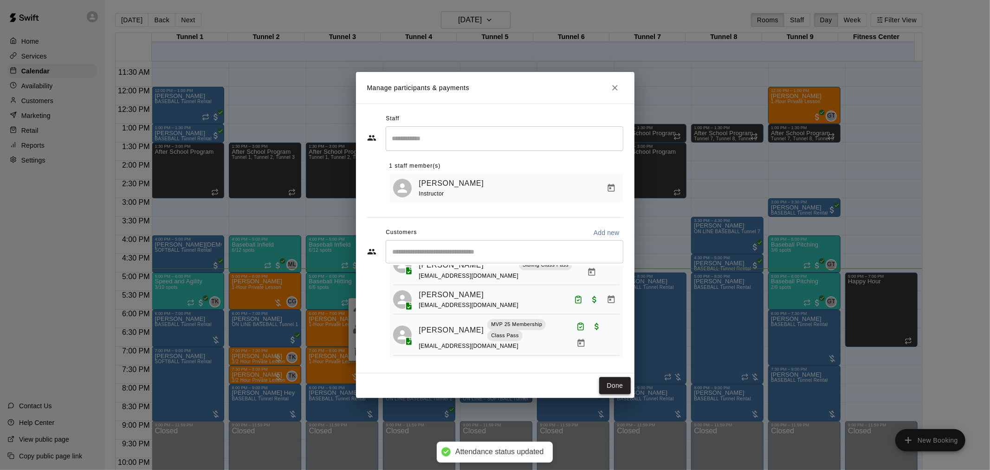
click at [613, 388] on button "Done" at bounding box center [614, 385] width 31 height 17
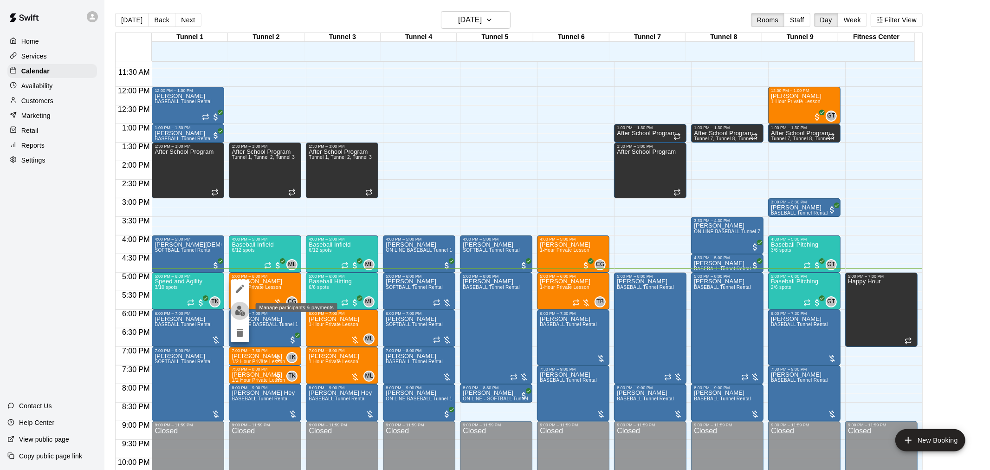
click at [240, 308] on img "edit" at bounding box center [240, 310] width 11 height 11
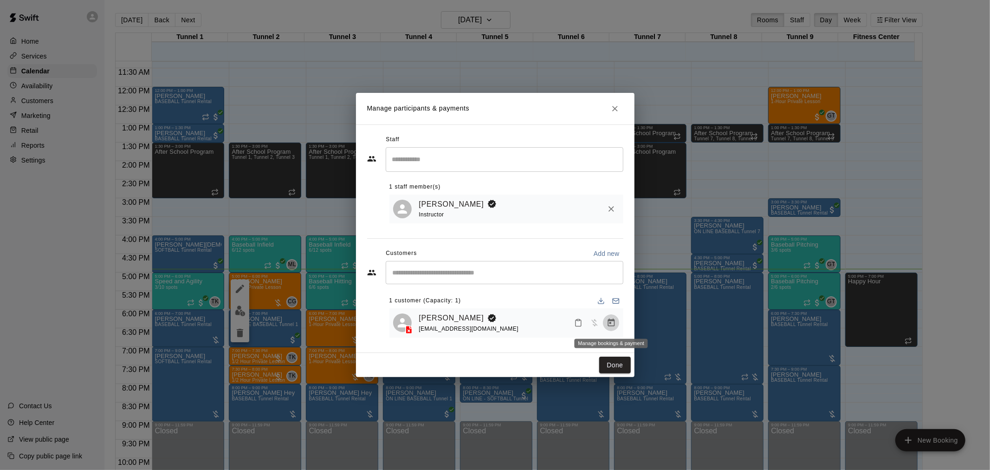
click at [615, 322] on icon "Manage bookings & payment" at bounding box center [611, 322] width 9 height 9
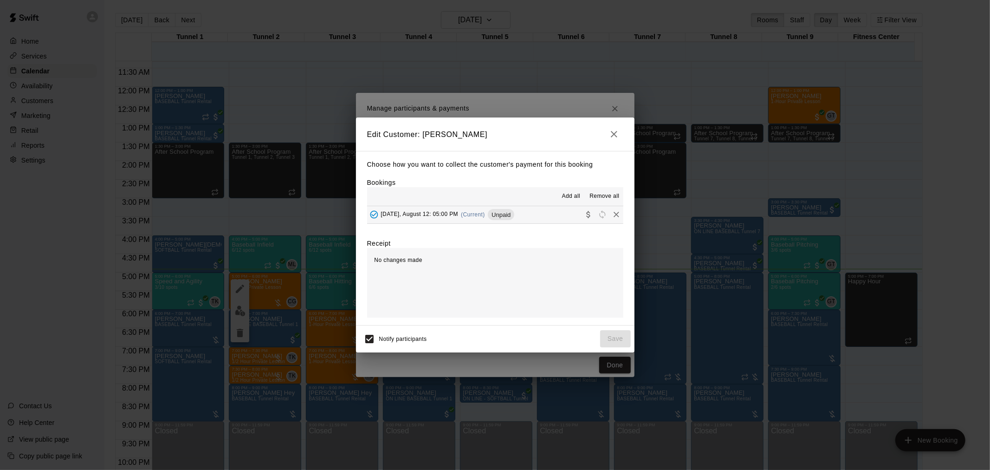
click at [499, 220] on div "Unpaid" at bounding box center [501, 214] width 26 height 11
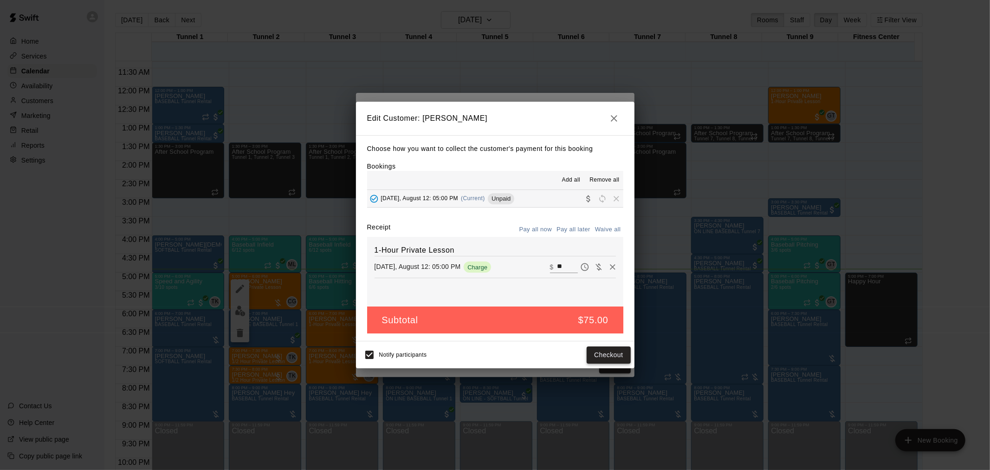
click at [615, 354] on button "Checkout" at bounding box center [609, 354] width 44 height 17
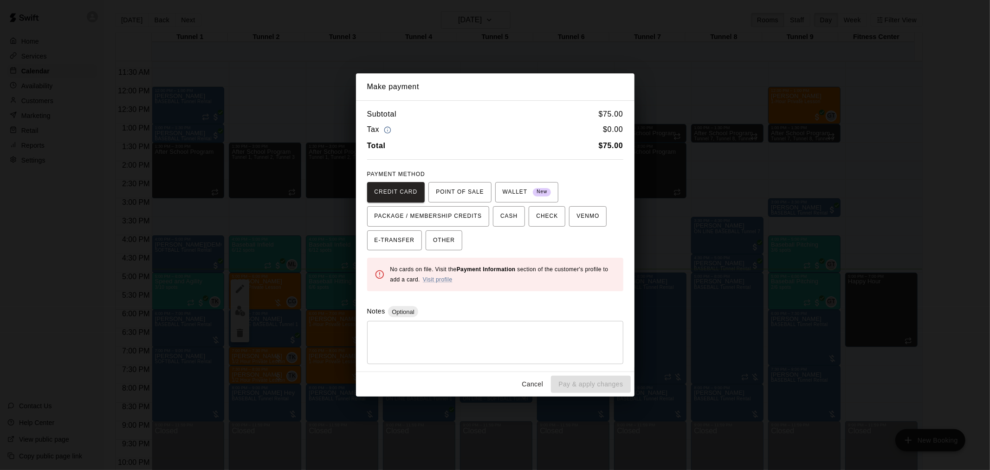
drag, startPoint x: 523, startPoint y: 384, endPoint x: 516, endPoint y: 386, distance: 7.1
click at [518, 386] on button "Cancel" at bounding box center [533, 384] width 30 height 17
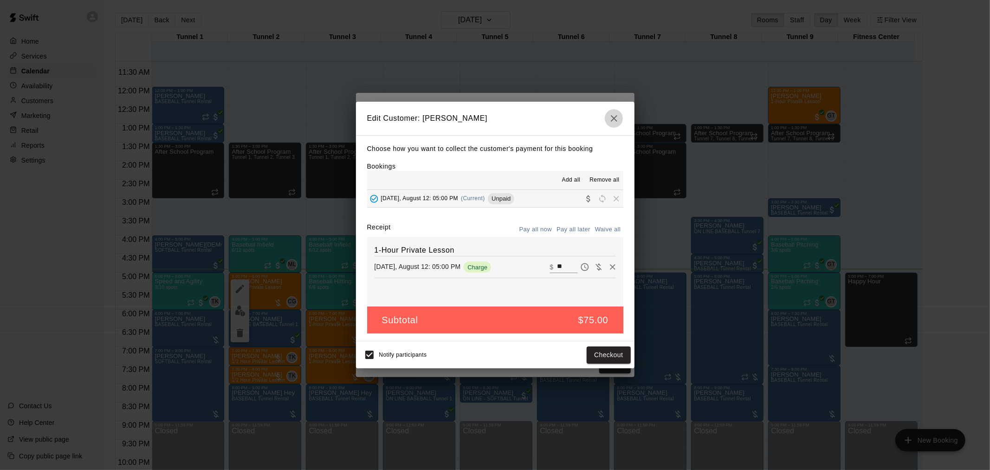
click at [614, 118] on icon "button" at bounding box center [614, 118] width 11 height 11
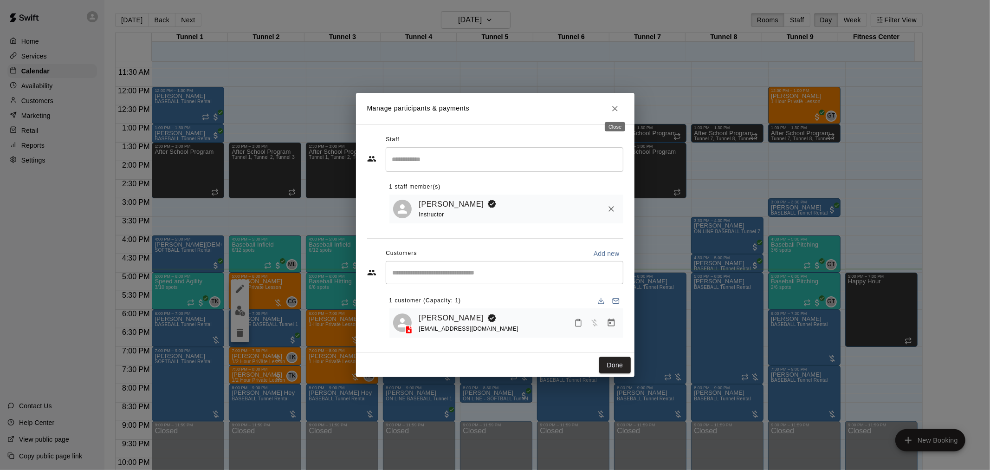
click at [619, 108] on icon "Close" at bounding box center [614, 108] width 9 height 9
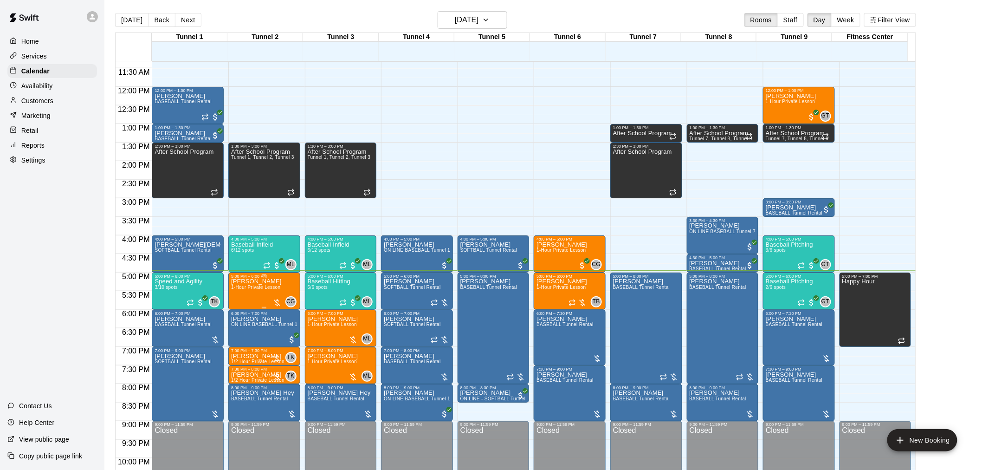
click at [279, 298] on div at bounding box center [276, 302] width 9 height 9
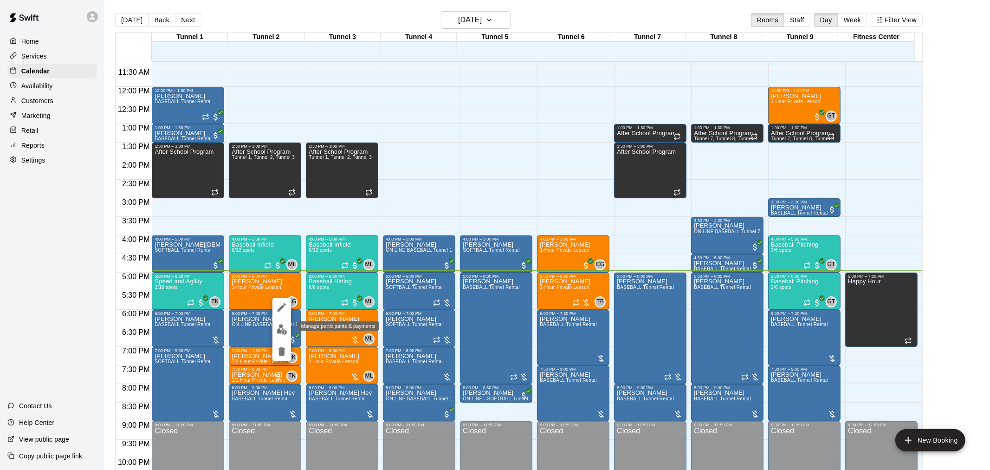
click at [284, 331] on img "edit" at bounding box center [282, 329] width 11 height 11
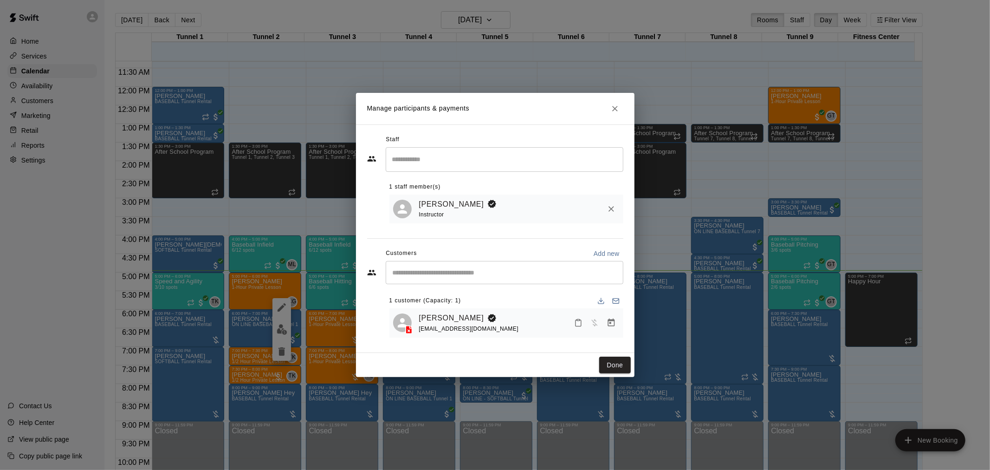
click at [473, 329] on span "[EMAIL_ADDRESS][DOMAIN_NAME]" at bounding box center [469, 328] width 100 height 6
click at [458, 322] on link "[PERSON_NAME]" at bounding box center [451, 318] width 65 height 12
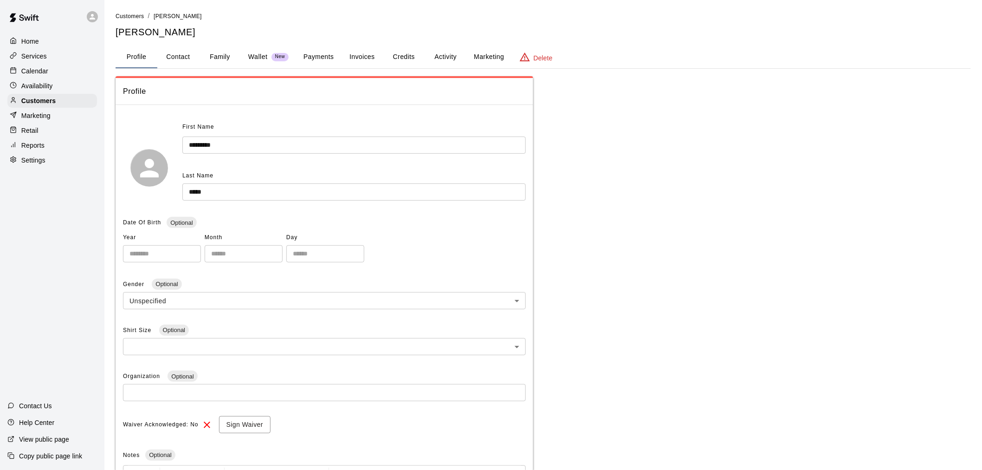
click at [322, 60] on button "Payments" at bounding box center [318, 57] width 45 height 22
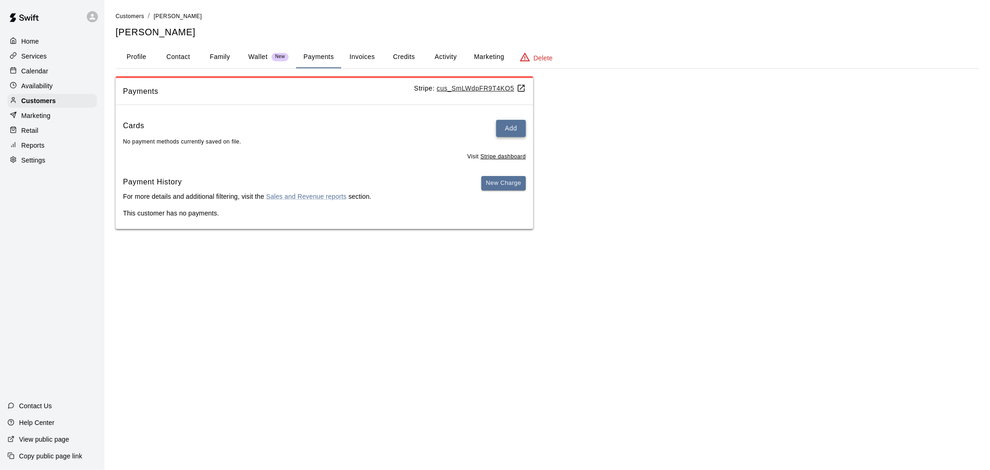
click at [508, 130] on button "Add" at bounding box center [511, 128] width 30 height 17
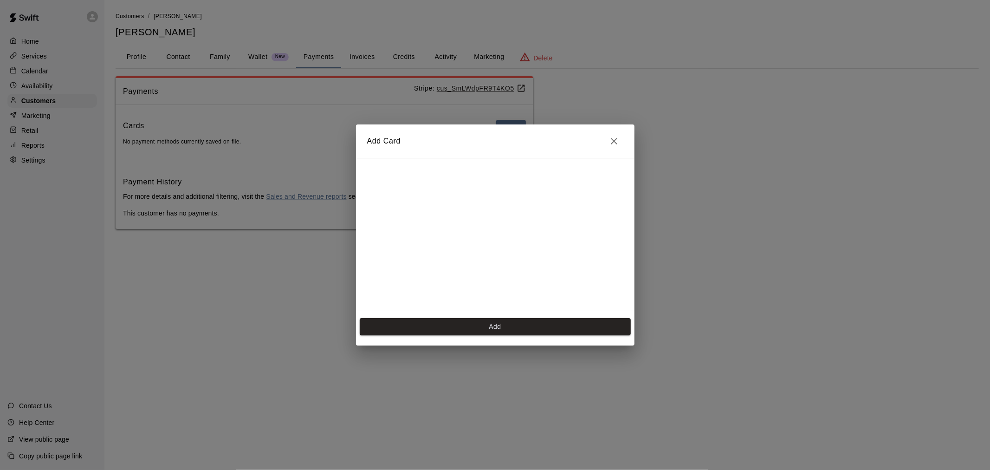
scroll to position [166, 0]
click at [533, 328] on button "Add" at bounding box center [495, 326] width 271 height 17
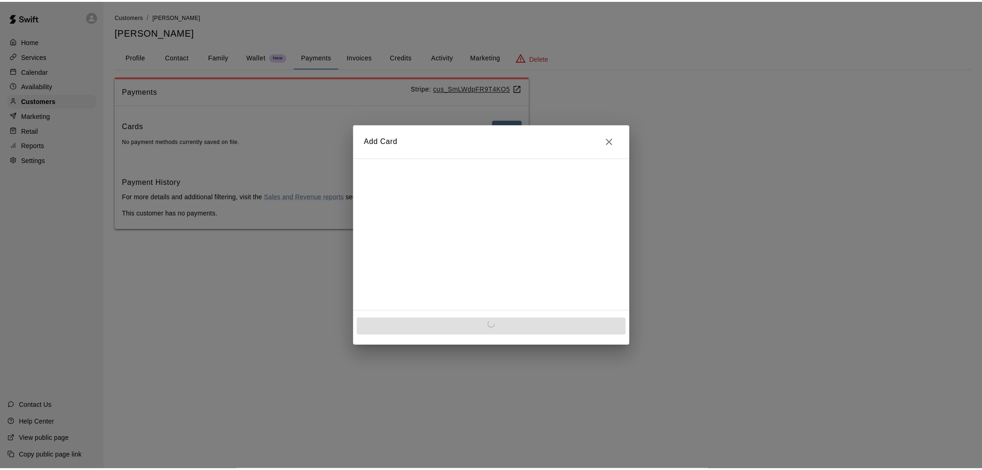
scroll to position [0, 0]
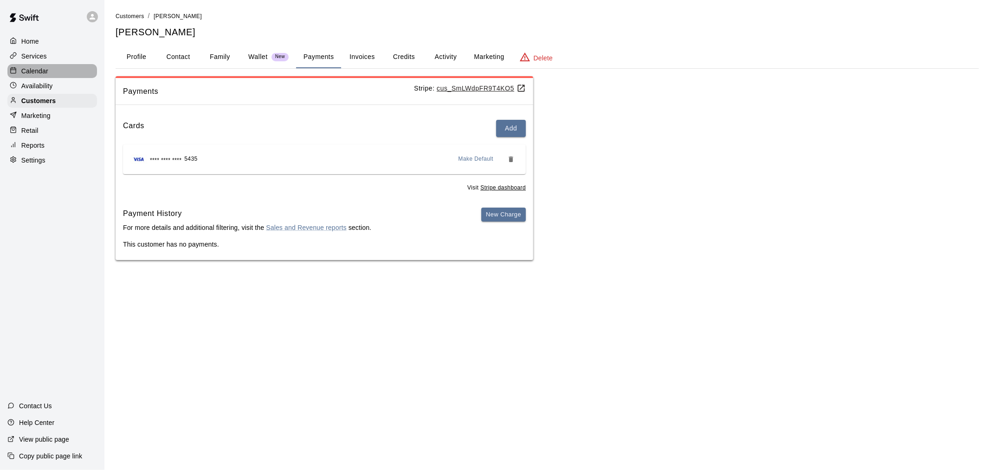
click at [46, 75] on p "Calendar" at bounding box center [34, 70] width 27 height 9
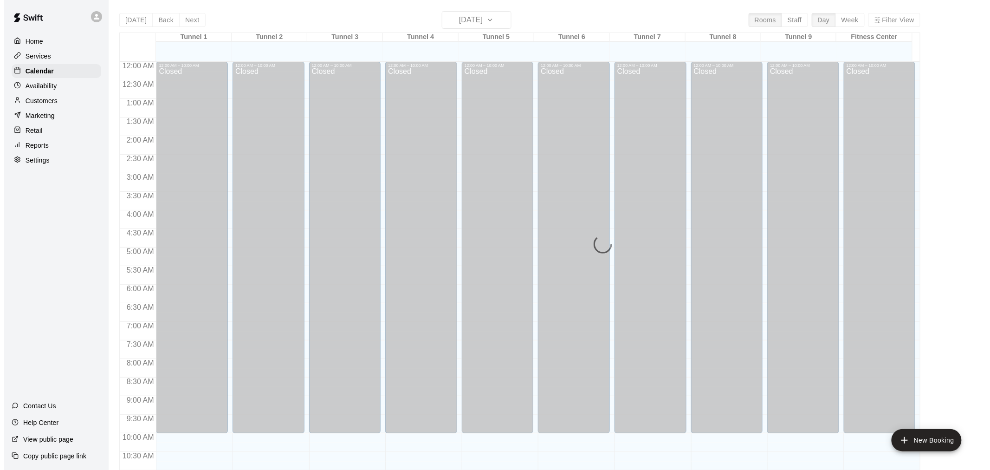
scroll to position [444, 0]
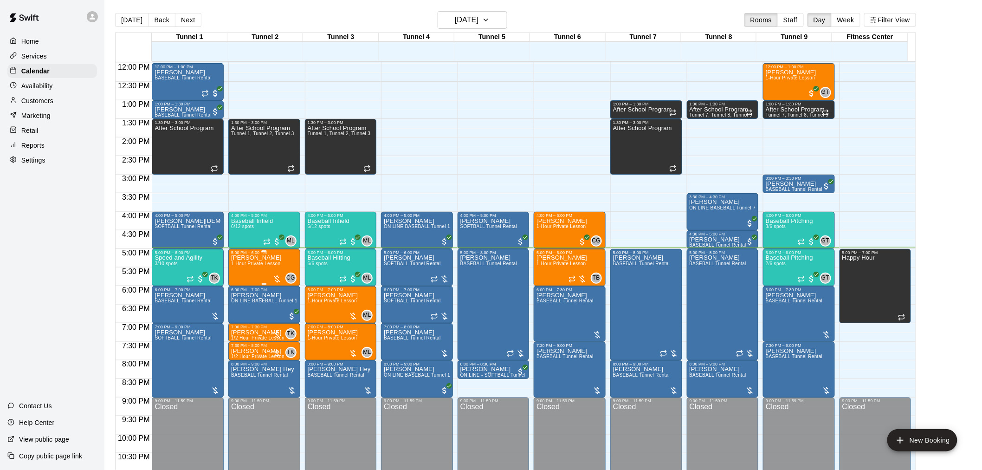
click at [277, 279] on div at bounding box center [276, 278] width 9 height 9
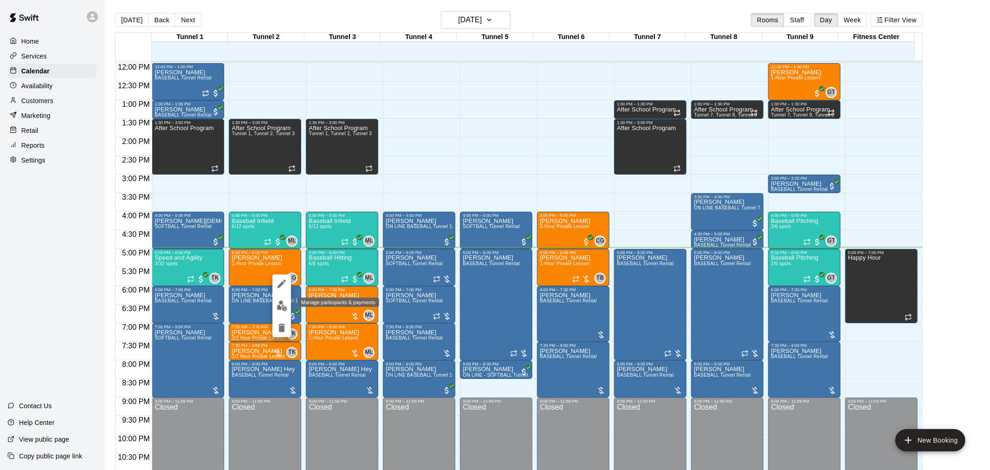
click at [281, 301] on img "edit" at bounding box center [282, 305] width 11 height 11
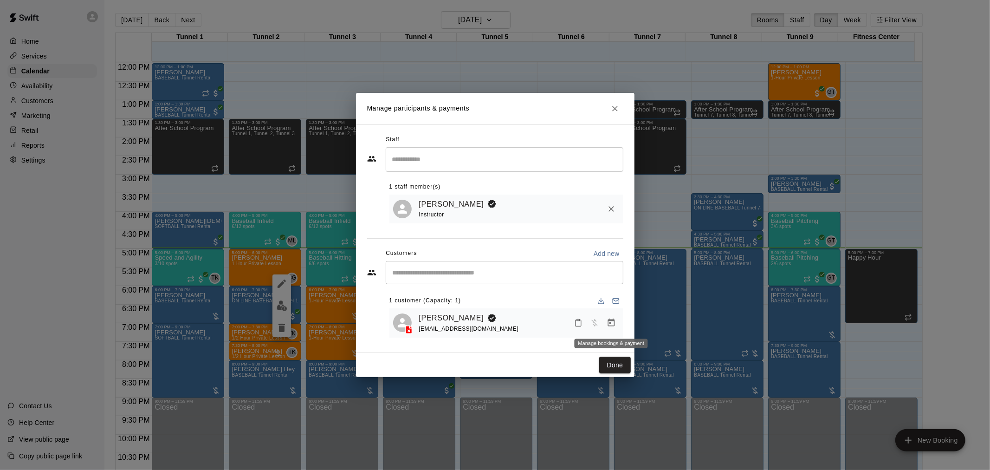
click at [607, 319] on icon "Manage bookings & payment" at bounding box center [611, 322] width 9 height 9
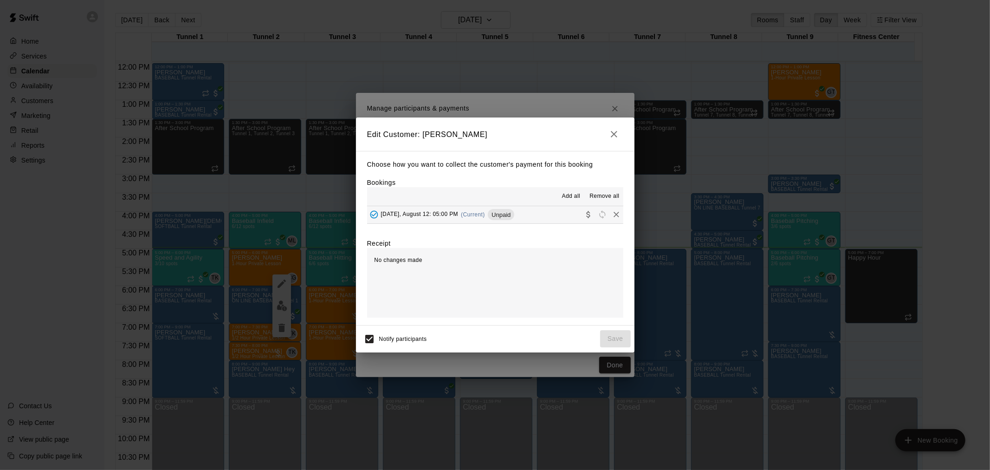
drag, startPoint x: 518, startPoint y: 215, endPoint x: 512, endPoint y: 236, distance: 21.6
click at [517, 217] on button "[DATE], August 12: 05:00 PM (Current) Unpaid" at bounding box center [495, 214] width 256 height 17
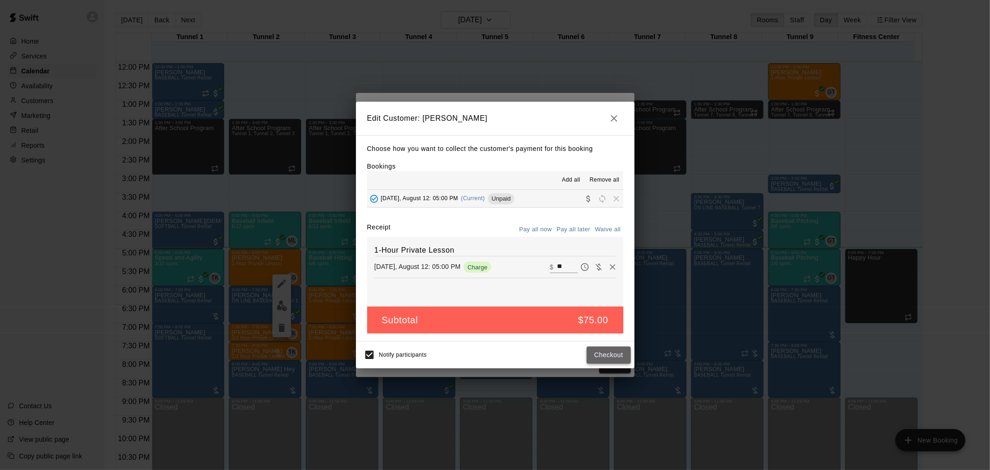
click at [615, 356] on button "Checkout" at bounding box center [609, 354] width 44 height 17
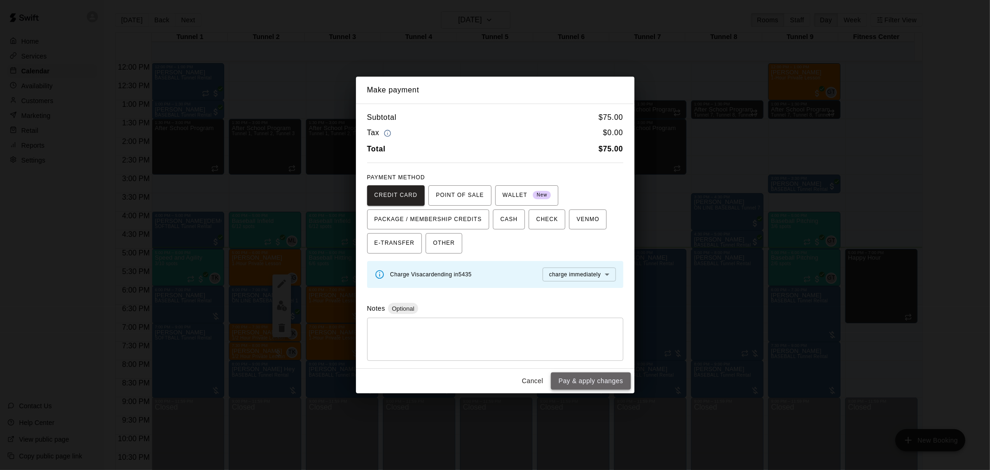
click at [595, 378] on button "Pay & apply changes" at bounding box center [590, 380] width 79 height 17
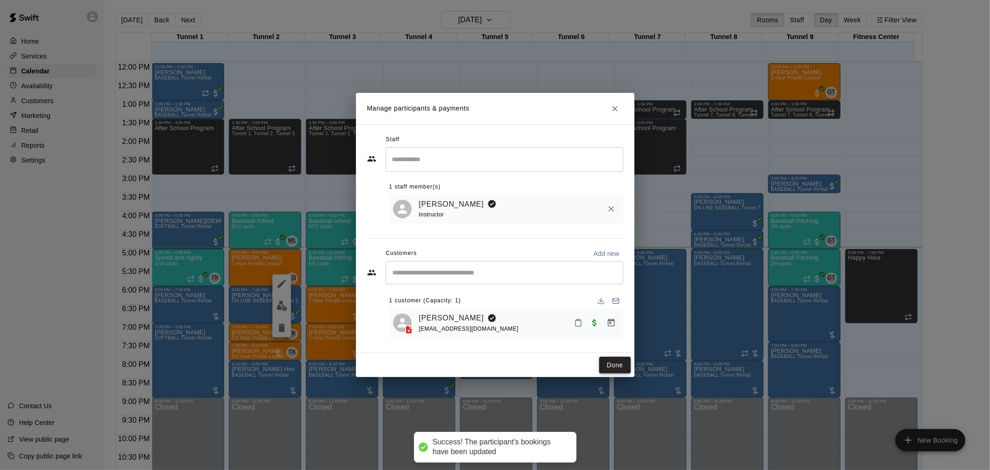
click at [617, 364] on button "Done" at bounding box center [614, 364] width 31 height 17
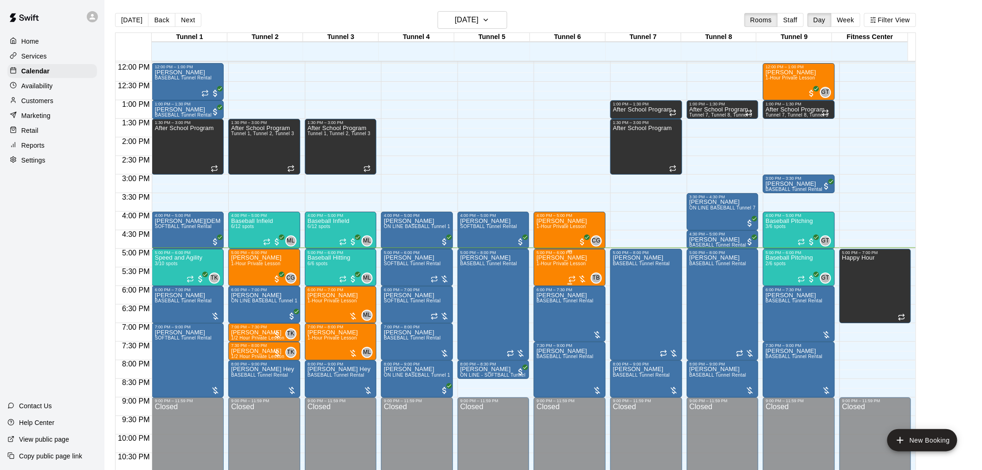
click at [582, 275] on div at bounding box center [578, 278] width 19 height 9
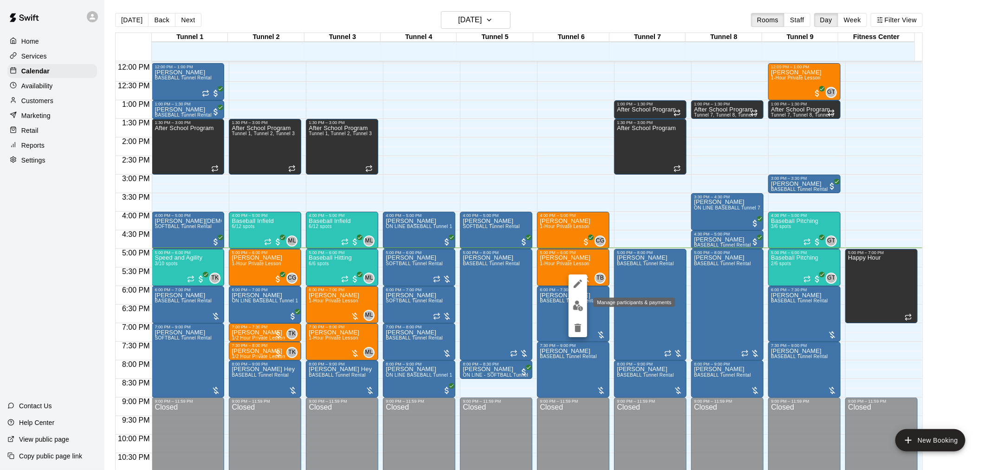
click at [577, 304] on img "edit" at bounding box center [578, 305] width 11 height 11
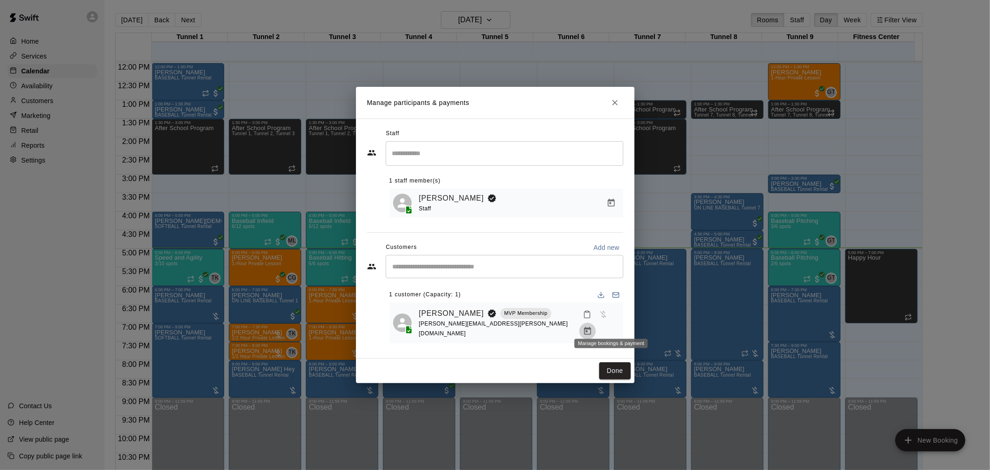
click at [596, 328] on button "Manage bookings & payment" at bounding box center [587, 331] width 17 height 17
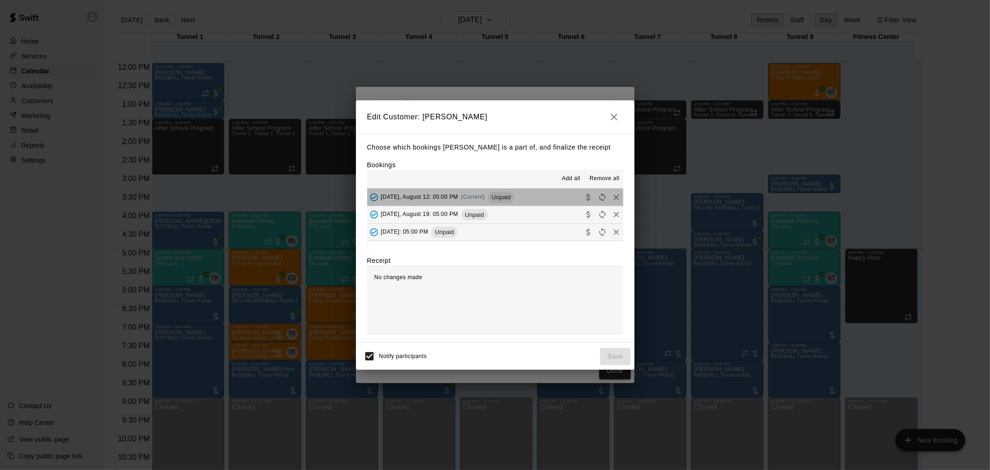
click at [527, 198] on button "[DATE], August 12: 05:00 PM (Current) Unpaid" at bounding box center [495, 196] width 256 height 17
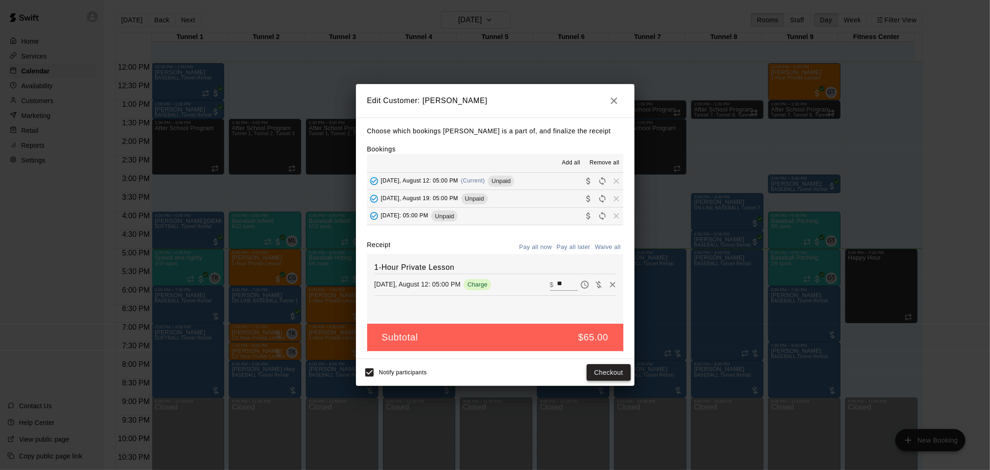
click at [624, 373] on button "Checkout" at bounding box center [609, 372] width 44 height 17
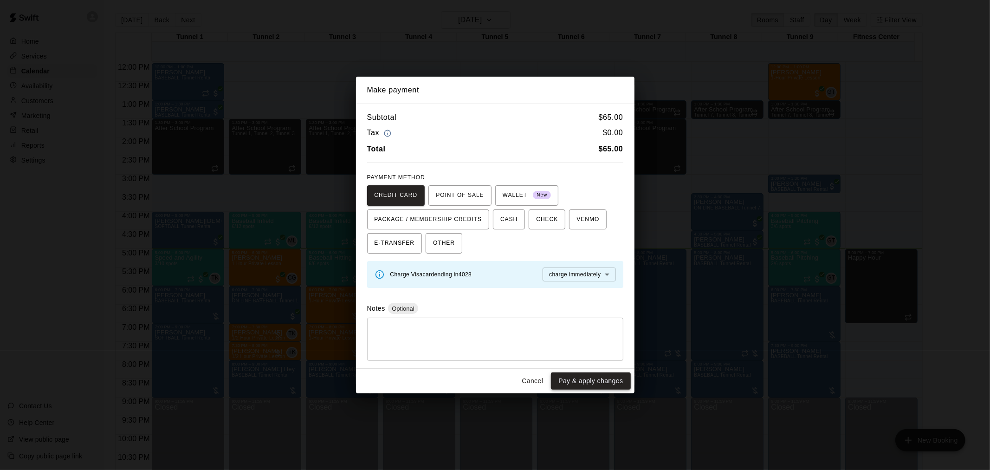
click at [595, 382] on button "Pay & apply changes" at bounding box center [590, 380] width 79 height 17
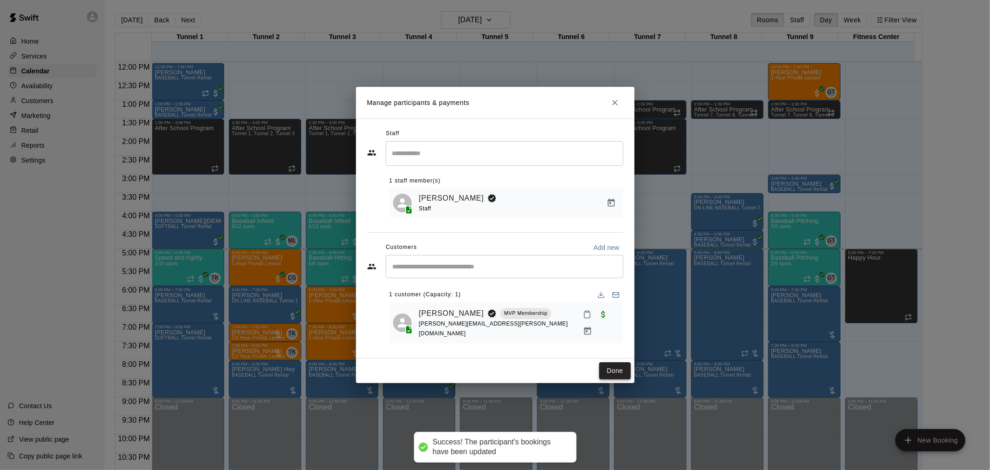
click at [614, 365] on button "Done" at bounding box center [614, 370] width 31 height 17
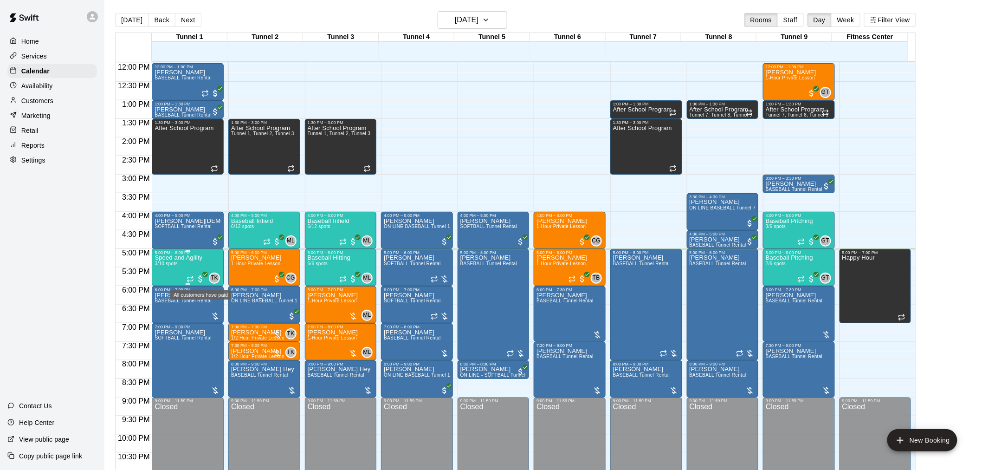
click at [201, 277] on span "All customers have paid" at bounding box center [200, 278] width 9 height 9
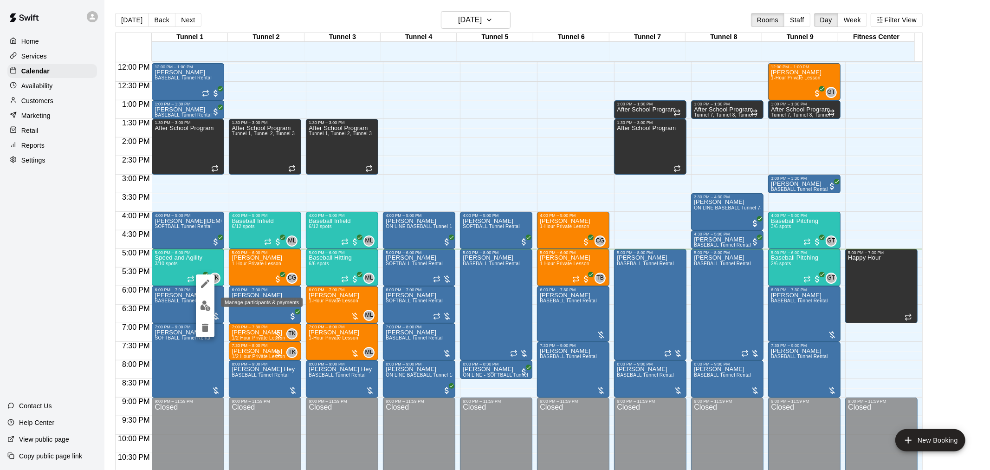
click at [206, 306] on img "edit" at bounding box center [205, 305] width 11 height 11
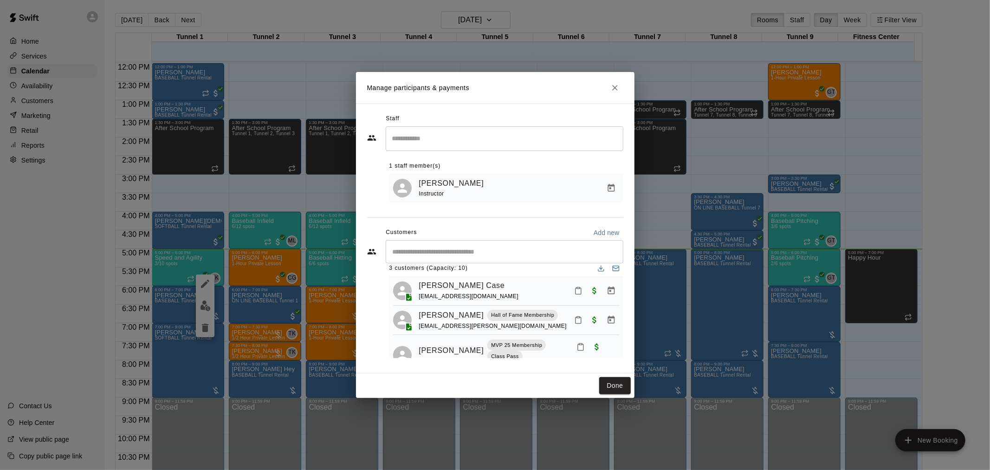
scroll to position [0, 0]
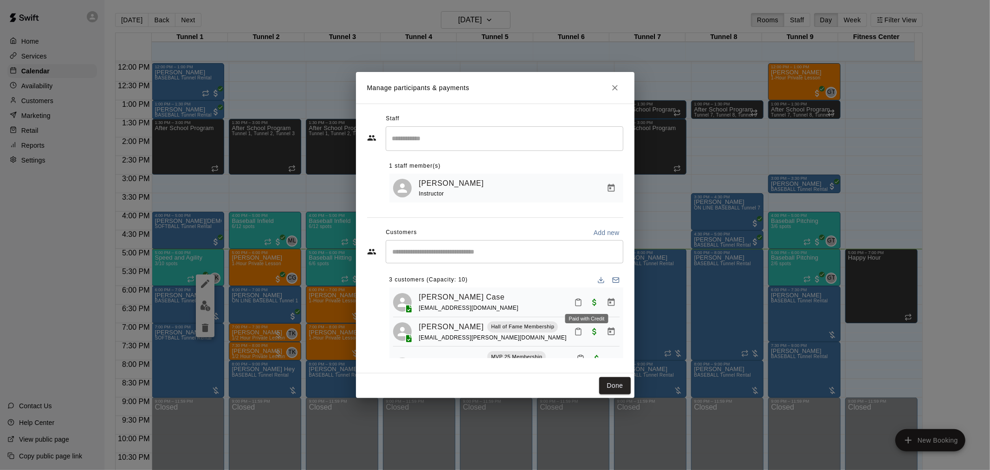
click at [574, 305] on icon "Mark attendance" at bounding box center [578, 302] width 8 height 8
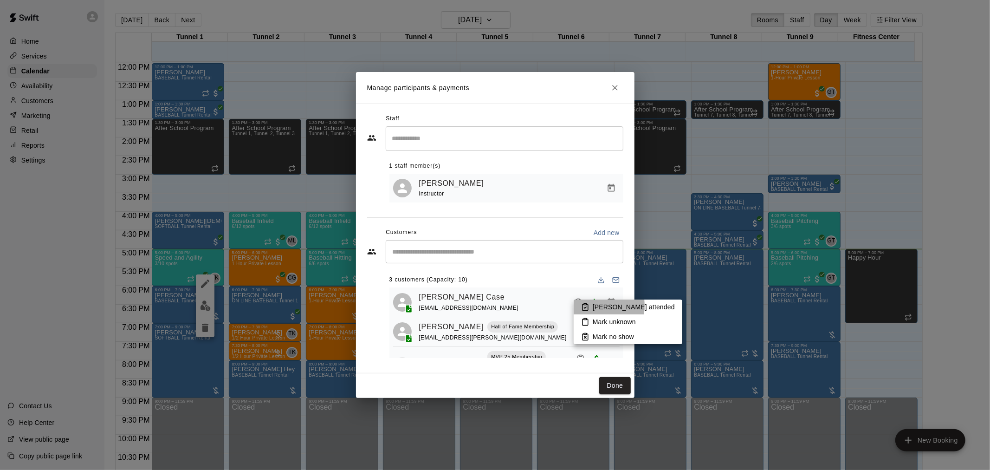
click at [585, 305] on icon at bounding box center [585, 307] width 8 height 8
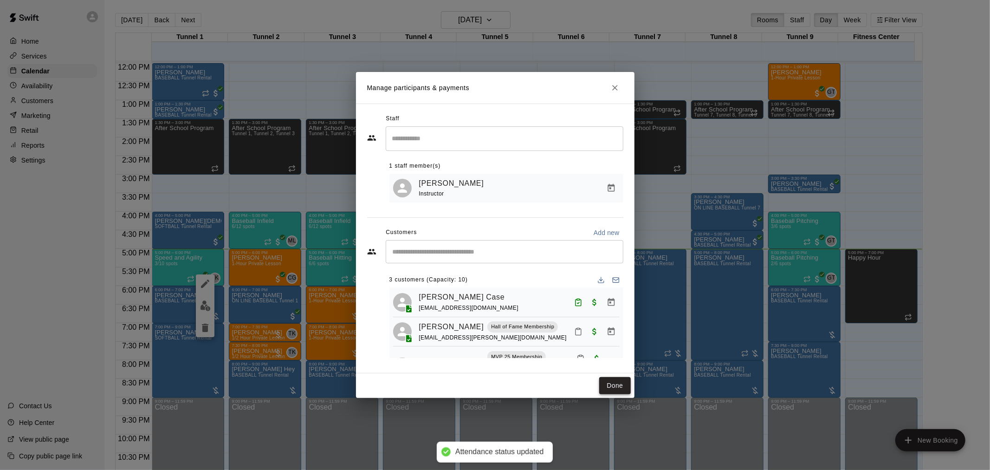
click at [619, 387] on button "Done" at bounding box center [614, 385] width 31 height 17
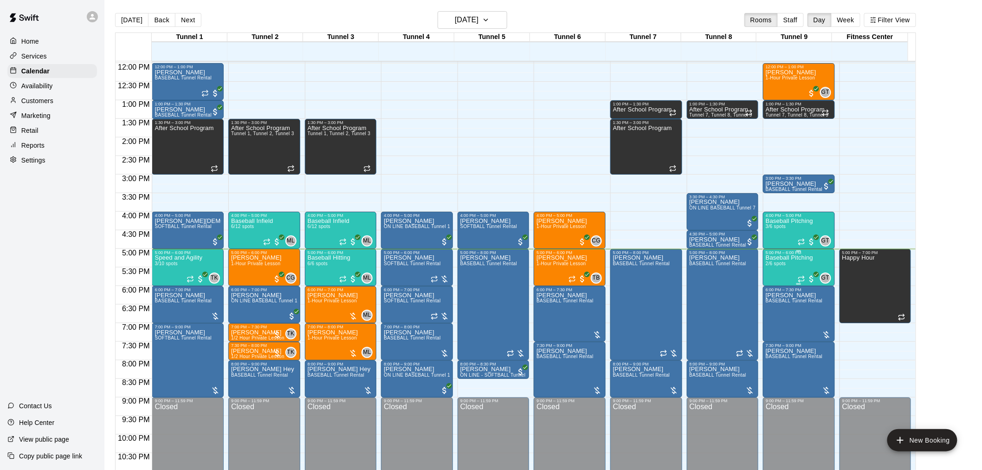
click at [810, 282] on span "All customers have paid" at bounding box center [811, 278] width 9 height 9
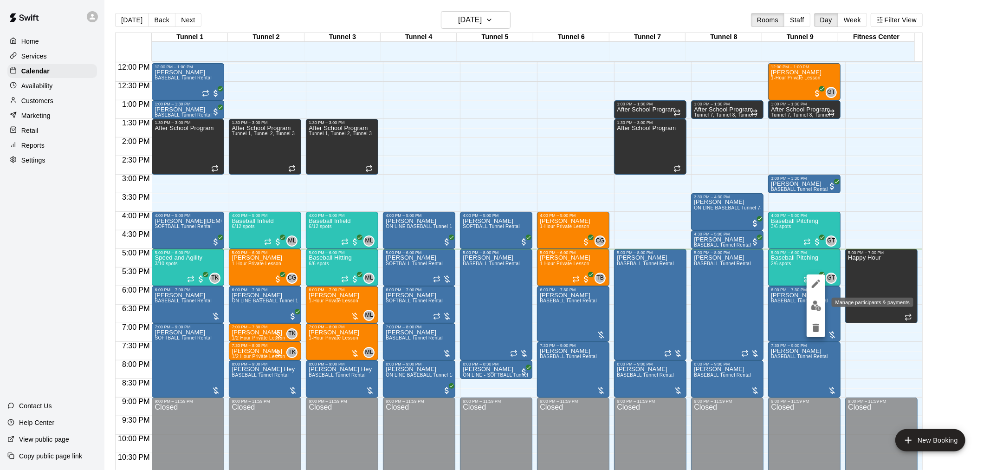
click at [816, 307] on img "edit" at bounding box center [816, 305] width 11 height 11
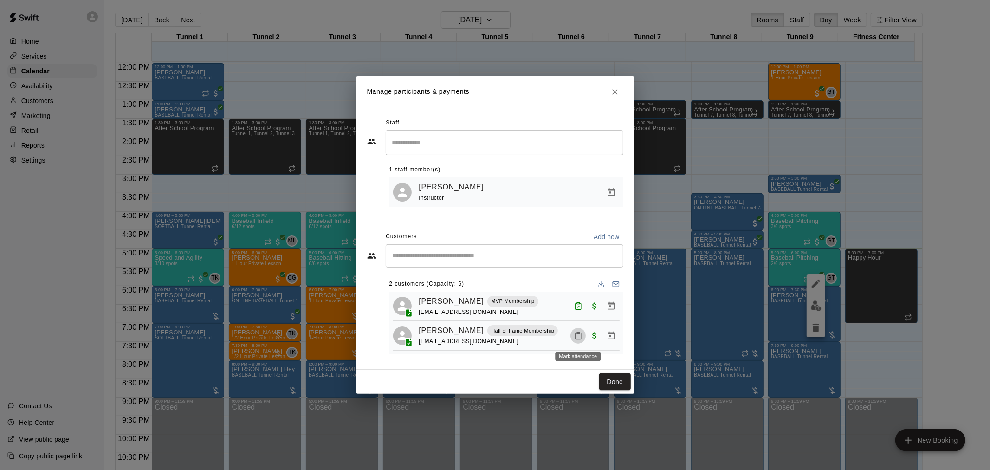
click at [577, 339] on icon "Mark attendance" at bounding box center [578, 335] width 8 height 8
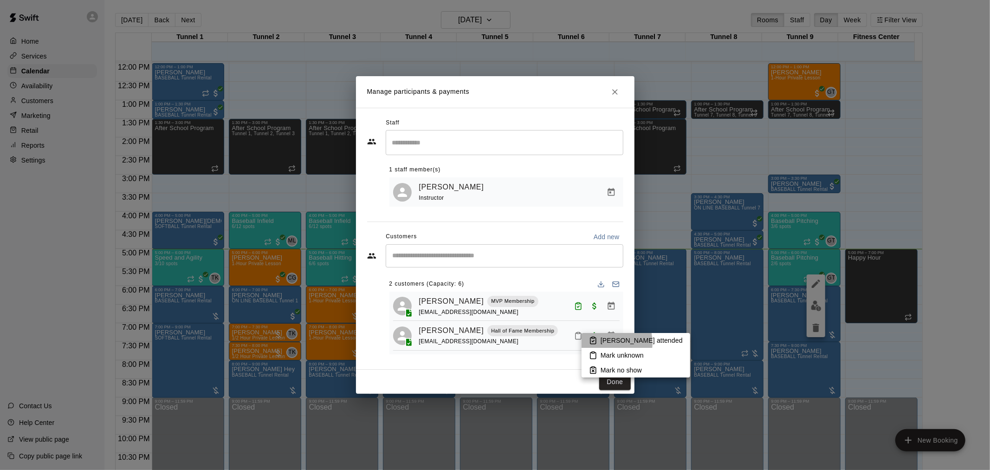
click at [602, 343] on p "[PERSON_NAME] attended" at bounding box center [642, 340] width 82 height 9
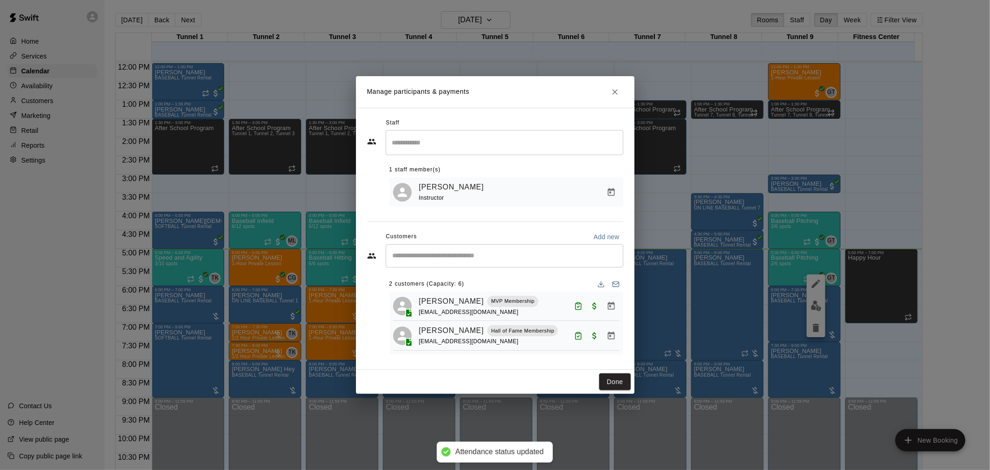
click at [618, 387] on button "Done" at bounding box center [614, 381] width 31 height 17
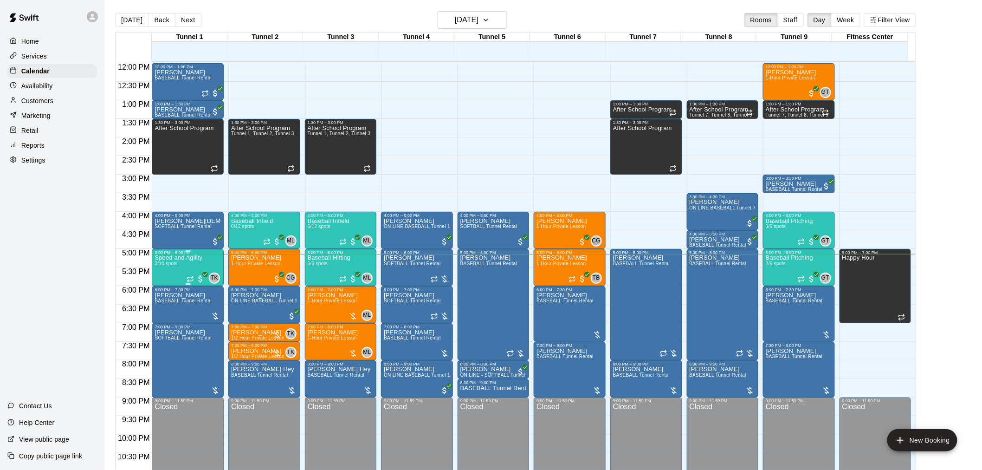
click at [205, 278] on span "All customers have paid" at bounding box center [200, 278] width 9 height 9
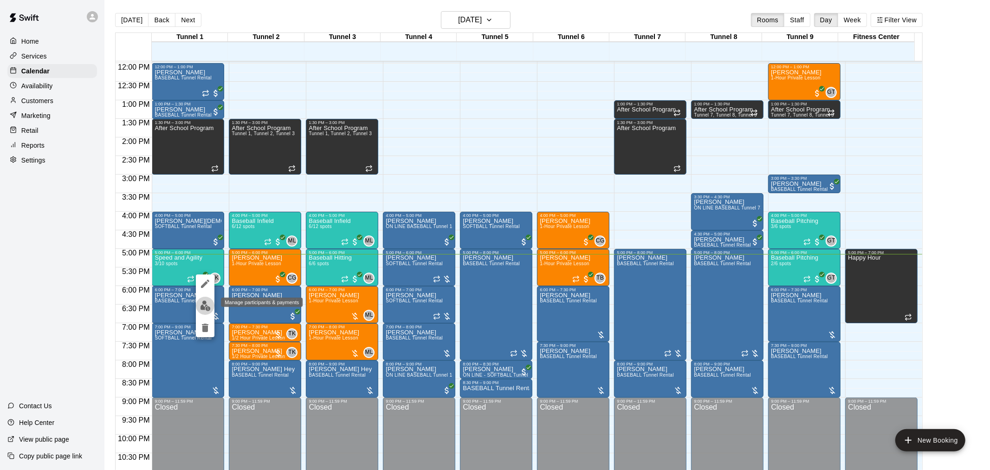
click at [209, 308] on img "edit" at bounding box center [205, 305] width 11 height 11
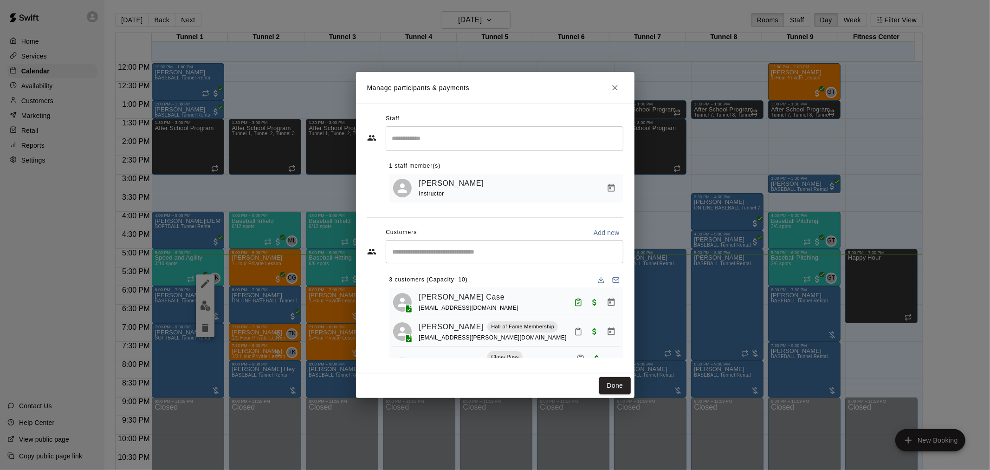
click at [500, 255] on input "Start typing to search customers..." at bounding box center [504, 251] width 229 height 9
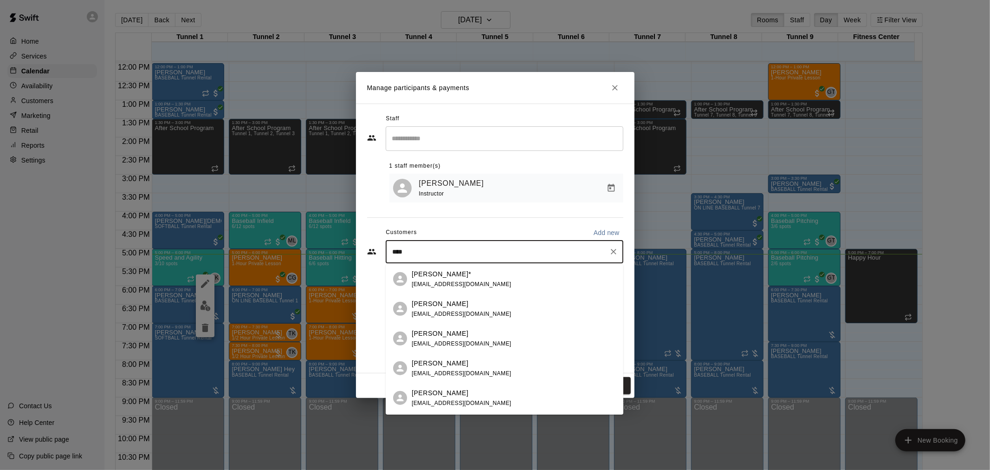
type input "*****"
click at [470, 315] on span "[EMAIL_ADDRESS][DOMAIN_NAME]" at bounding box center [462, 313] width 100 height 6
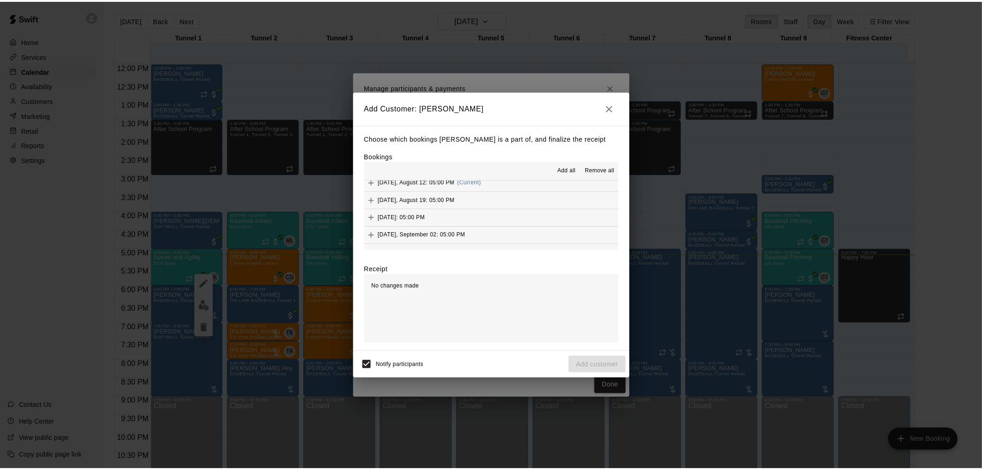
scroll to position [164, 0]
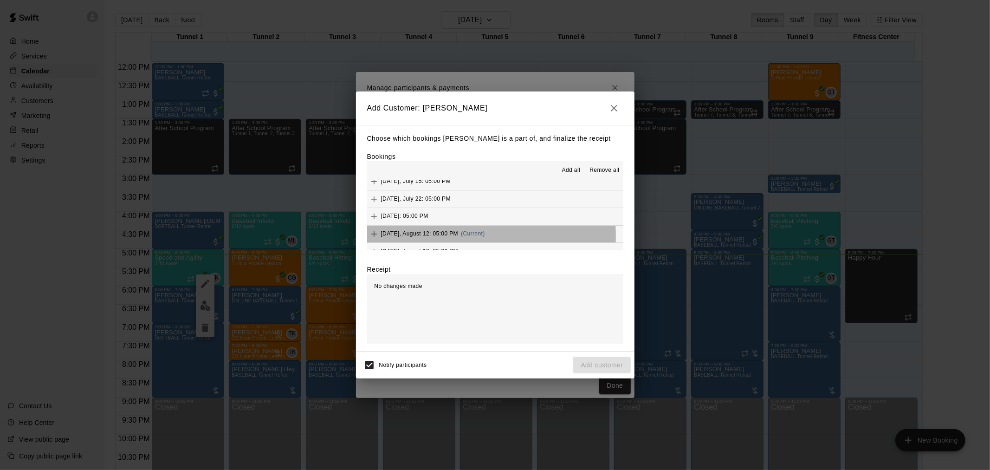
click at [382, 237] on span "[DATE], August 12: 05:00 PM" at bounding box center [420, 233] width 78 height 6
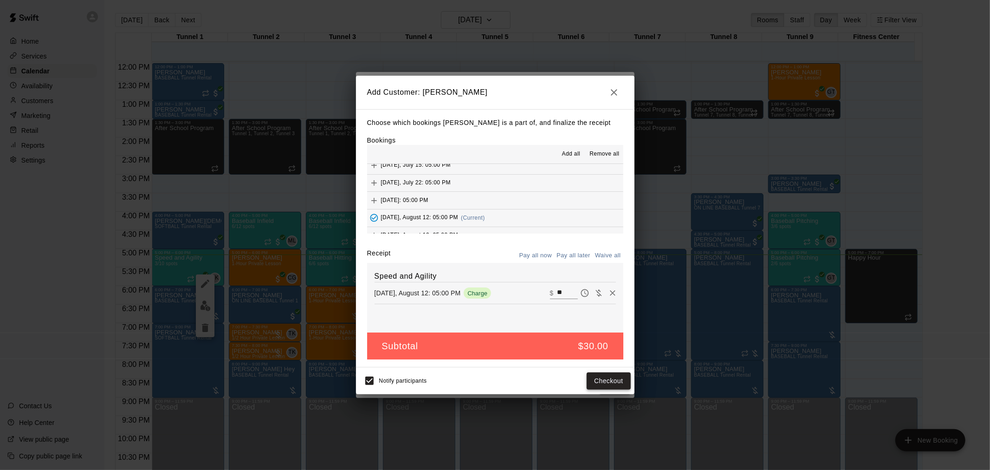
click at [607, 382] on button "Checkout" at bounding box center [609, 380] width 44 height 17
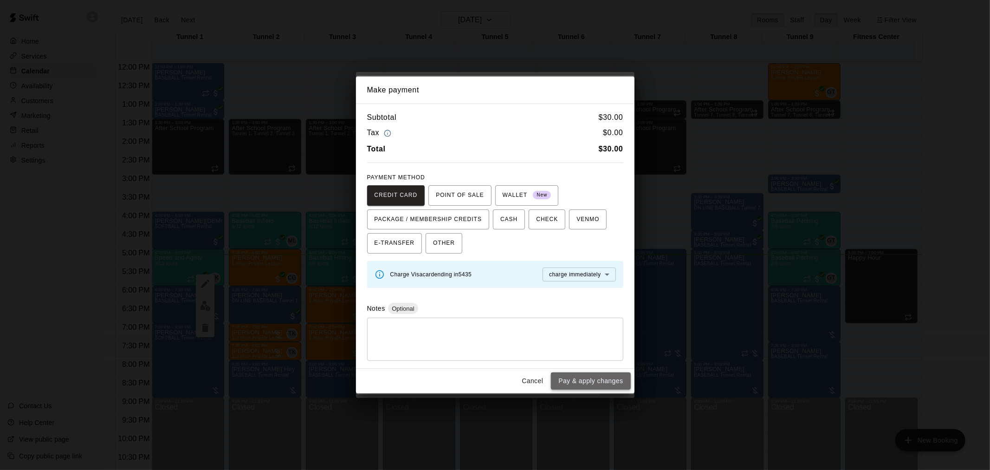
click at [587, 378] on button "Pay & apply changes" at bounding box center [590, 380] width 79 height 17
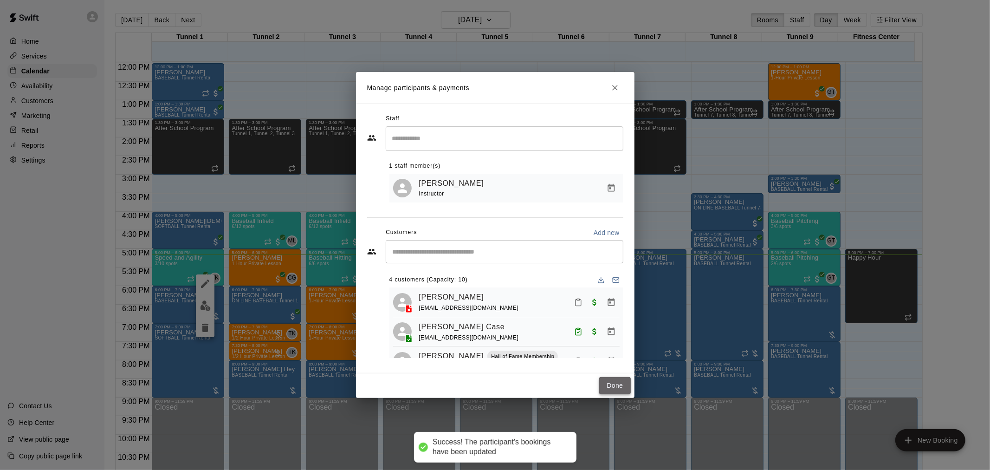
click at [621, 383] on button "Done" at bounding box center [614, 385] width 31 height 17
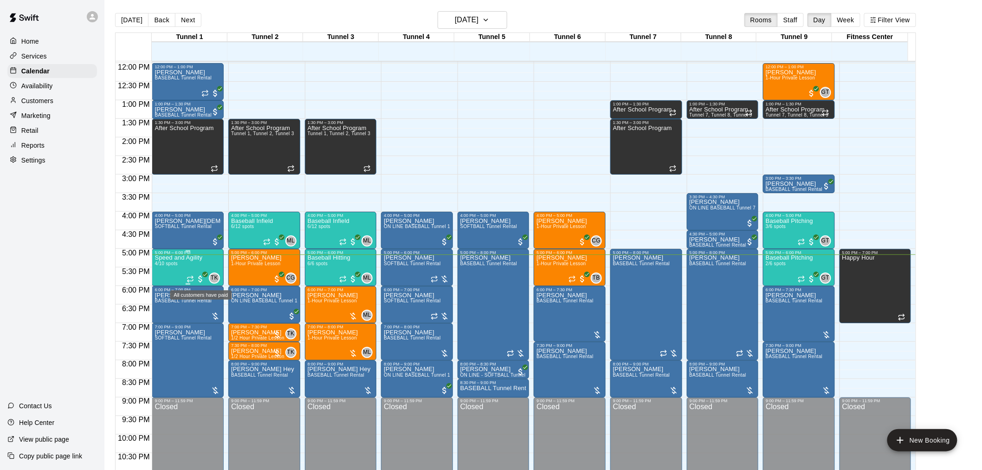
click at [200, 279] on span "All customers have paid" at bounding box center [200, 278] width 9 height 9
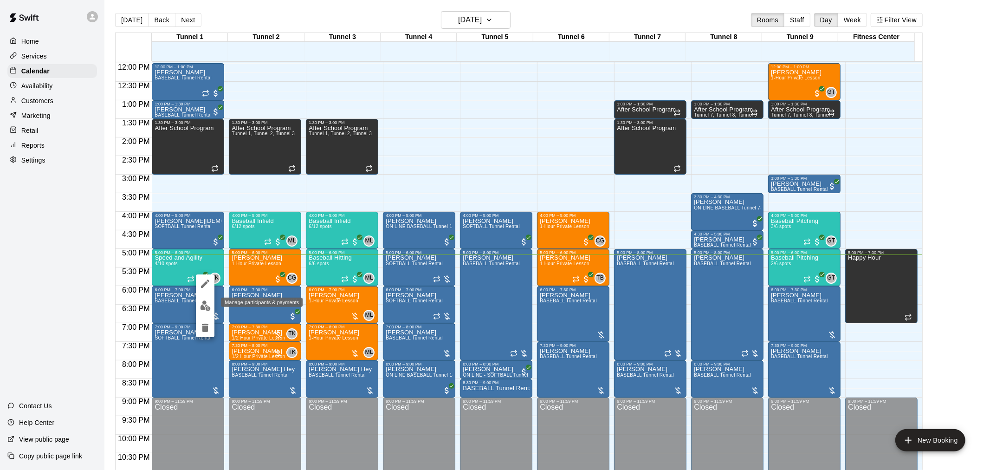
click at [202, 307] on img "edit" at bounding box center [205, 305] width 11 height 11
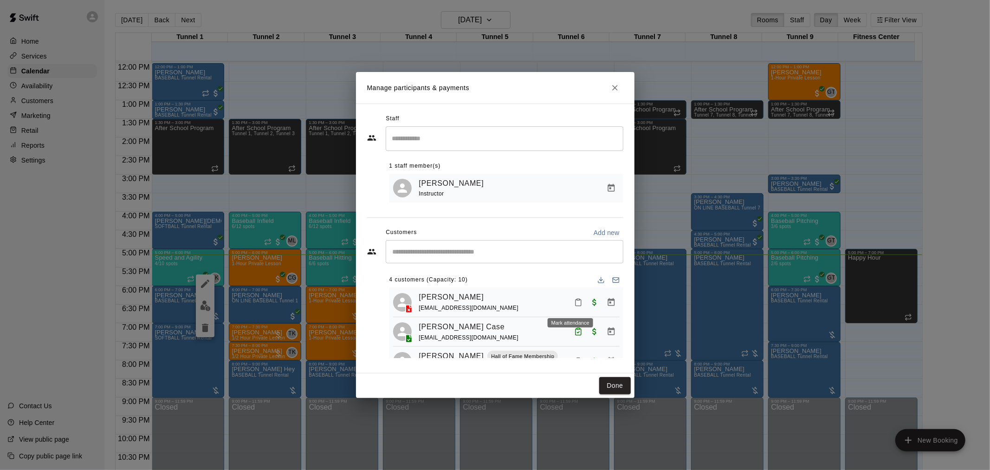
click at [576, 303] on icon "Mark attendance" at bounding box center [579, 302] width 6 height 6
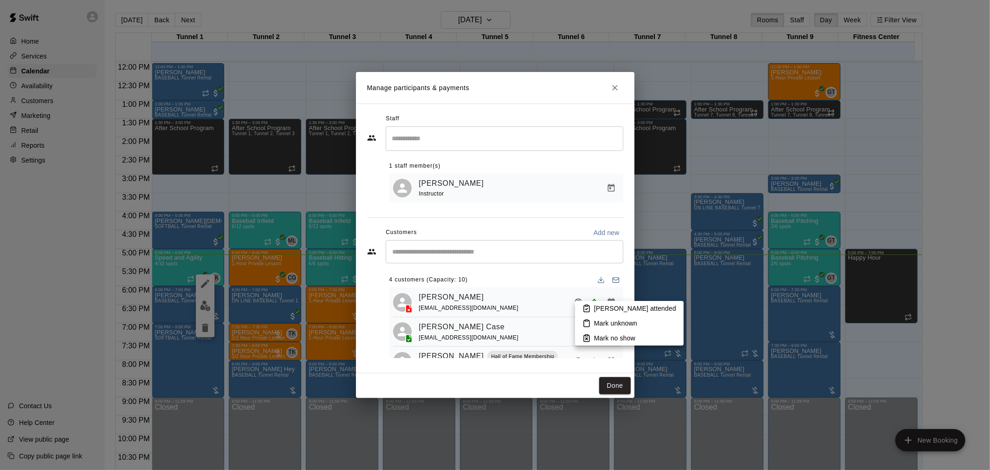
click at [615, 308] on p "[PERSON_NAME] attended" at bounding box center [635, 308] width 82 height 9
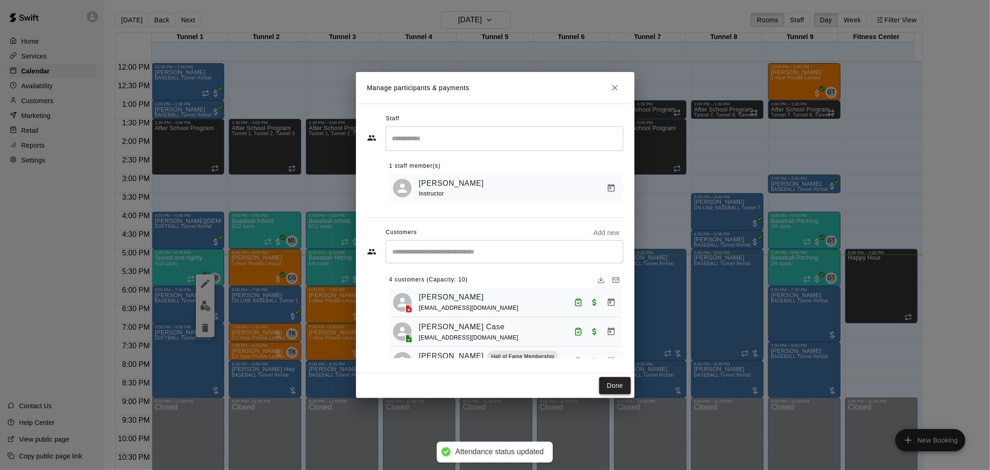
click at [616, 384] on button "Done" at bounding box center [614, 385] width 31 height 17
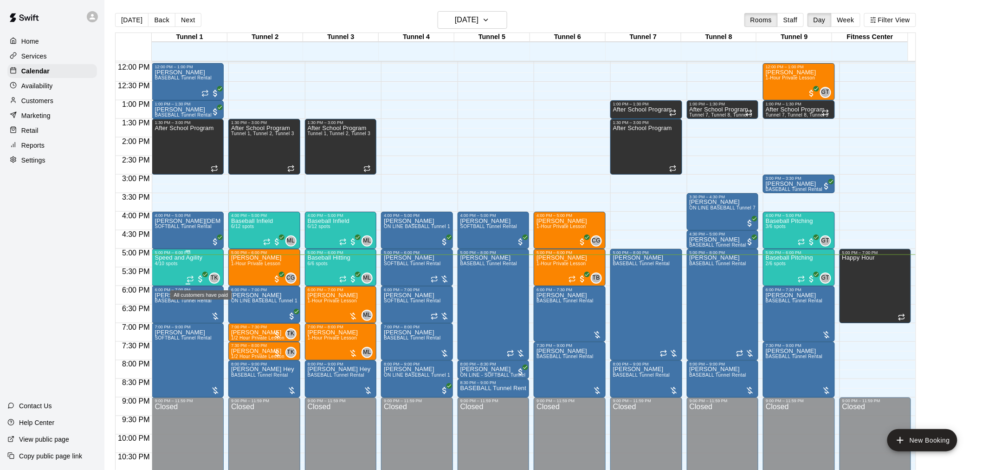
click at [202, 279] on span "All customers have paid" at bounding box center [200, 278] width 9 height 9
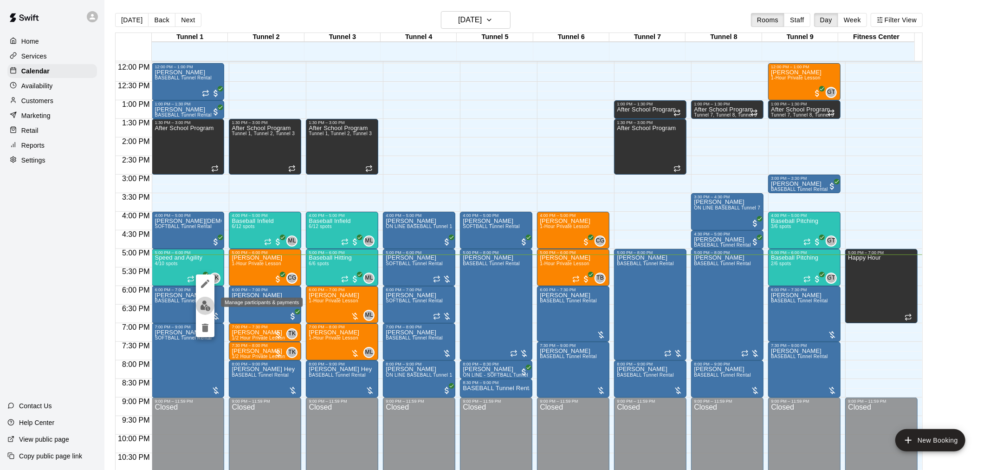
click at [204, 301] on img "edit" at bounding box center [205, 305] width 11 height 11
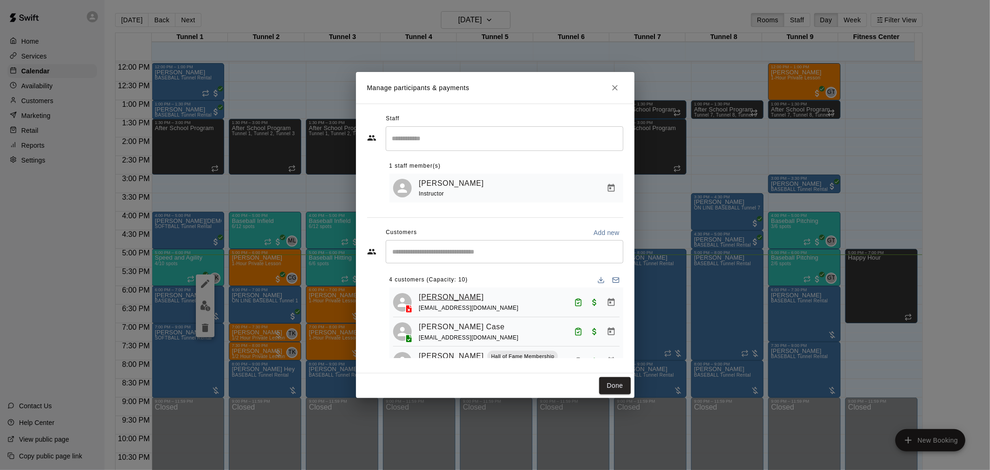
click at [438, 295] on link "[PERSON_NAME]" at bounding box center [451, 297] width 65 height 12
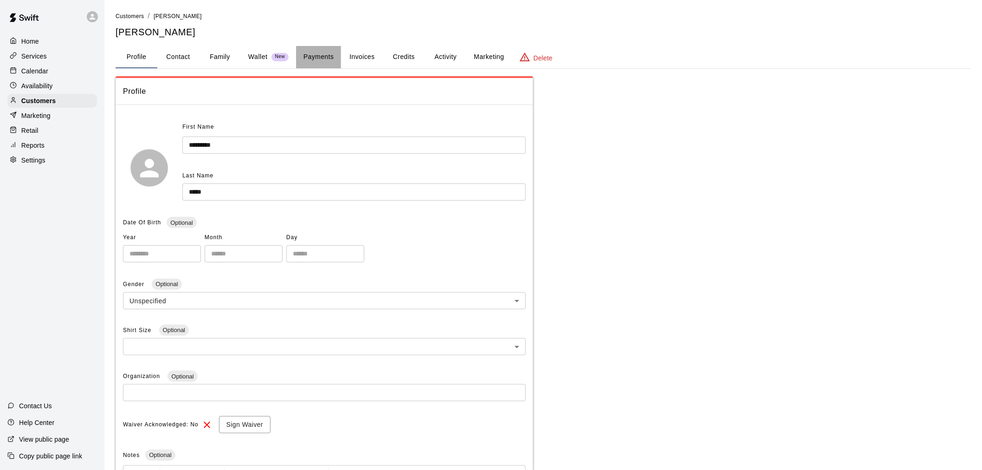
click at [317, 55] on button "Payments" at bounding box center [318, 57] width 45 height 22
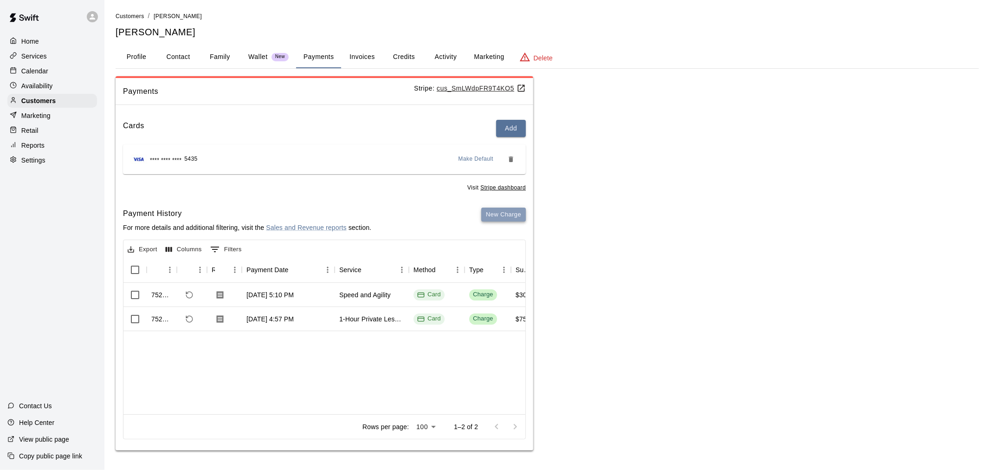
click at [512, 214] on button "New Charge" at bounding box center [503, 214] width 45 height 14
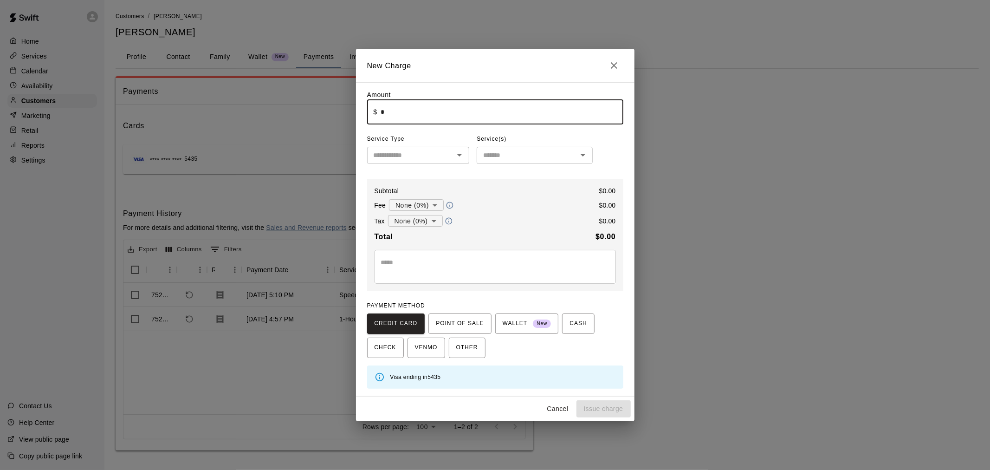
click at [395, 115] on input "*" at bounding box center [502, 112] width 242 height 25
type input "****"
click at [414, 154] on input "text" at bounding box center [411, 155] width 82 height 12
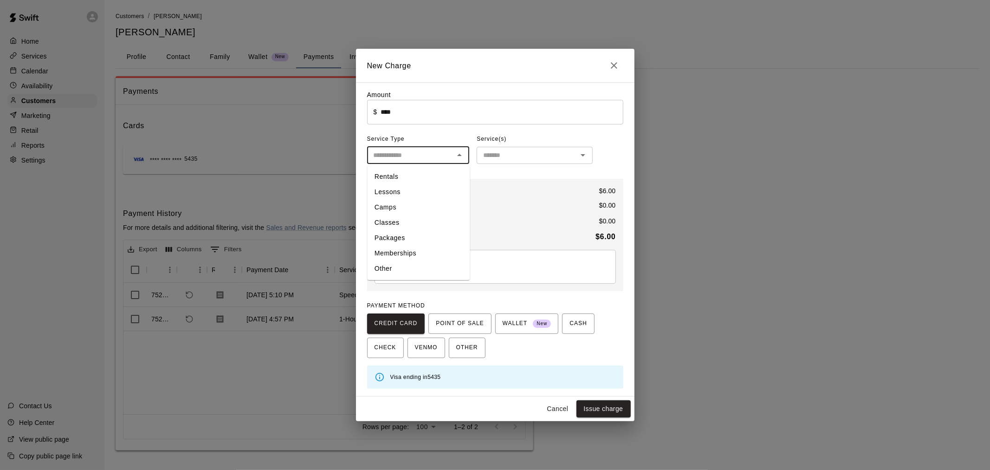
click at [400, 267] on li "Other" at bounding box center [418, 268] width 103 height 15
type input "*****"
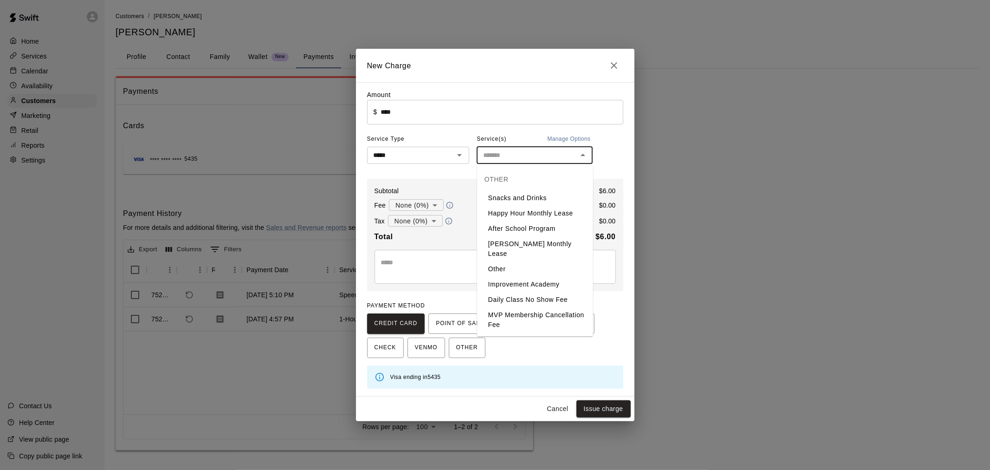
click at [515, 156] on input "text" at bounding box center [526, 155] width 95 height 12
click at [528, 194] on li "Snacks and Drinks" at bounding box center [535, 197] width 116 height 15
type input "**********"
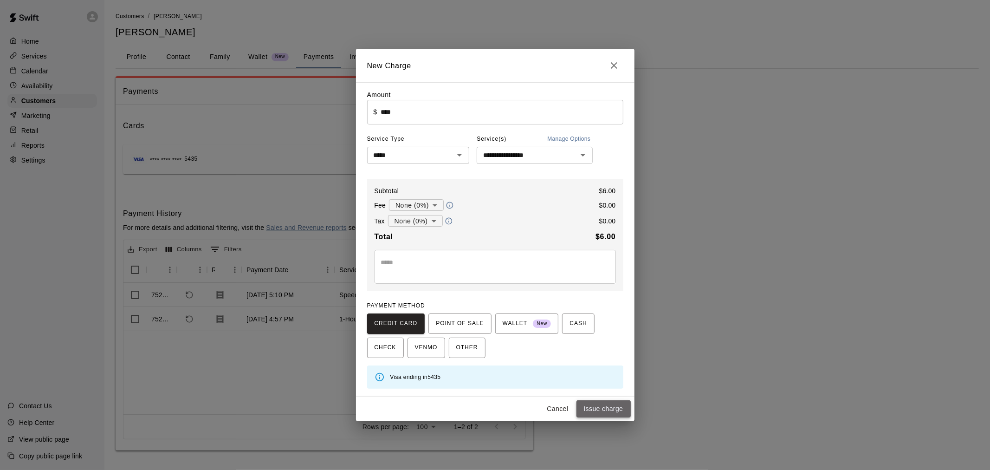
click at [597, 406] on button "Issue charge" at bounding box center [603, 408] width 54 height 17
type input "*"
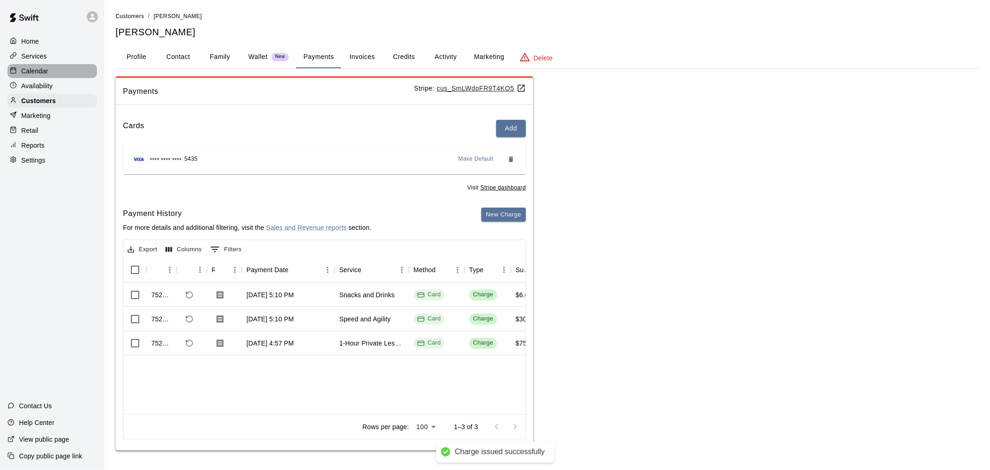
click at [41, 73] on p "Calendar" at bounding box center [34, 70] width 27 height 9
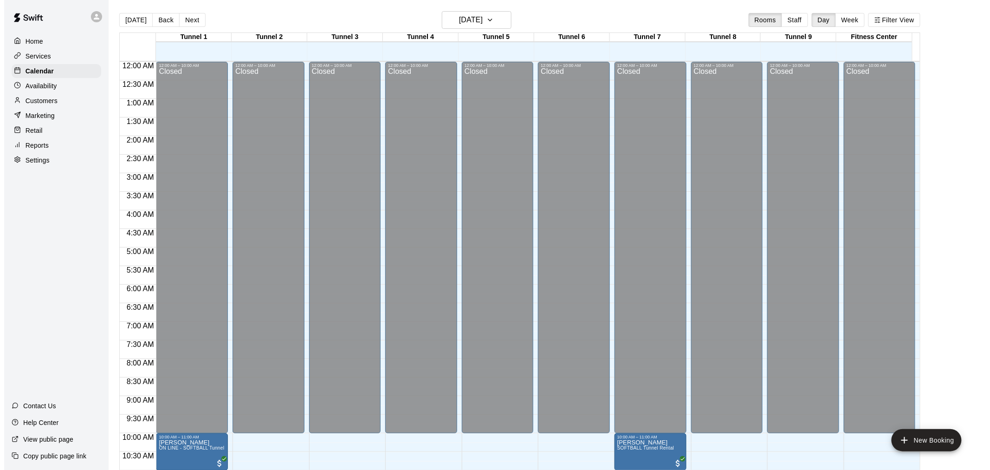
scroll to position [444, 0]
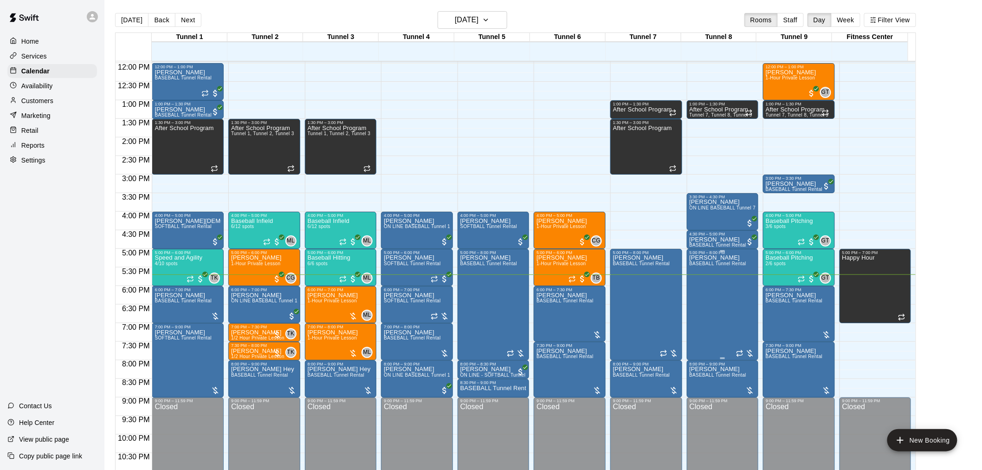
click at [753, 354] on div at bounding box center [745, 353] width 19 height 9
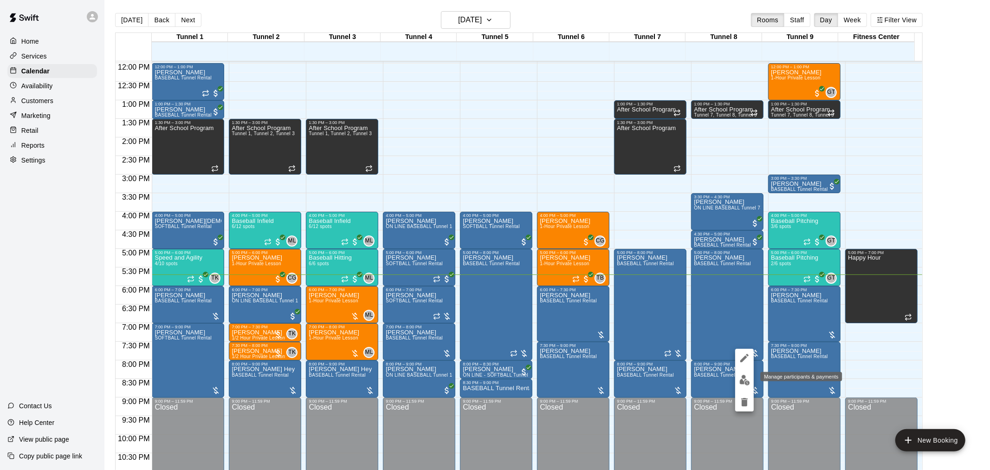
click at [744, 379] on img "edit" at bounding box center [744, 380] width 11 height 11
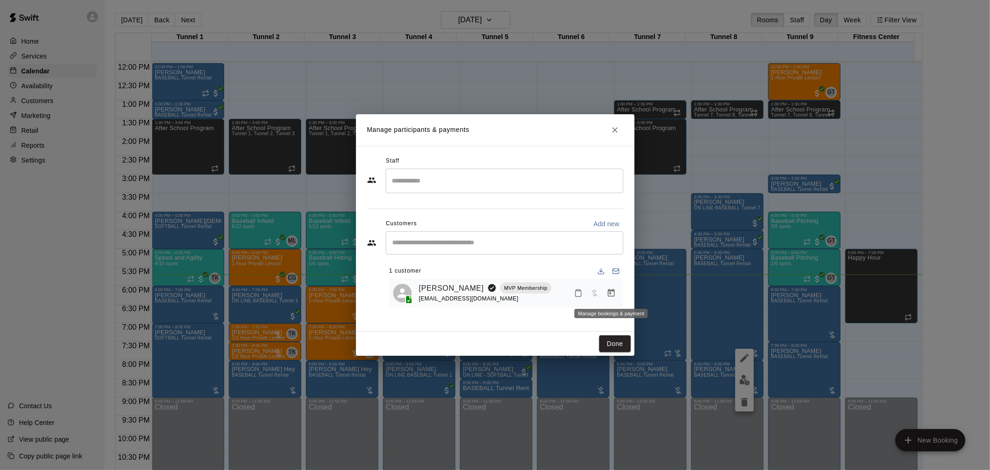
click at [610, 294] on icon "Manage bookings & payment" at bounding box center [611, 293] width 7 height 8
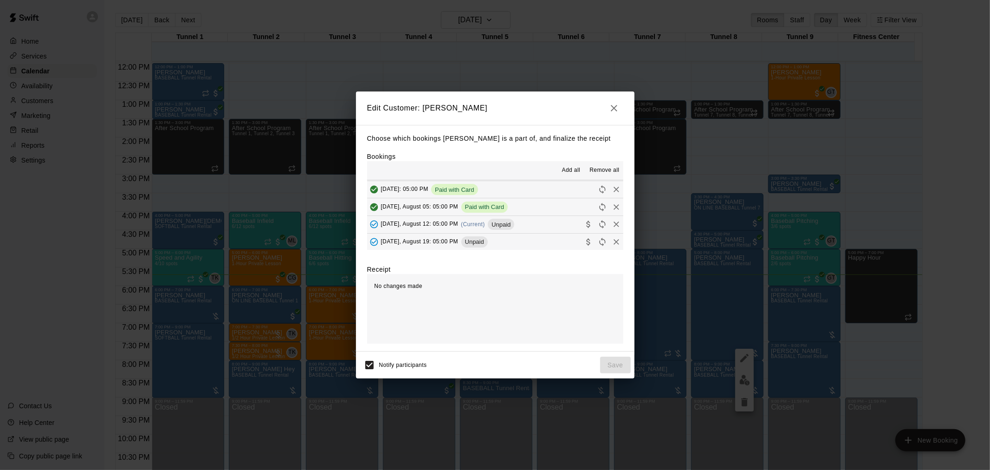
scroll to position [70, 0]
click at [469, 208] on span "(Current)" at bounding box center [473, 205] width 24 height 6
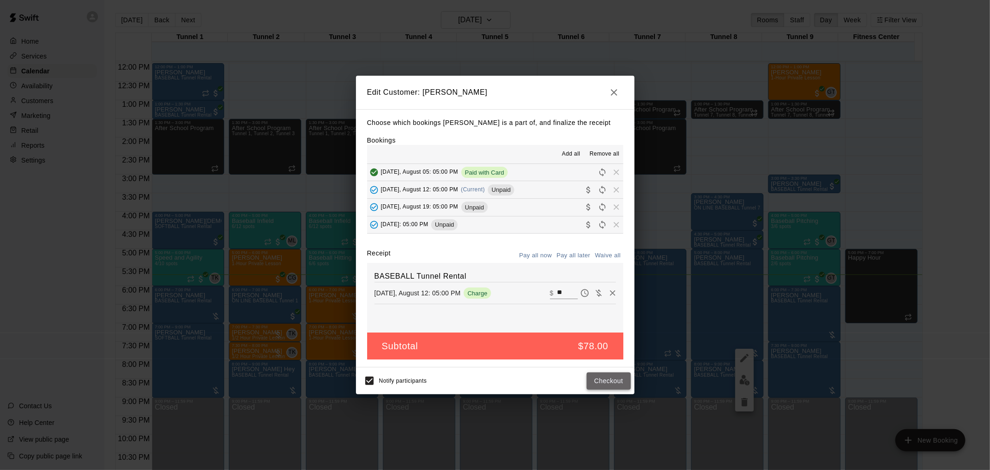
click at [612, 384] on button "Checkout" at bounding box center [609, 380] width 44 height 17
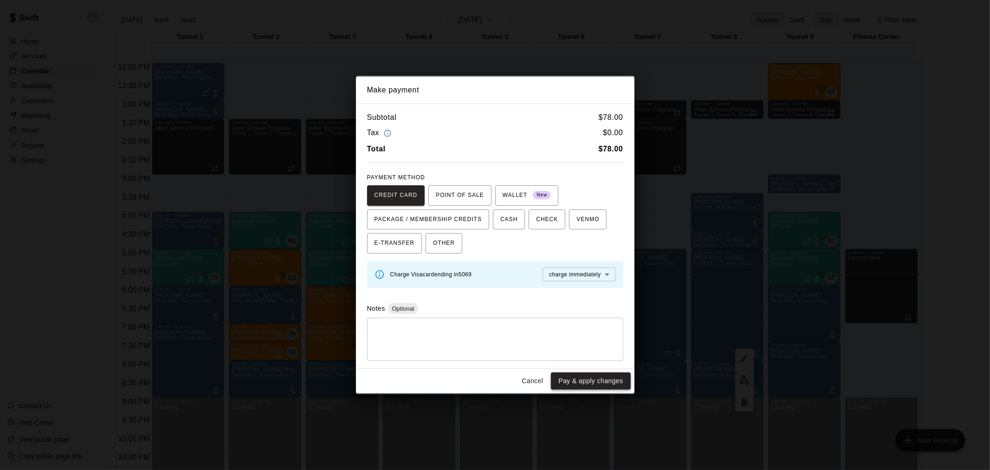
click at [608, 377] on button "Pay & apply changes" at bounding box center [590, 380] width 79 height 17
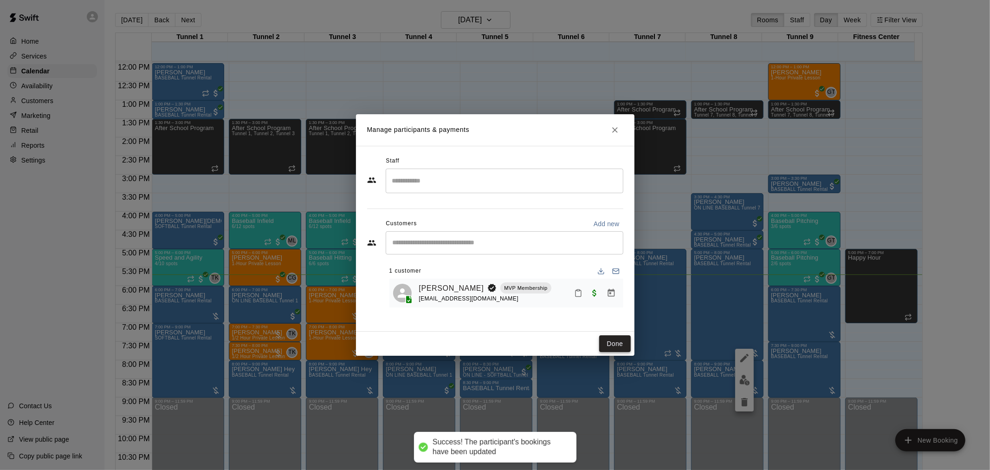
click at [619, 339] on button "Done" at bounding box center [614, 343] width 31 height 17
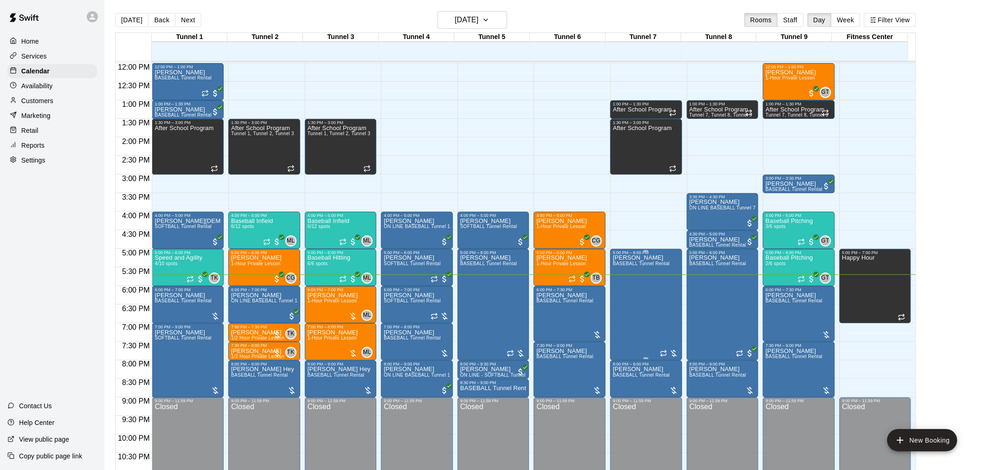
click at [675, 353] on div at bounding box center [669, 353] width 19 height 9
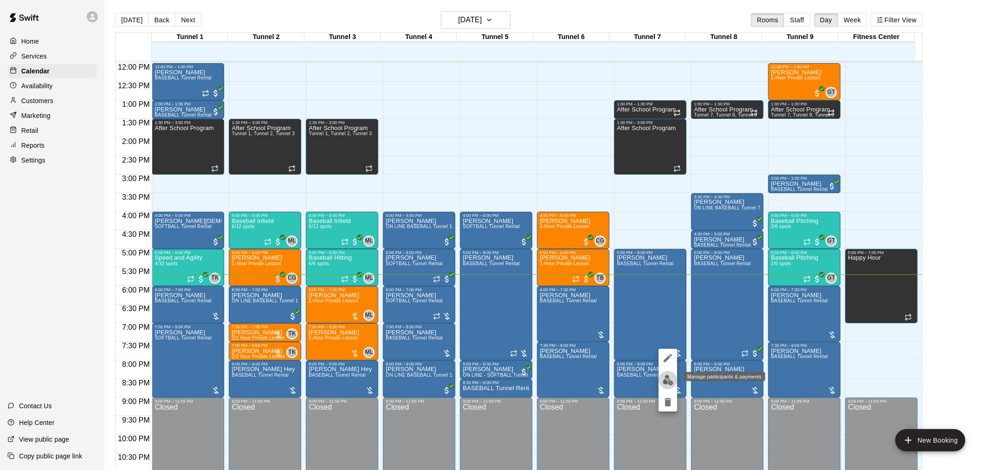
click at [665, 381] on img "edit" at bounding box center [668, 380] width 11 height 11
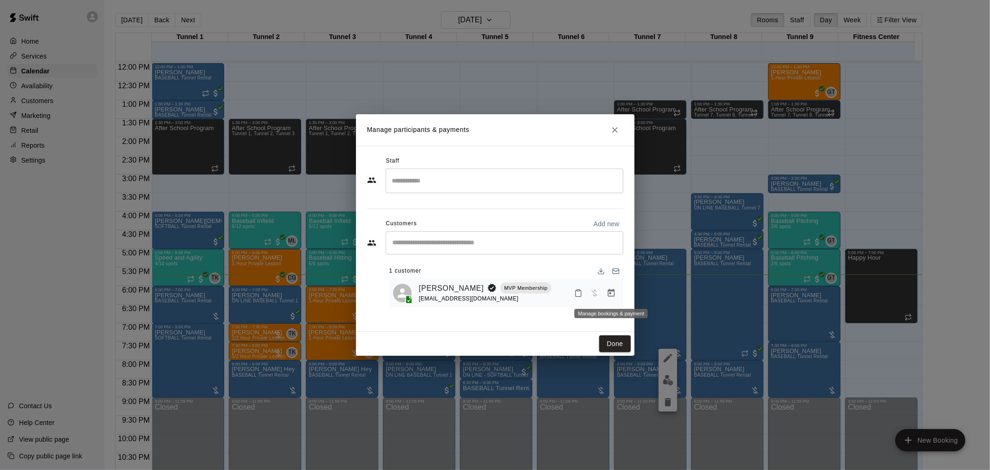
click at [609, 294] on icon "Manage bookings & payment" at bounding box center [611, 292] width 9 height 9
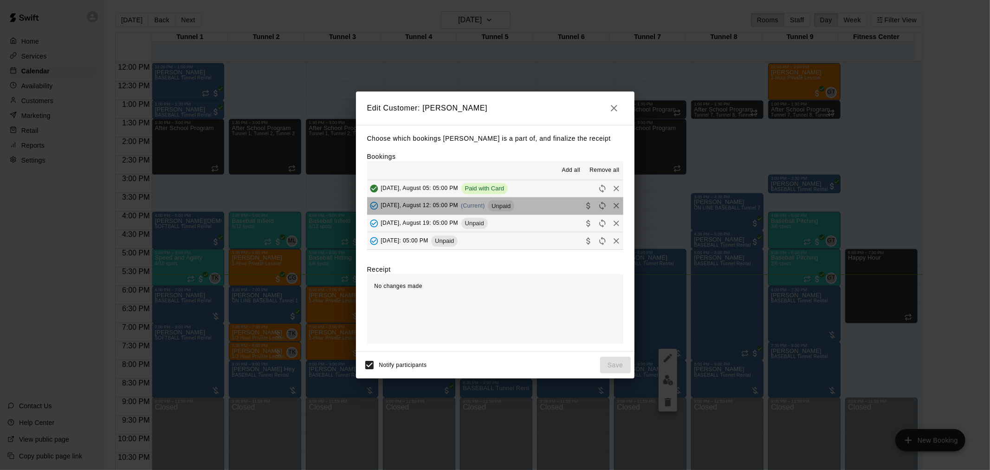
click at [500, 203] on span "Unpaid" at bounding box center [501, 205] width 26 height 7
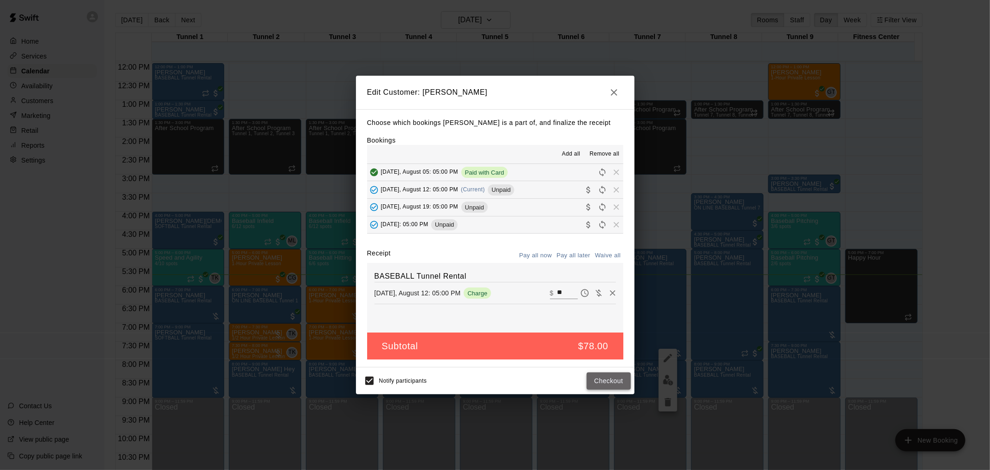
click at [618, 382] on button "Checkout" at bounding box center [609, 380] width 44 height 17
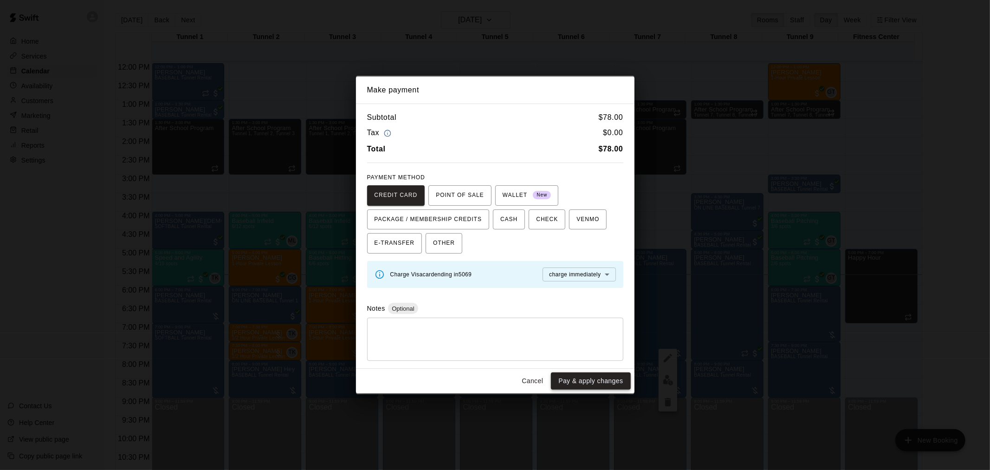
click at [599, 377] on button "Pay & apply changes" at bounding box center [590, 380] width 79 height 17
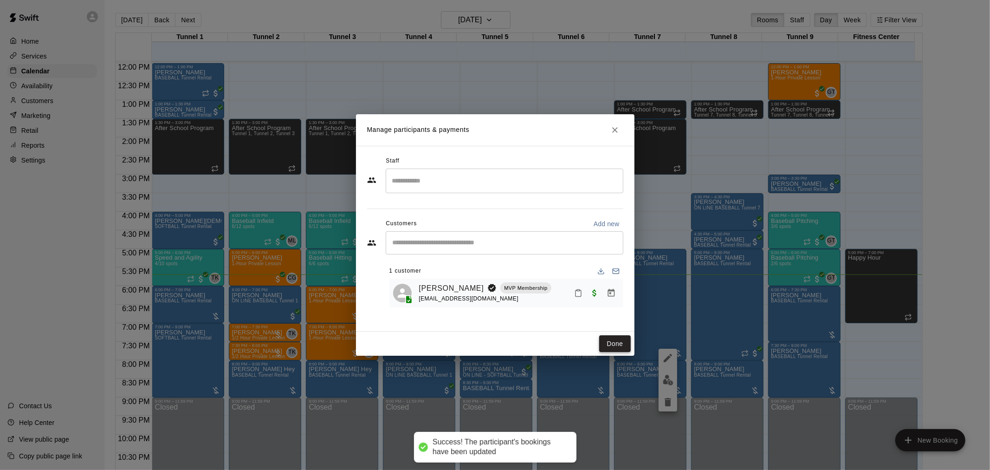
click at [616, 344] on button "Done" at bounding box center [614, 343] width 31 height 17
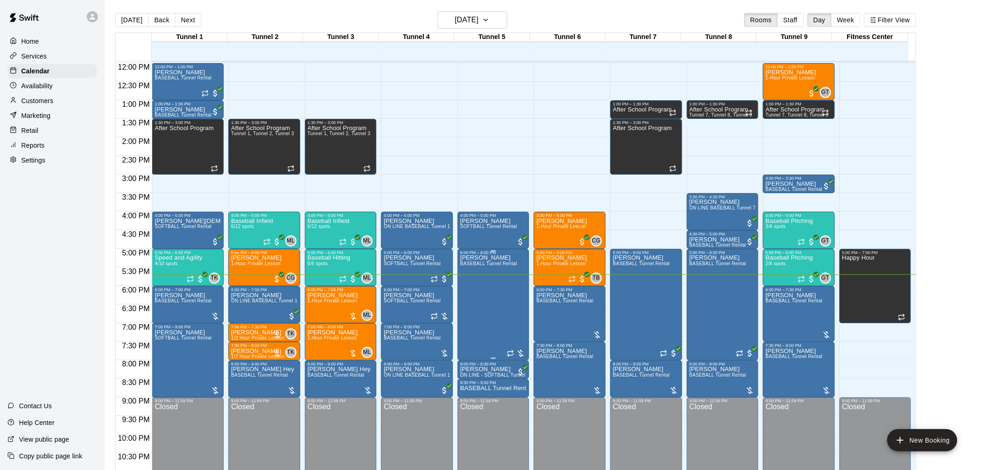
click at [518, 347] on div at bounding box center [516, 352] width 19 height 11
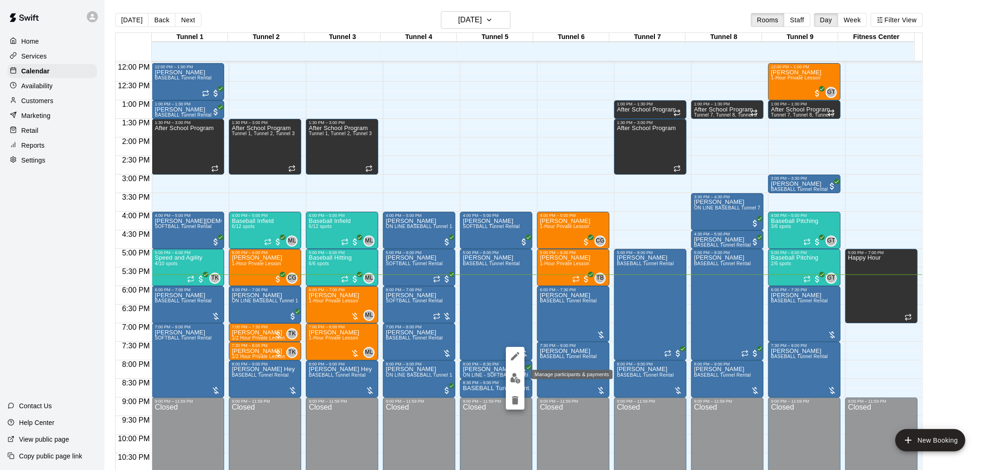
click at [514, 375] on img "edit" at bounding box center [515, 378] width 11 height 11
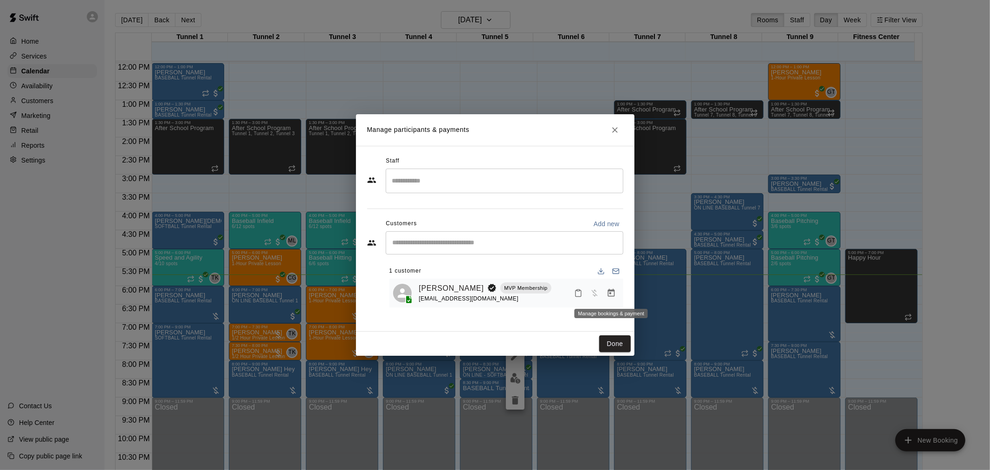
click at [610, 295] on icon "Manage bookings & payment" at bounding box center [611, 292] width 9 height 9
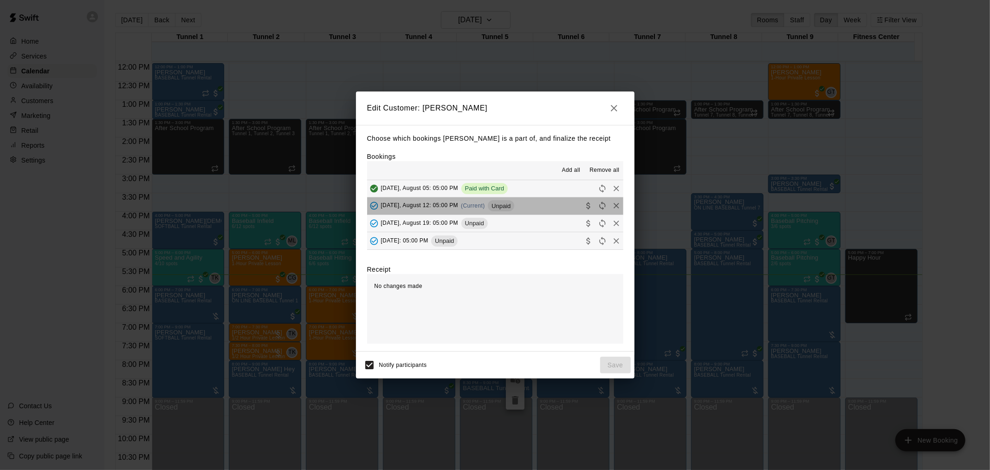
click at [505, 204] on span "Unpaid" at bounding box center [501, 205] width 26 height 7
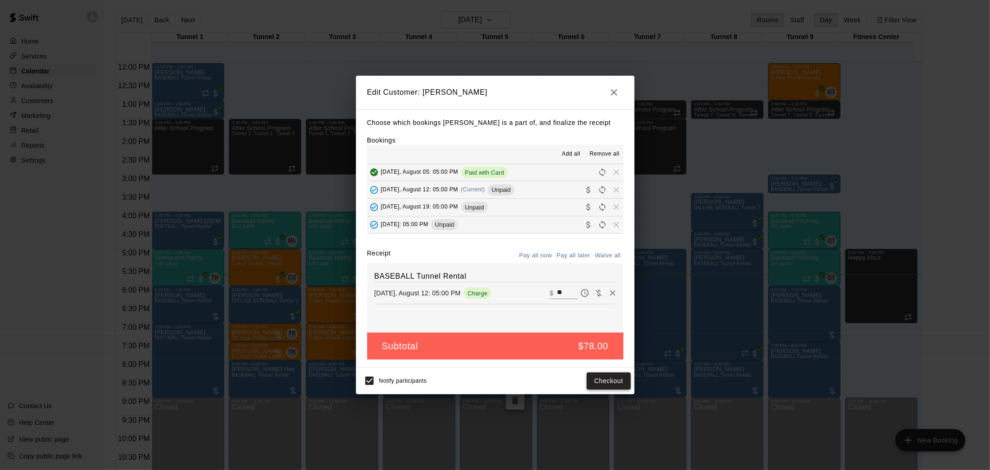
click at [613, 383] on button "Checkout" at bounding box center [609, 380] width 44 height 17
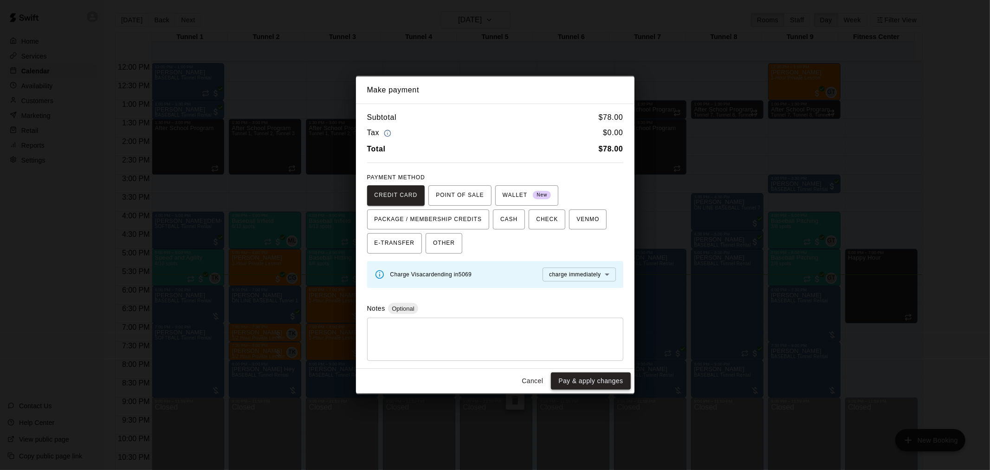
click at [619, 377] on button "Pay & apply changes" at bounding box center [590, 380] width 79 height 17
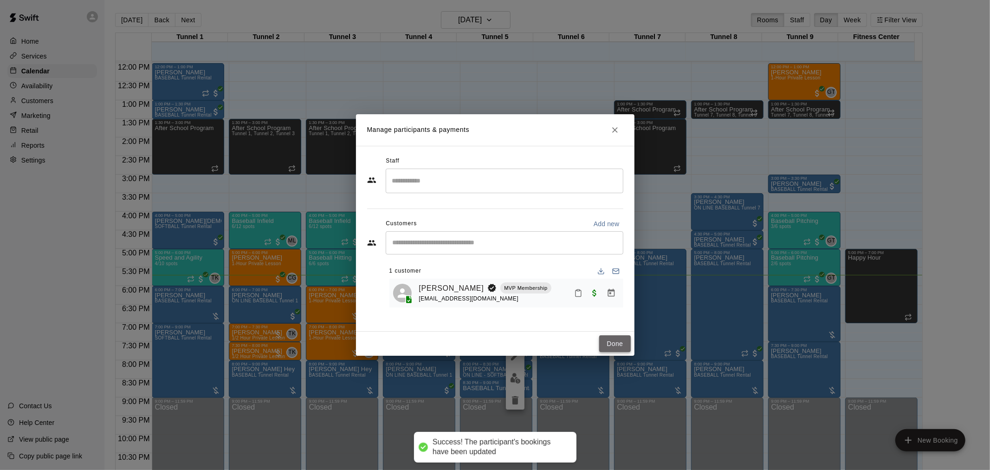
click at [621, 347] on button "Done" at bounding box center [614, 343] width 31 height 17
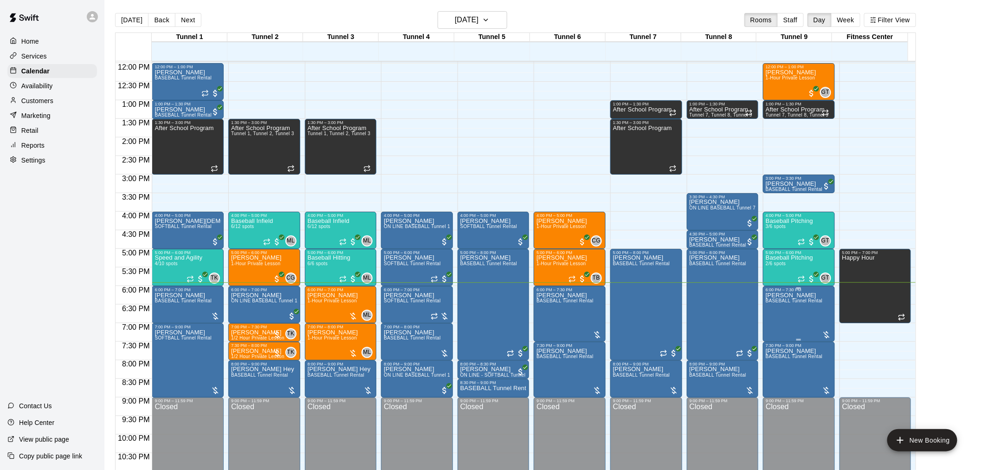
click at [826, 335] on div at bounding box center [826, 334] width 9 height 9
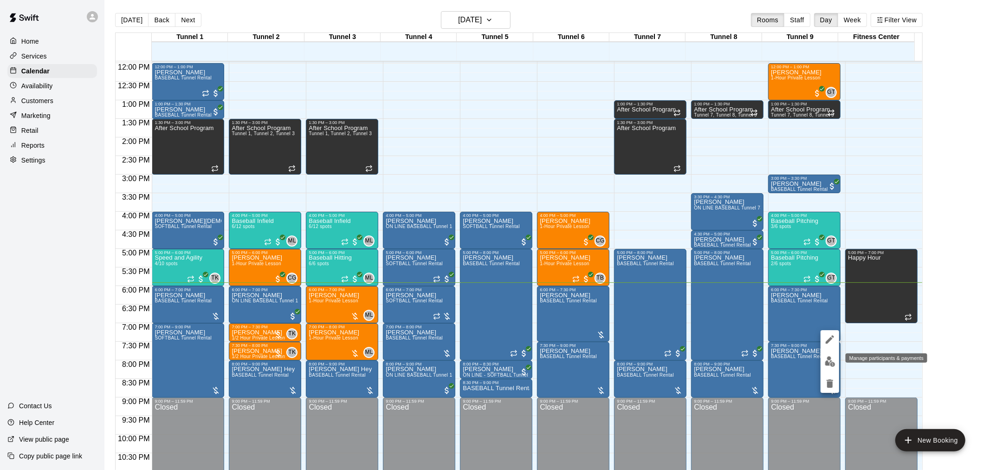
click at [825, 358] on img "edit" at bounding box center [830, 361] width 11 height 11
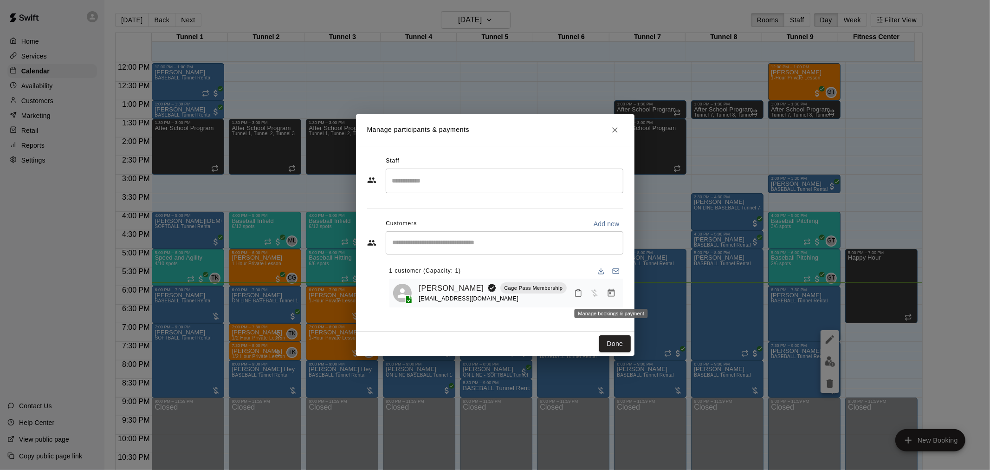
click at [615, 295] on icon "Manage bookings & payment" at bounding box center [611, 292] width 9 height 9
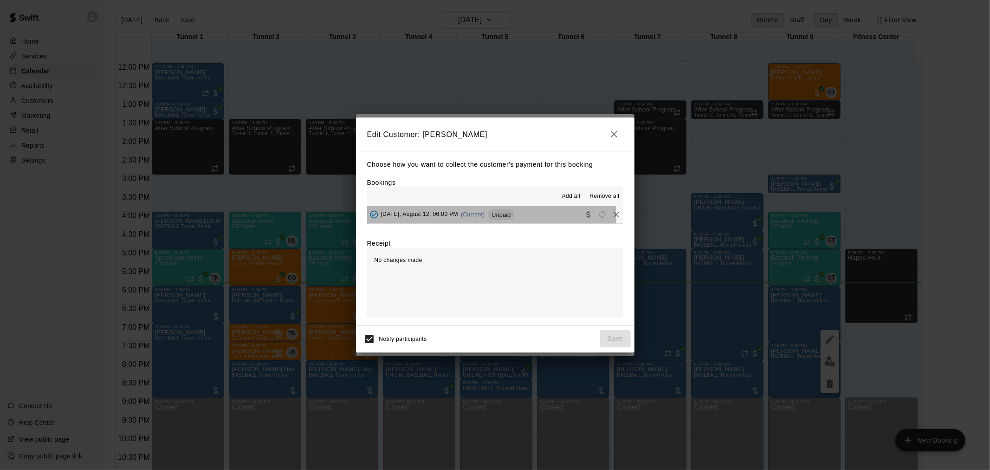
click at [473, 218] on div "[DATE], August 12: 06:00 PM (Current) Unpaid" at bounding box center [441, 214] width 148 height 14
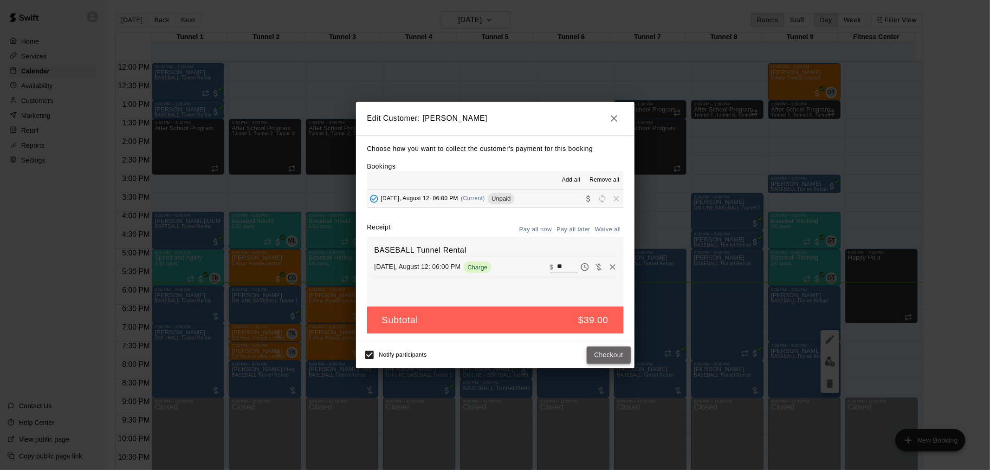
click at [611, 359] on button "Checkout" at bounding box center [609, 354] width 44 height 17
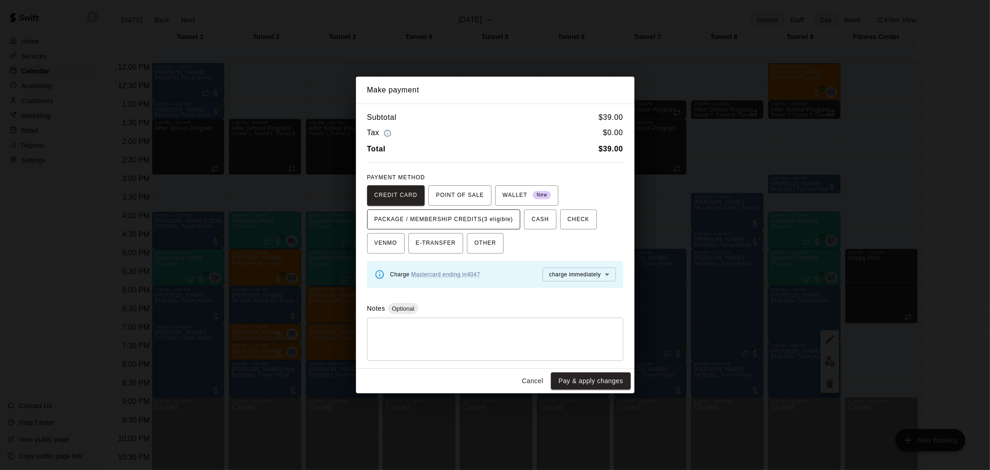
click at [505, 222] on span "PACKAGE / MEMBERSHIP CREDITS (3 eligible)" at bounding box center [444, 219] width 139 height 15
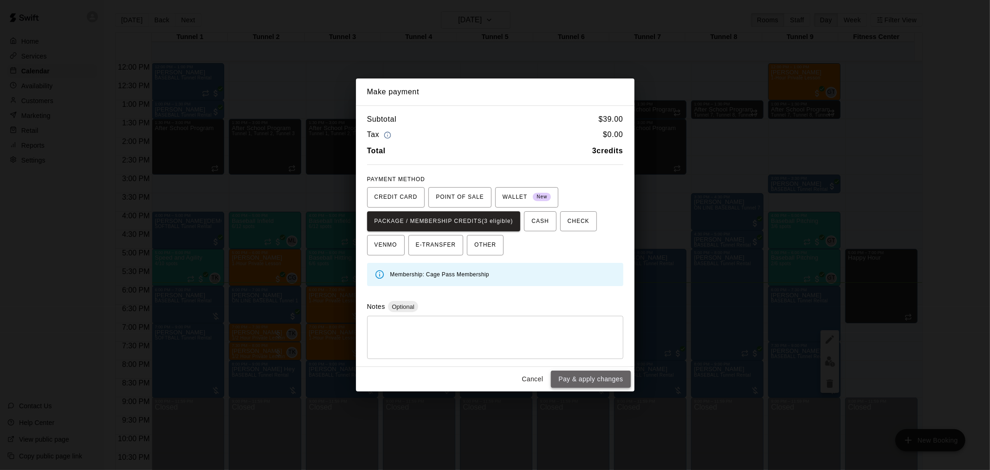
click at [593, 381] on button "Pay & apply changes" at bounding box center [590, 378] width 79 height 17
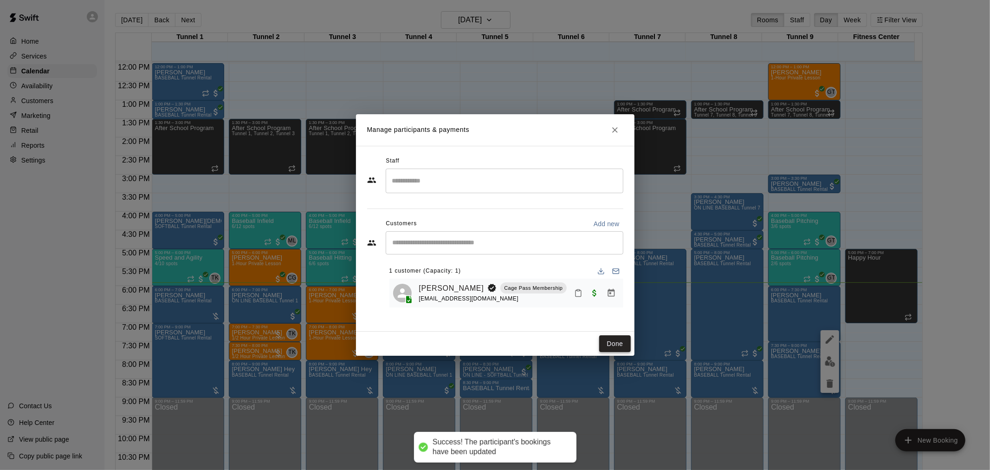
click at [612, 340] on button "Done" at bounding box center [614, 343] width 31 height 17
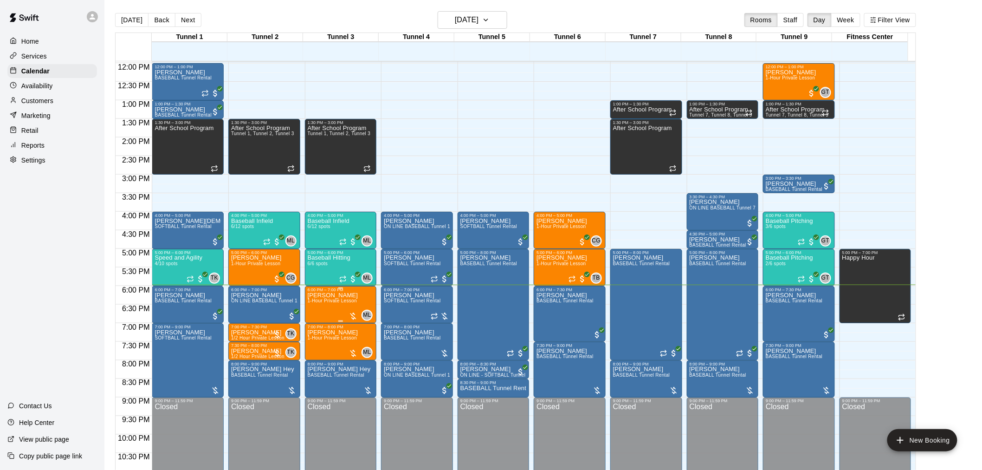
click at [349, 316] on div at bounding box center [353, 315] width 9 height 9
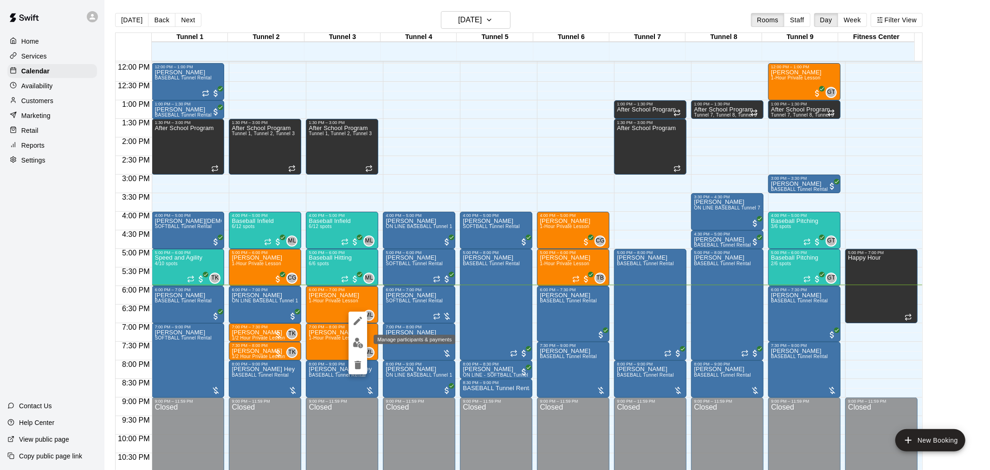
click at [354, 342] on img "edit" at bounding box center [358, 342] width 11 height 11
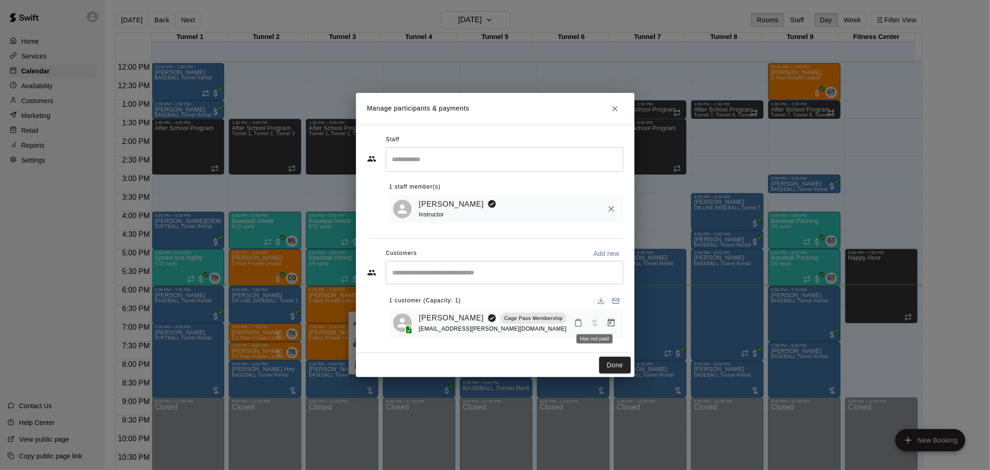
click at [592, 323] on span "Has not paid" at bounding box center [594, 322] width 17 height 8
click at [609, 325] on icon "Manage bookings & payment" at bounding box center [611, 322] width 9 height 9
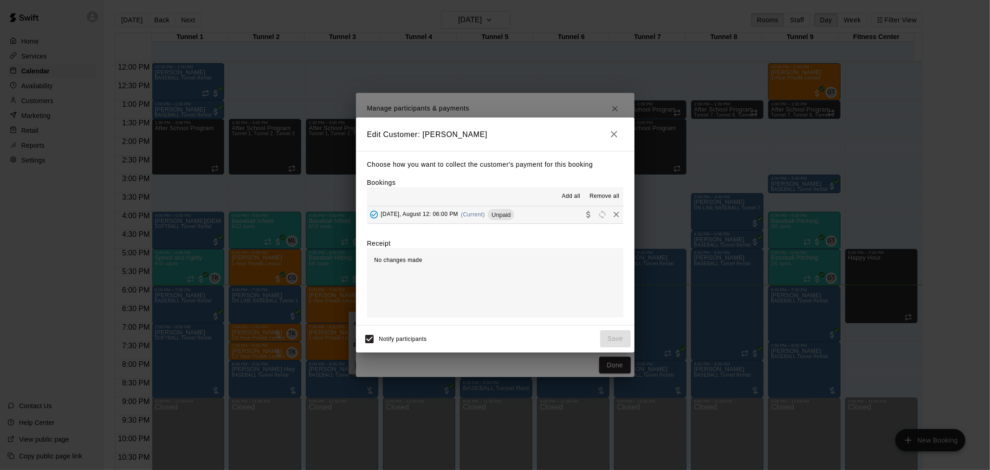
click at [472, 220] on div "[DATE], August 12: 06:00 PM (Current) Unpaid" at bounding box center [441, 214] width 148 height 14
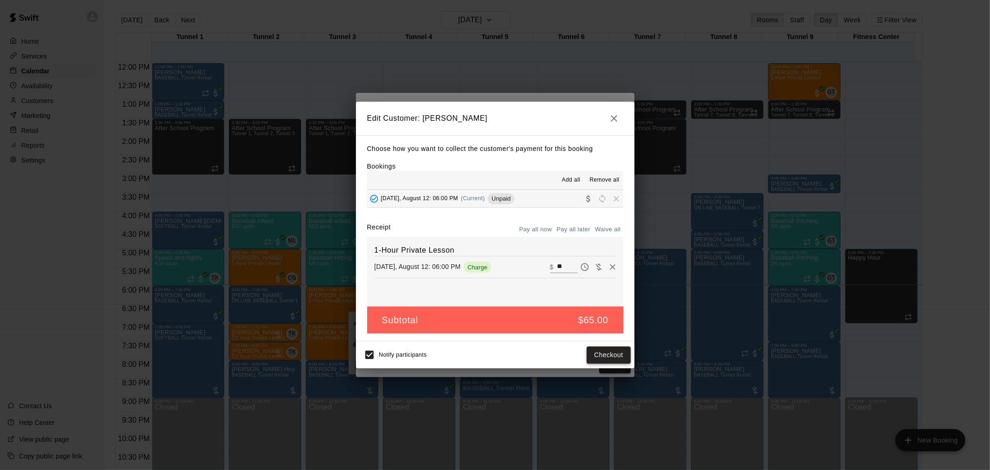
click at [619, 358] on button "Checkout" at bounding box center [609, 354] width 44 height 17
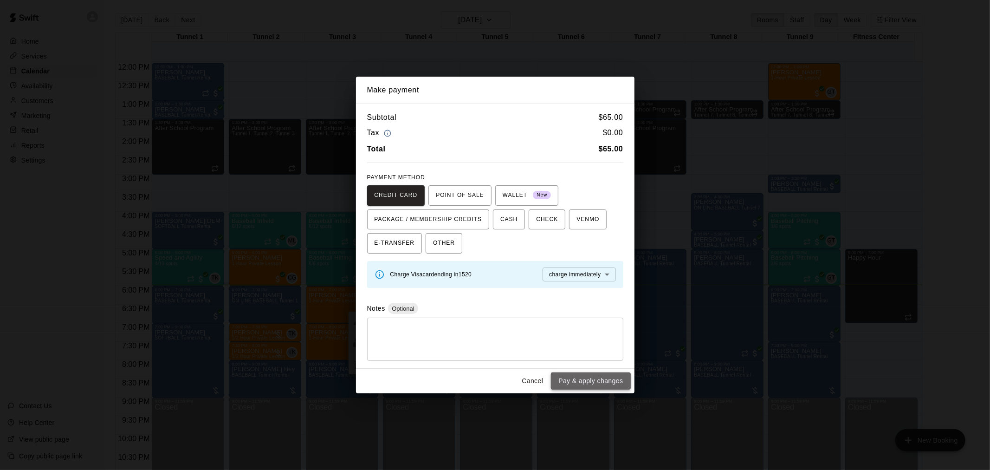
click at [611, 383] on button "Pay & apply changes" at bounding box center [590, 380] width 79 height 17
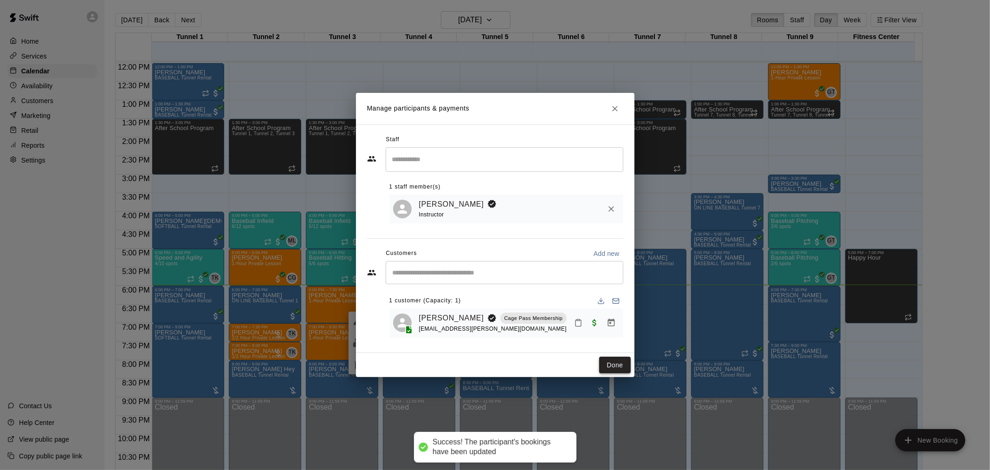
click at [607, 362] on button "Done" at bounding box center [614, 364] width 31 height 17
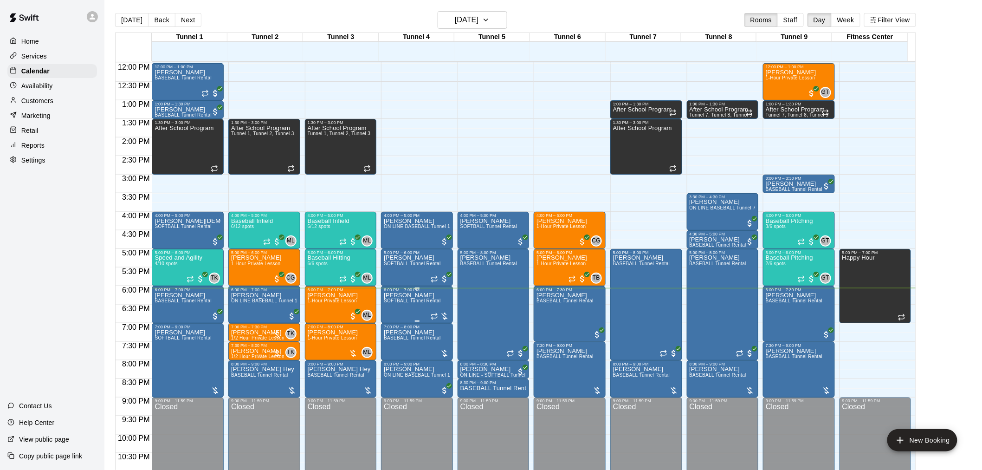
drag, startPoint x: 437, startPoint y: 272, endPoint x: 430, endPoint y: 287, distance: 16.0
drag, startPoint x: 430, startPoint y: 287, endPoint x: 936, endPoint y: 161, distance: 521.4
click at [936, 161] on main "[DATE] Back [DATE][DATE] Rooms Staff Day Week Filter View Tunnel 1 12 [GEOGRAPH…" at bounding box center [543, 246] width 870 height 470
drag, startPoint x: 856, startPoint y: 168, endPoint x: 977, endPoint y: 140, distance: 123.9
click at [977, 140] on main "[DATE] Back [DATE][DATE] Rooms Staff Day Week Filter View Tunnel 1 12 [GEOGRAPH…" at bounding box center [543, 246] width 870 height 470
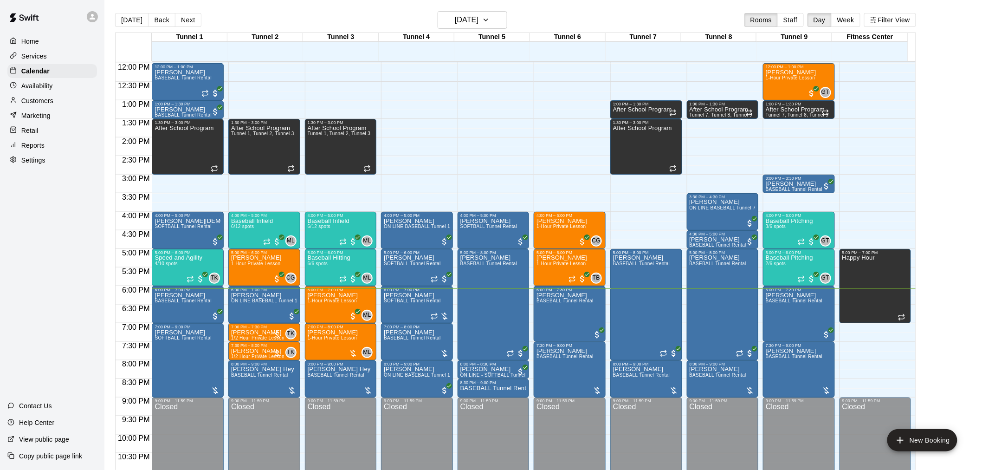
drag, startPoint x: 822, startPoint y: 247, endPoint x: 951, endPoint y: 263, distance: 129.1
click at [951, 263] on main "[DATE] Back [DATE][DATE] Rooms Staff Day Week Filter View Tunnel 1 12 [GEOGRAPH…" at bounding box center [543, 246] width 870 height 470
drag, startPoint x: 945, startPoint y: 250, endPoint x: 967, endPoint y: 226, distance: 33.2
click at [967, 226] on main "[DATE] Back [DATE][DATE] Rooms Staff Day Week Filter View Tunnel 1 12 [GEOGRAPH…" at bounding box center [543, 246] width 870 height 470
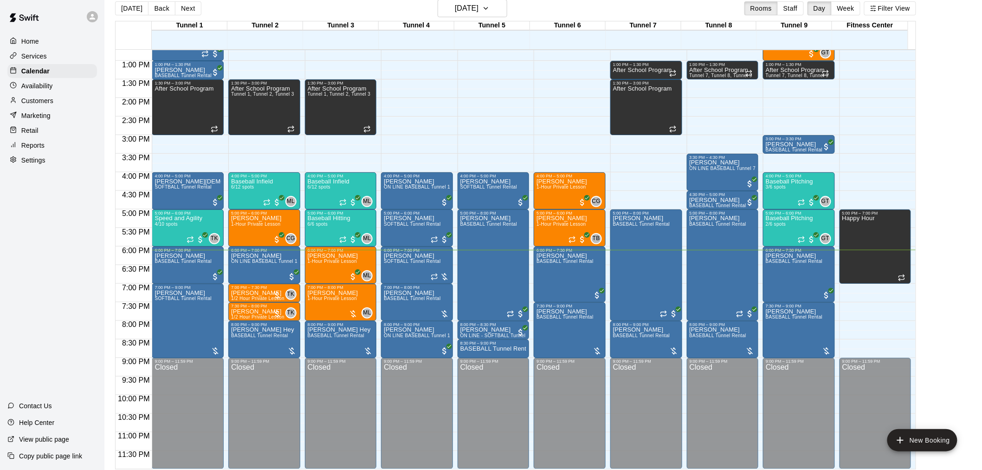
scroll to position [15, 0]
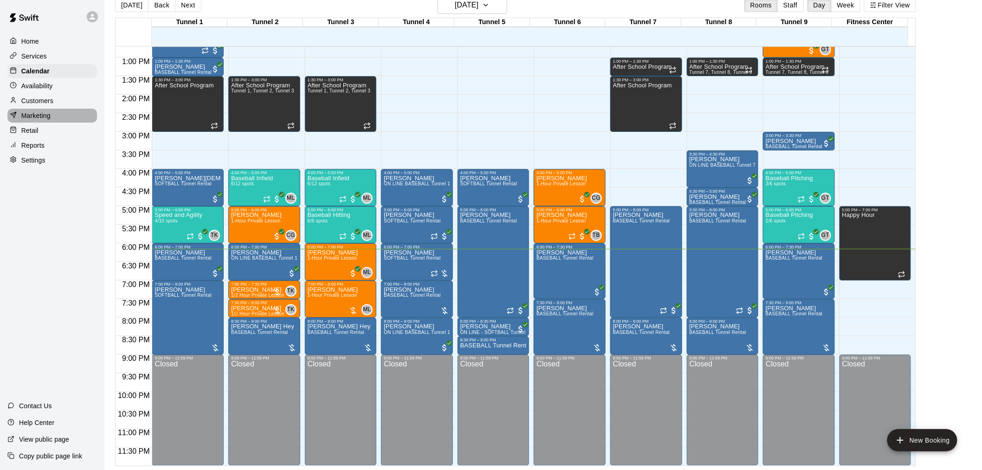
click at [84, 123] on div "Marketing" at bounding box center [52, 116] width 90 height 14
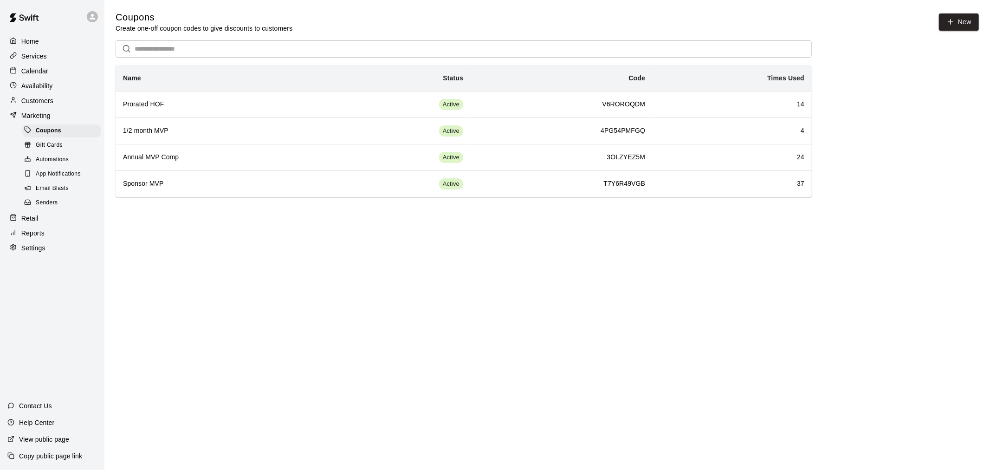
click at [73, 152] on div "Gift Cards" at bounding box center [61, 145] width 78 height 13
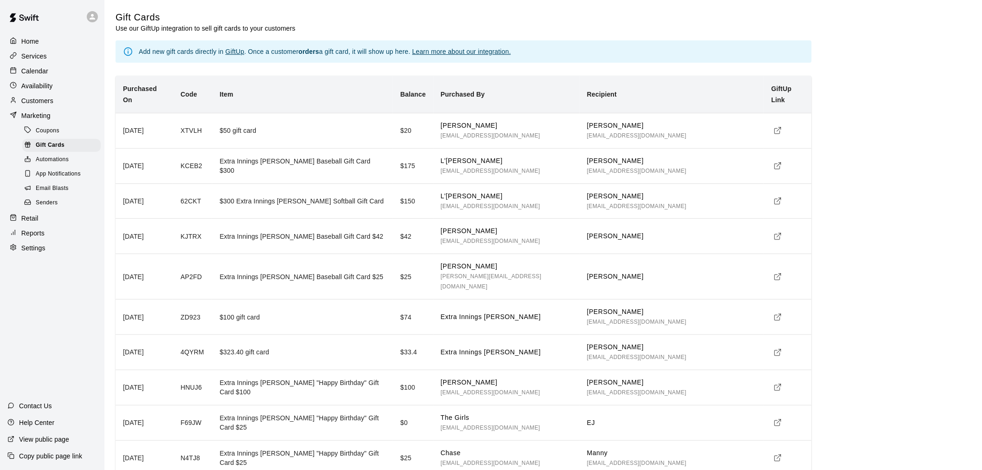
click at [65, 72] on div "Calendar" at bounding box center [52, 71] width 90 height 14
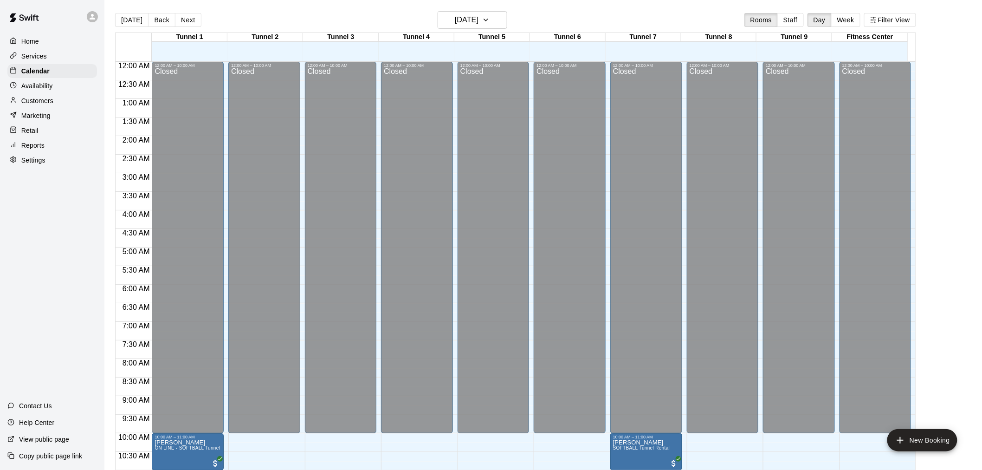
scroll to position [444, 0]
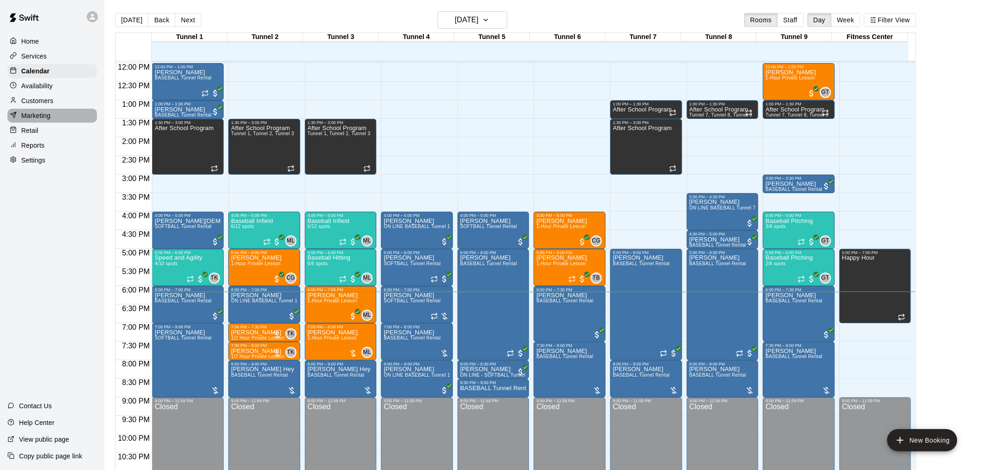
click at [42, 123] on div "Marketing" at bounding box center [52, 116] width 90 height 14
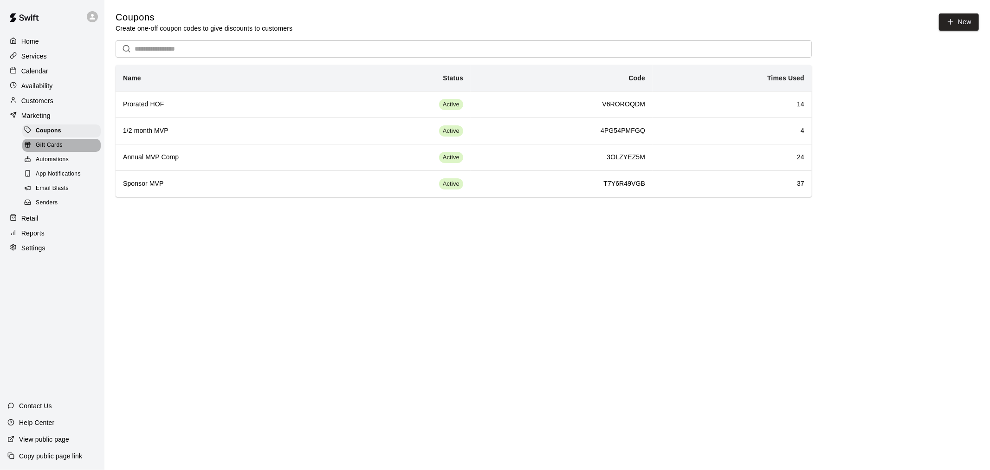
click at [47, 150] on span "Gift Cards" at bounding box center [49, 145] width 27 height 9
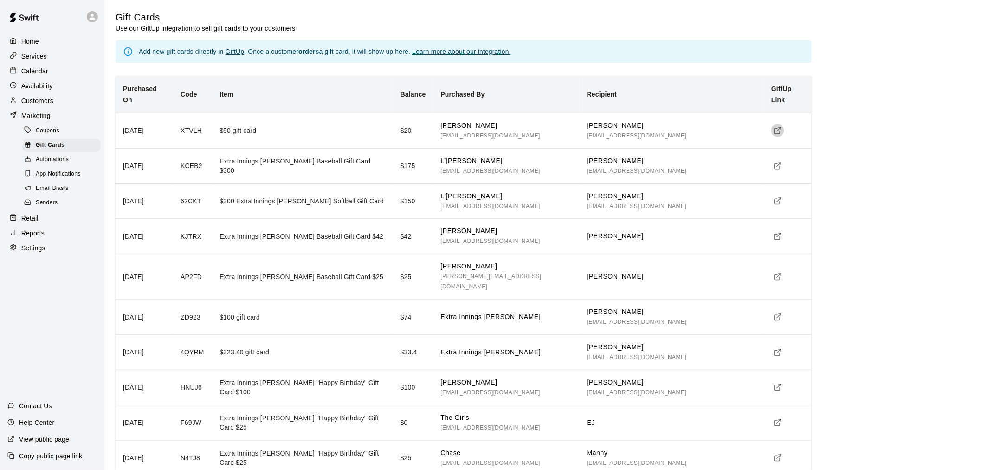
click at [779, 127] on polyline "simple table" at bounding box center [780, 128] width 2 height 2
click at [66, 68] on div "Calendar" at bounding box center [52, 71] width 90 height 14
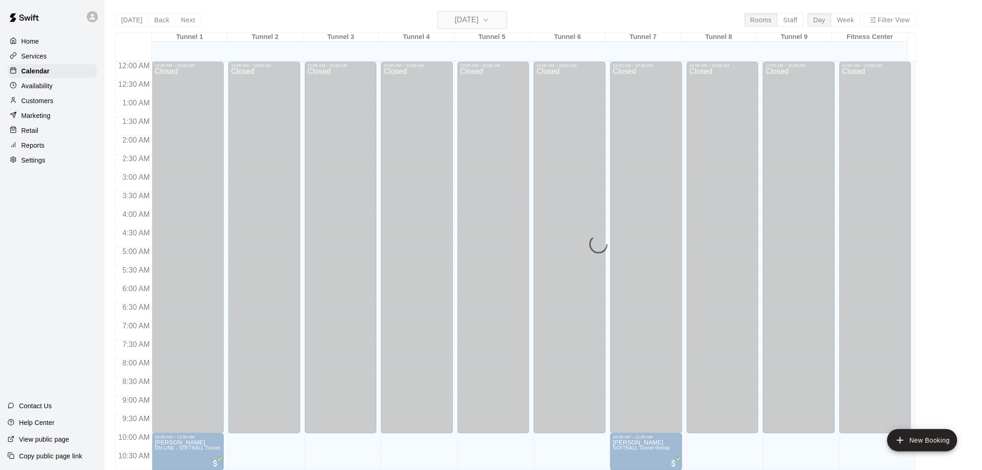
click at [490, 21] on icon "button" at bounding box center [485, 19] width 7 height 11
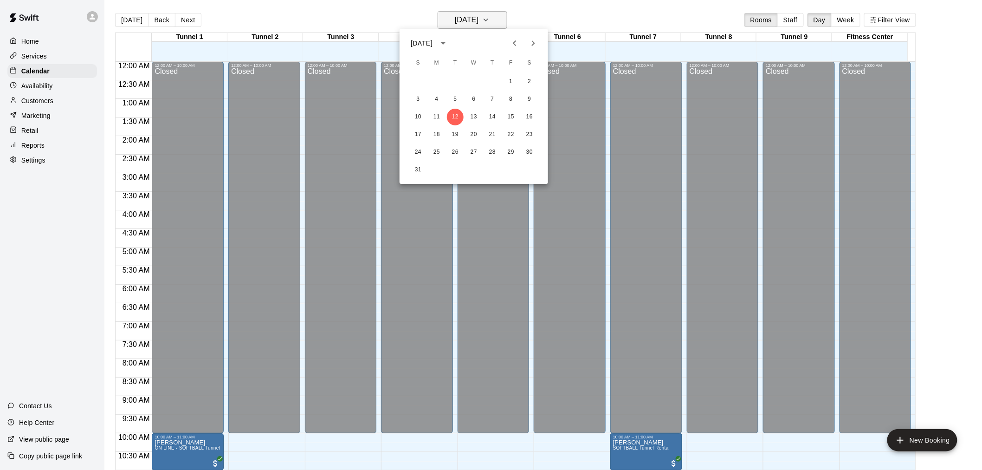
scroll to position [444, 0]
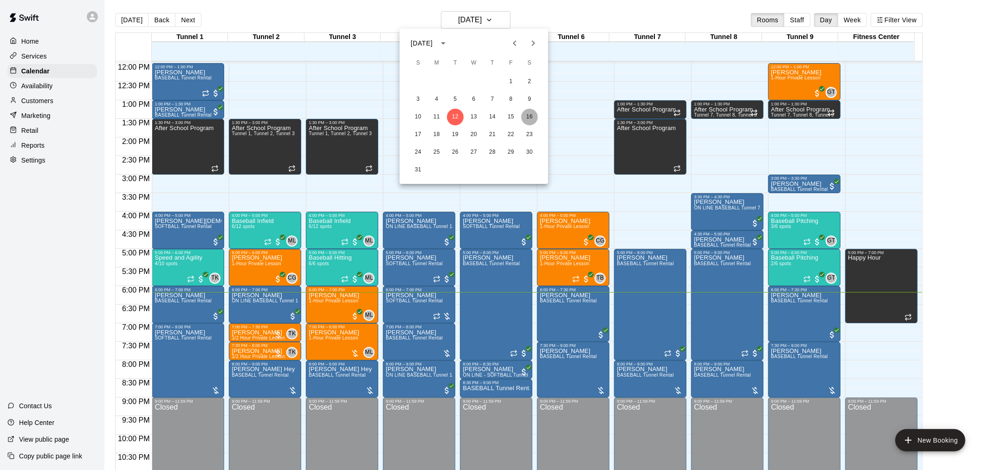
click at [532, 117] on button "16" at bounding box center [529, 117] width 17 height 17
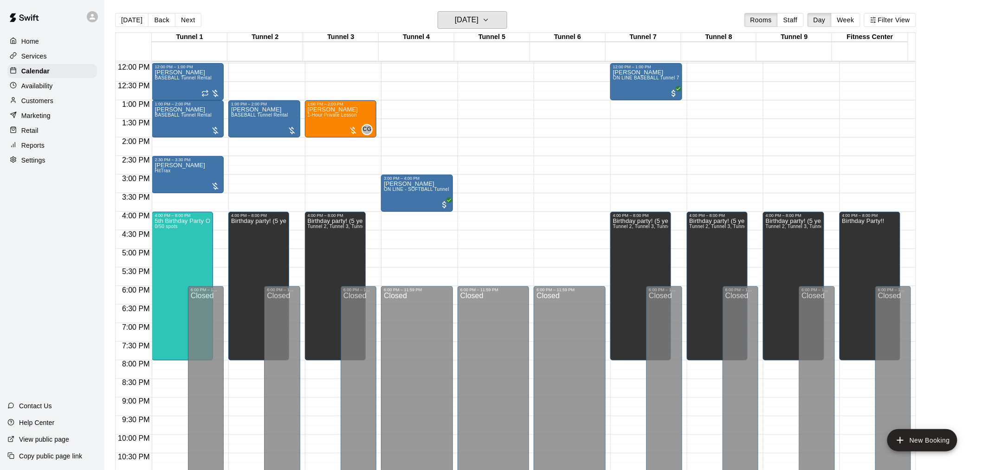
scroll to position [341, 0]
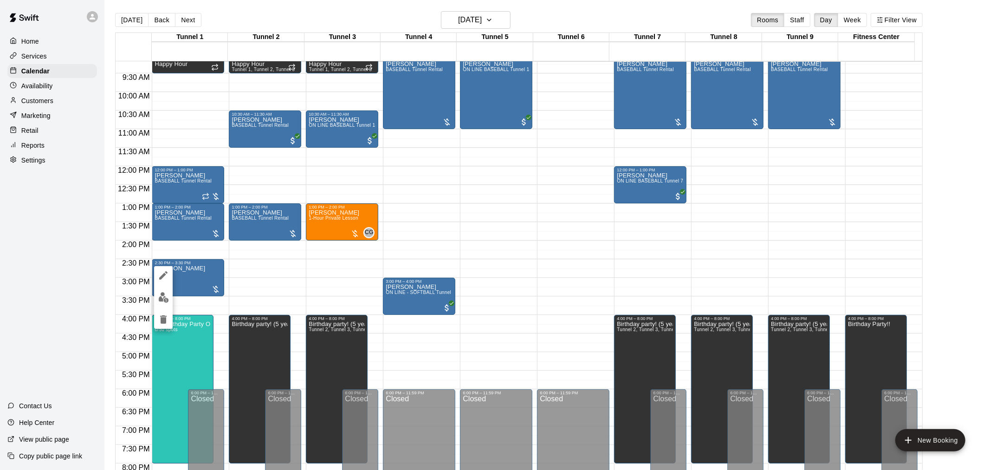
click at [166, 295] on img "edit" at bounding box center [163, 297] width 11 height 11
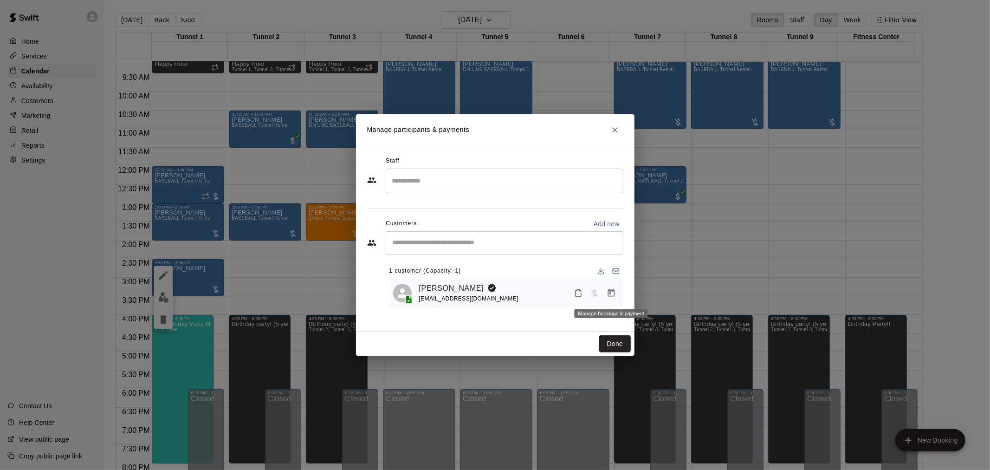
click at [607, 290] on icon "Manage bookings & payment" at bounding box center [611, 292] width 9 height 9
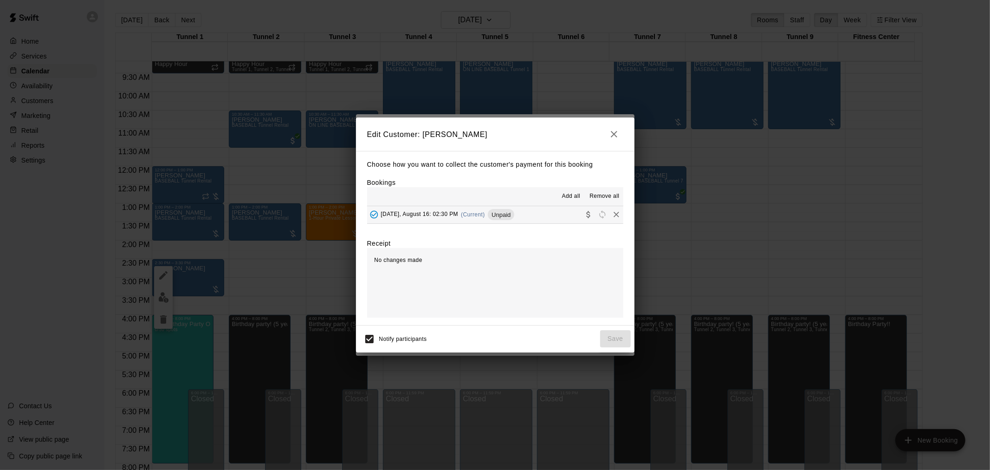
click at [471, 209] on div "[DATE], August 16: 02:30 PM (Current) Unpaid" at bounding box center [441, 214] width 148 height 14
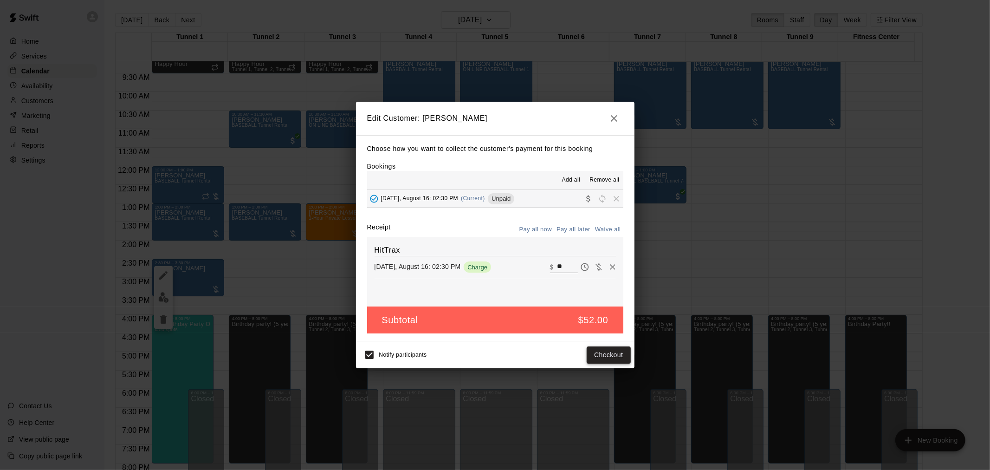
click at [610, 357] on button "Checkout" at bounding box center [609, 354] width 44 height 17
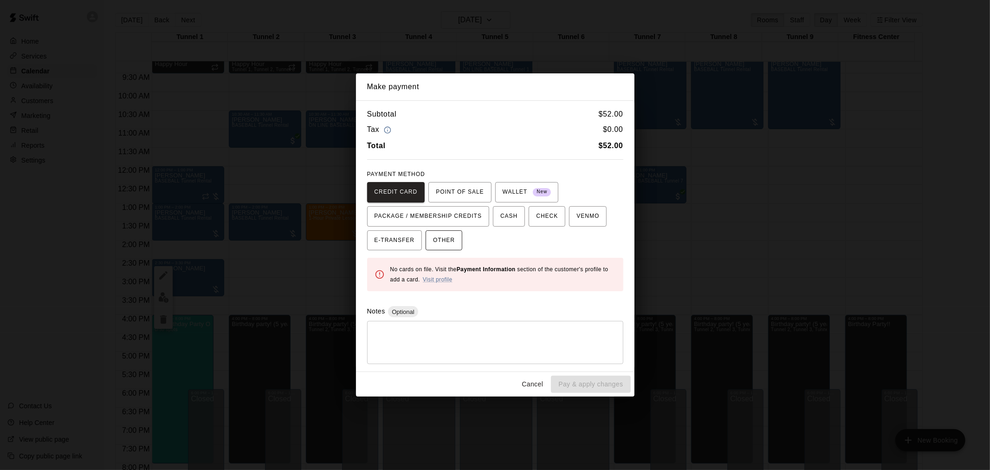
click at [460, 243] on button "OTHER" at bounding box center [444, 240] width 37 height 20
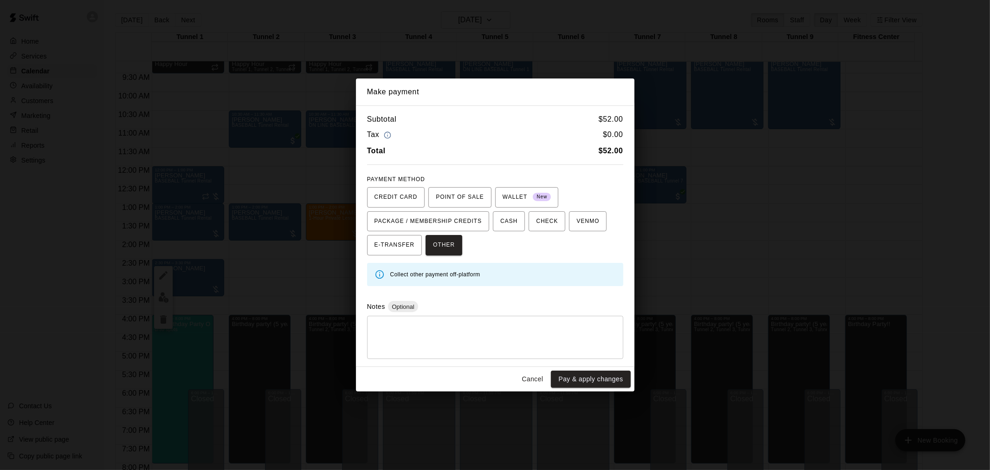
click at [458, 330] on textarea at bounding box center [495, 338] width 243 height 28
click at [535, 381] on button "Cancel" at bounding box center [533, 378] width 30 height 17
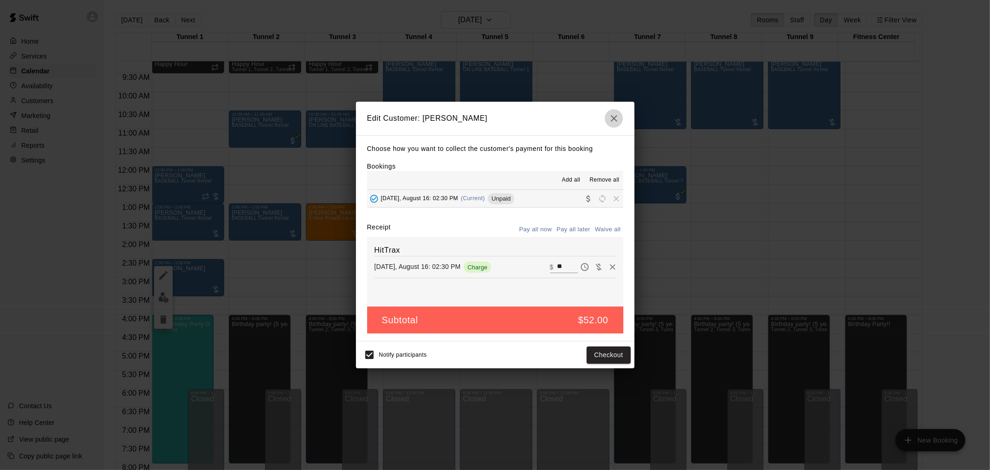
click at [621, 115] on button "button" at bounding box center [614, 118] width 19 height 19
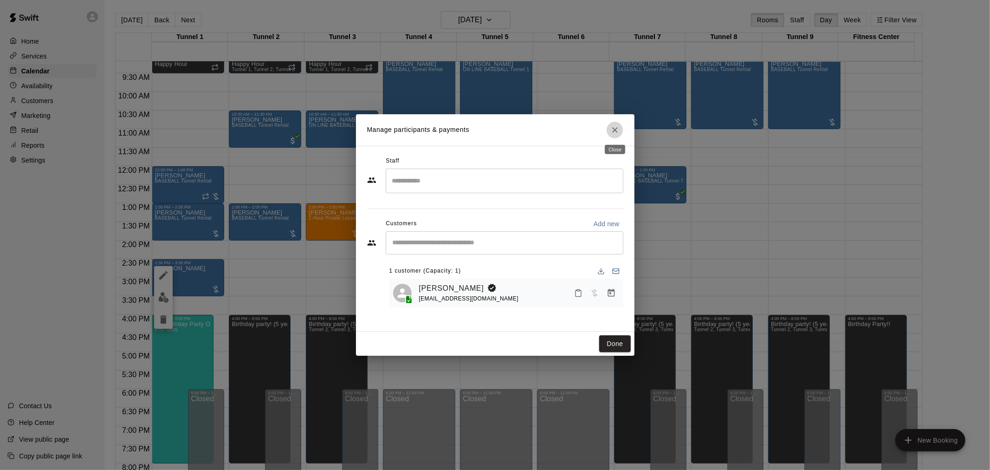
click at [613, 122] on button "Close" at bounding box center [615, 130] width 17 height 17
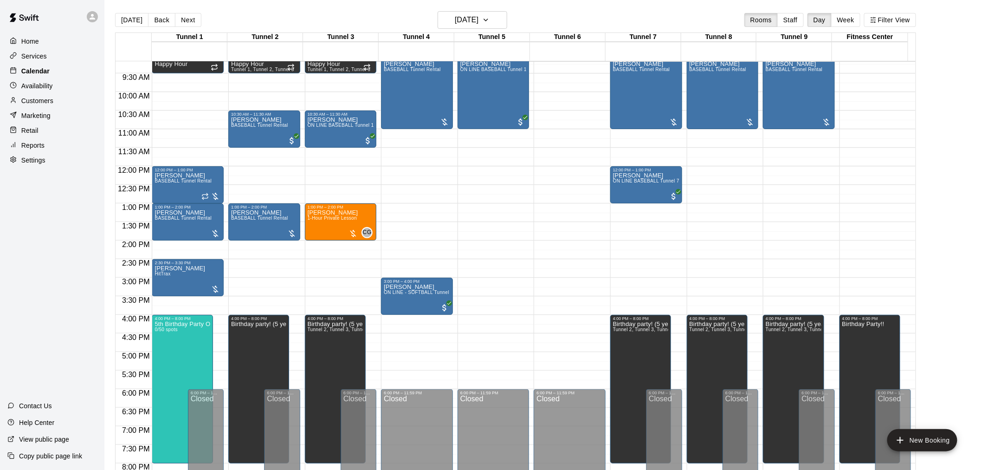
click at [66, 75] on div "Calendar" at bounding box center [52, 71] width 90 height 14
click at [137, 22] on button "[DATE]" at bounding box center [131, 20] width 33 height 14
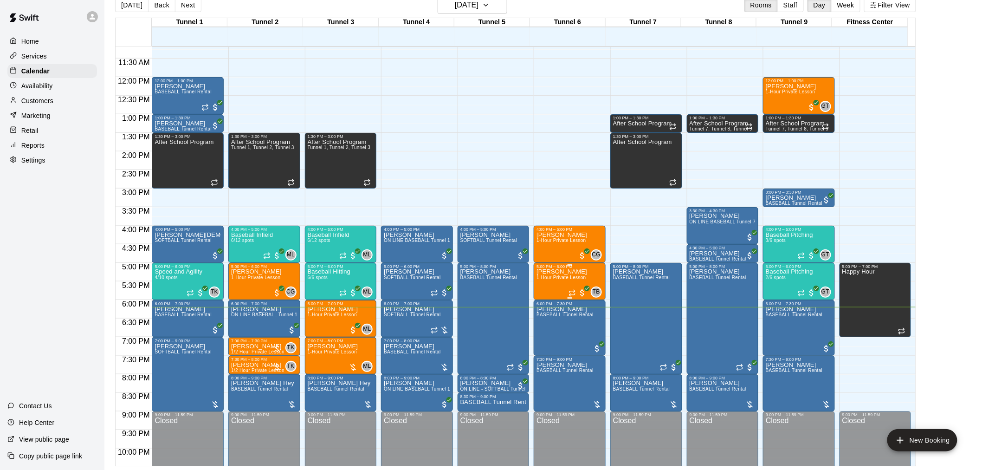
scroll to position [472, 0]
